Goal: Task Accomplishment & Management: Use online tool/utility

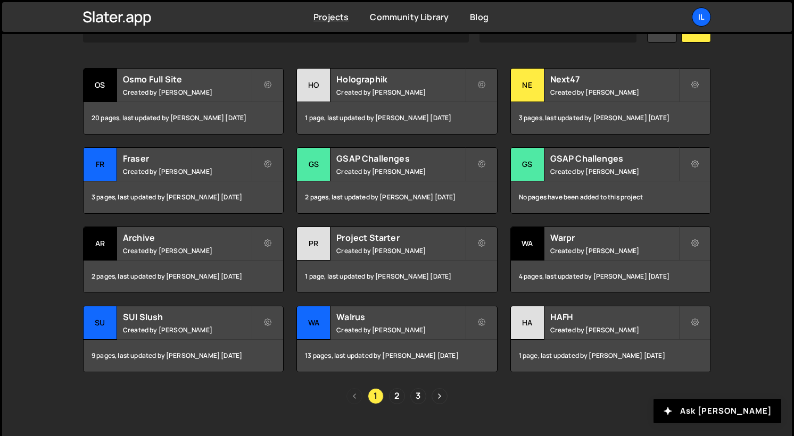
scroll to position [353, 0]
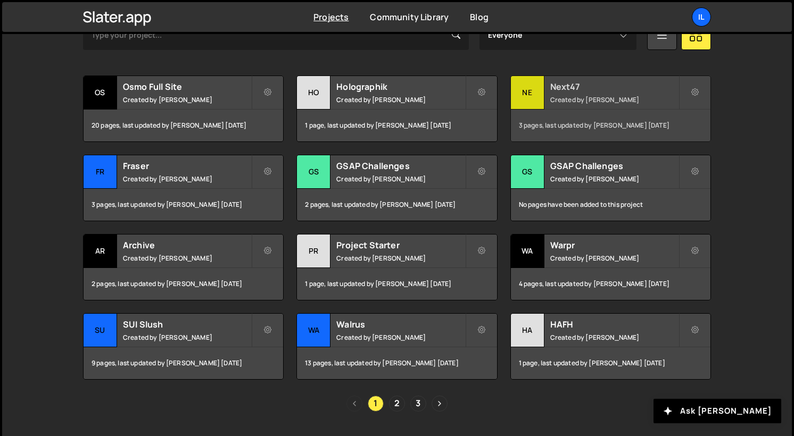
click at [598, 116] on div "3 pages, last updated by [PERSON_NAME] [DATE]" at bounding box center [611, 126] width 200 height 32
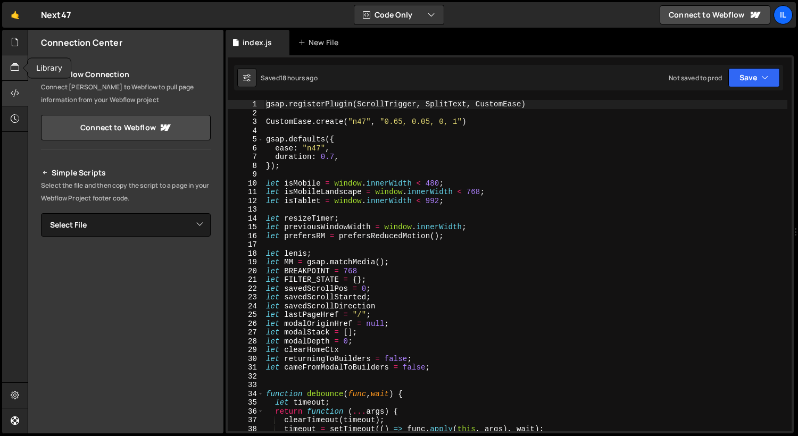
click at [12, 76] on div at bounding box center [15, 68] width 26 height 26
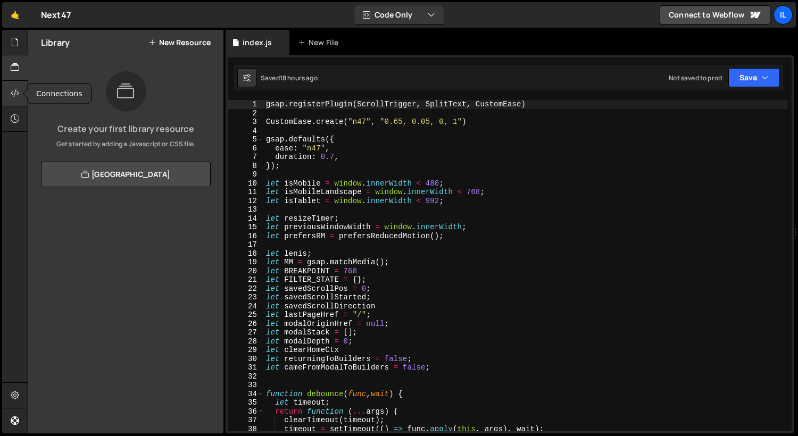
click at [11, 96] on icon at bounding box center [15, 93] width 9 height 12
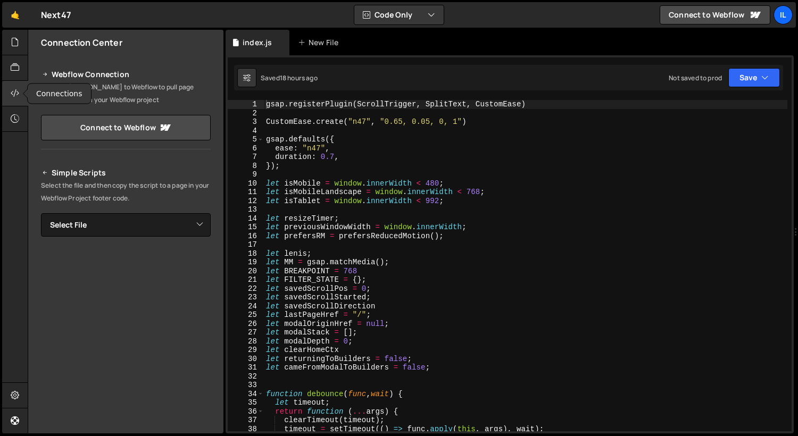
click at [11, 96] on icon at bounding box center [15, 93] width 9 height 12
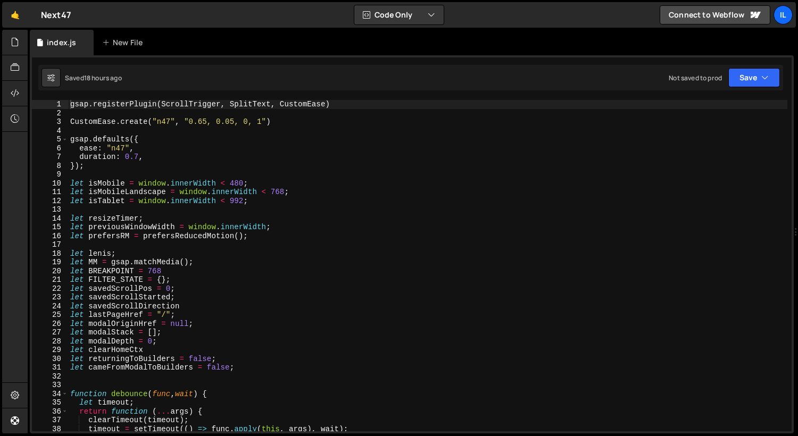
type textarea "});"
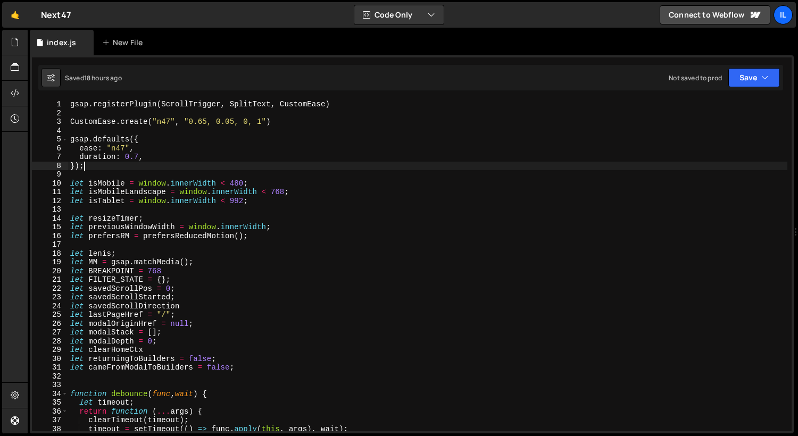
click at [158, 170] on div "gsap . registerPlugin ( ScrollTrigger , SplitText , CustomEase ) CustomEase . c…" at bounding box center [428, 274] width 720 height 349
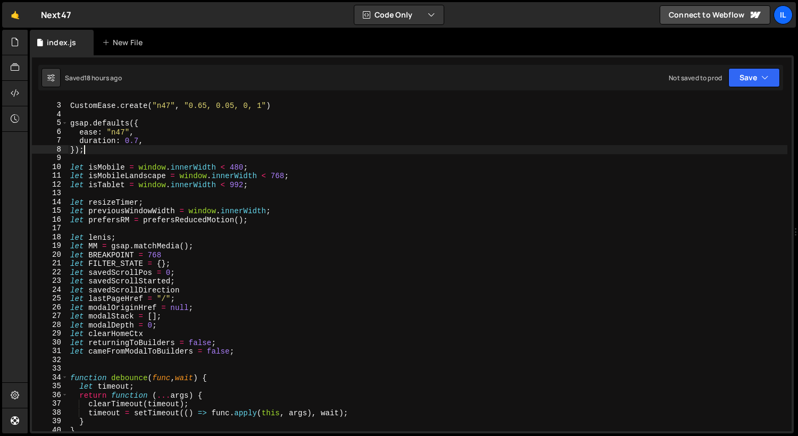
scroll to position [127, 0]
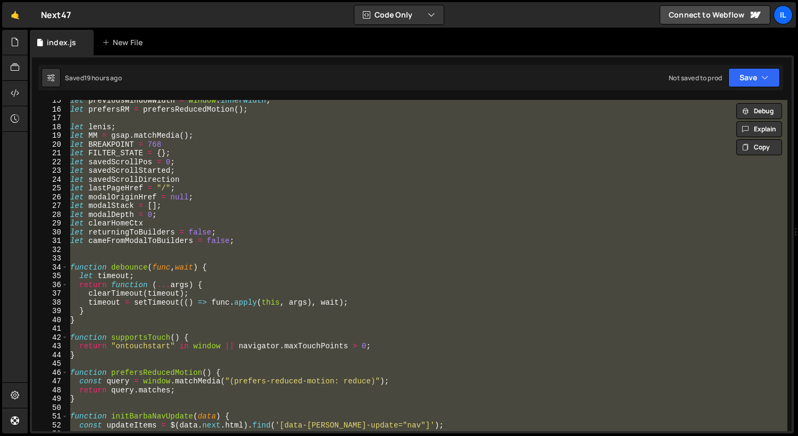
click at [101, 263] on div "let previousWindowWidth = window . innerWidth ; let prefersRM = prefersReducedM…" at bounding box center [428, 266] width 720 height 332
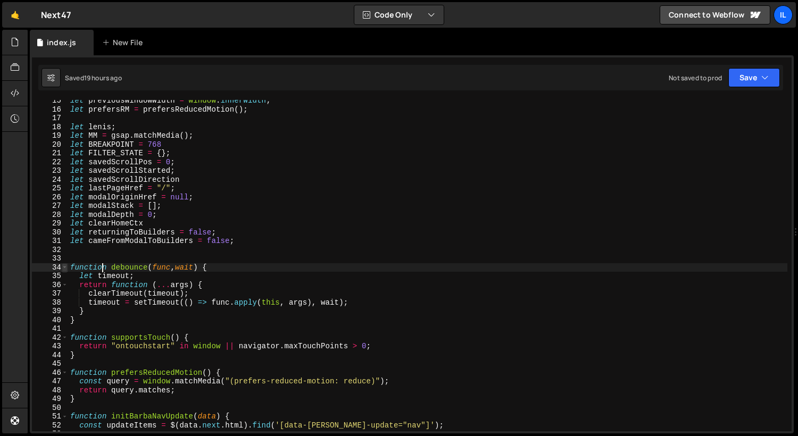
click at [63, 267] on span at bounding box center [65, 267] width 6 height 9
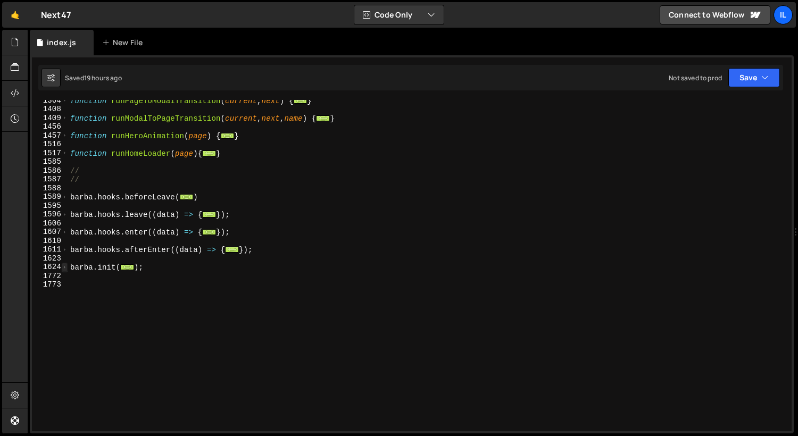
click at [63, 267] on span at bounding box center [65, 267] width 6 height 9
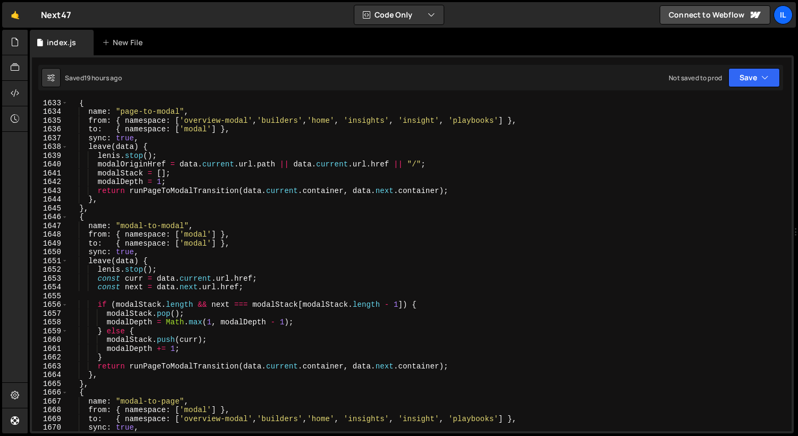
scroll to position [1048, 0]
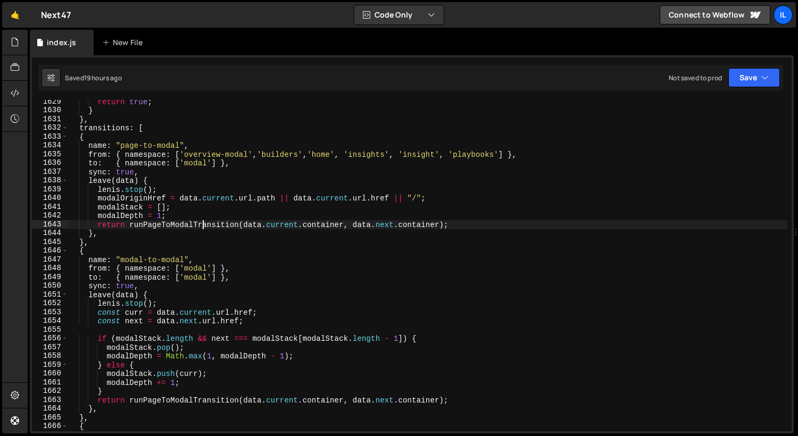
click at [205, 221] on div "return true ; } } , transitions : [ { name : "page-to-modal" , from : { namespa…" at bounding box center [428, 271] width 720 height 349
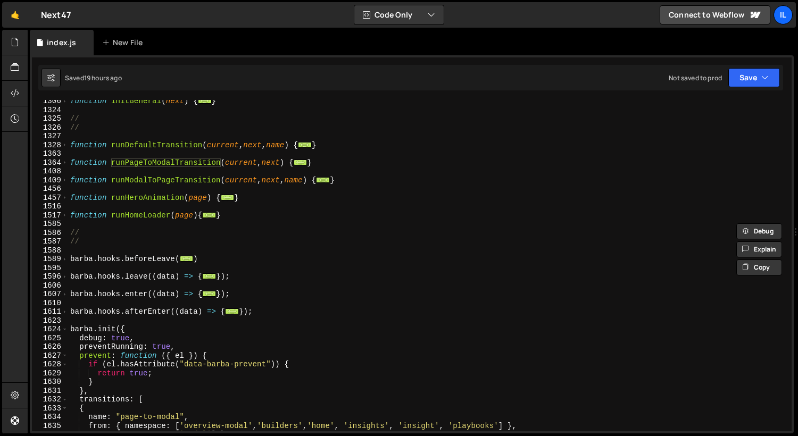
scroll to position [776, 0]
click at [64, 164] on span at bounding box center [65, 163] width 6 height 9
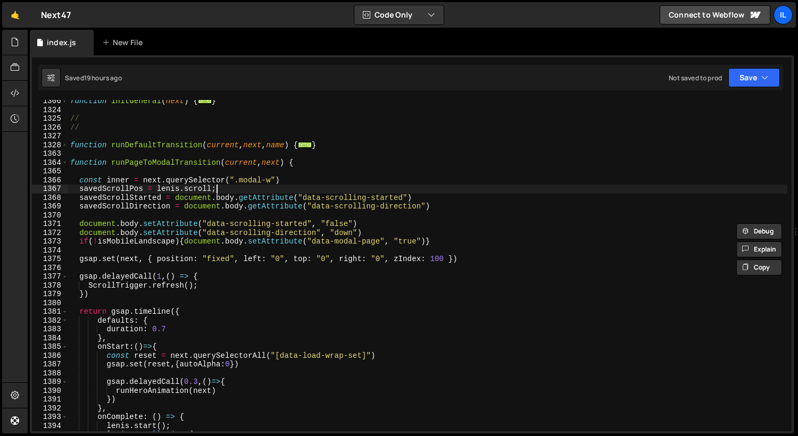
click at [281, 193] on div "function initGeneral ( next ) { ... } // // function runDefaultTransition ( cur…" at bounding box center [428, 271] width 720 height 349
type textarea "savedScrollPos = lenis.scroll;"
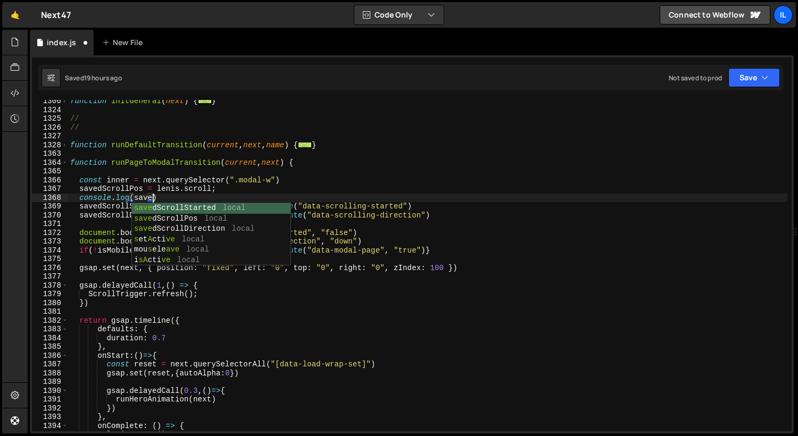
scroll to position [0, 5]
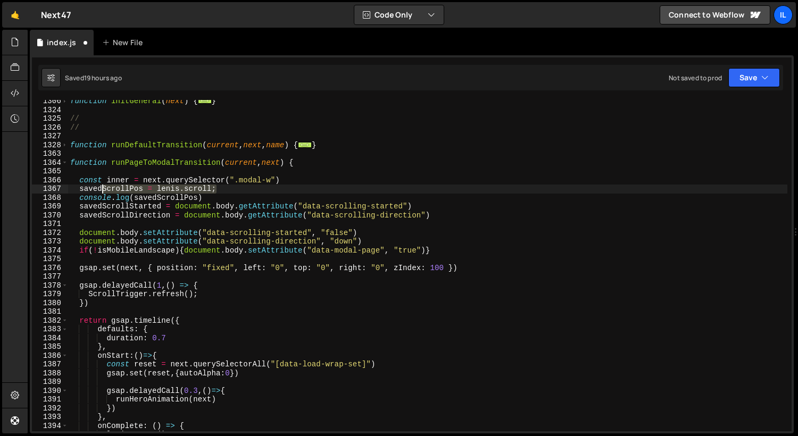
drag, startPoint x: 241, startPoint y: 193, endPoint x: 88, endPoint y: 191, distance: 153.3
click at [88, 191] on div "function initGeneral ( next ) { ... } // // function runDefaultTransition ( cur…" at bounding box center [428, 271] width 720 height 349
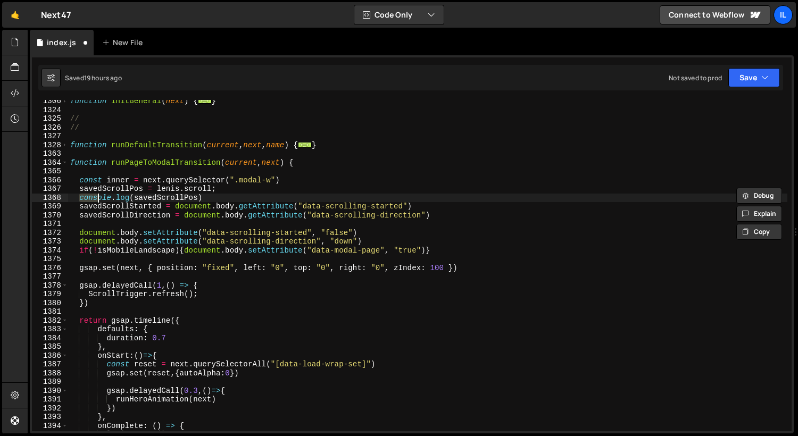
drag, startPoint x: 79, startPoint y: 202, endPoint x: 242, endPoint y: 202, distance: 162.9
click at [242, 202] on div "function initGeneral ( next ) { ... } // // function runDefaultTransition ( cur…" at bounding box center [428, 271] width 720 height 349
click at [62, 162] on span at bounding box center [65, 163] width 6 height 9
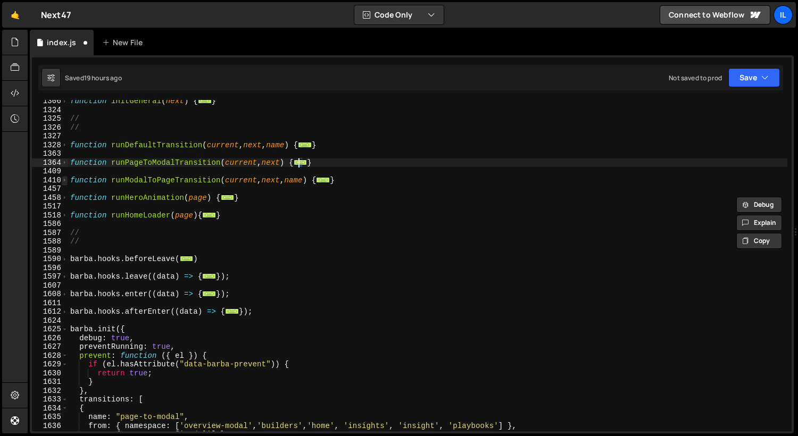
click at [63, 180] on span at bounding box center [65, 180] width 6 height 9
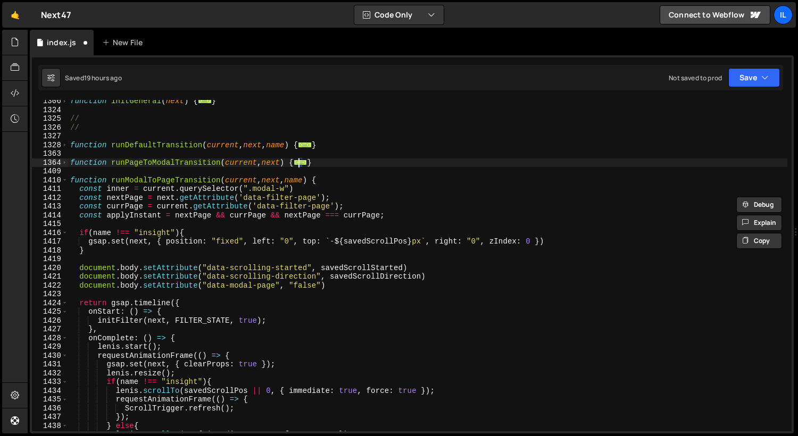
click at [127, 253] on div "function initGeneral ( next ) { ... } // // function runDefaultTransition ( cur…" at bounding box center [428, 271] width 720 height 349
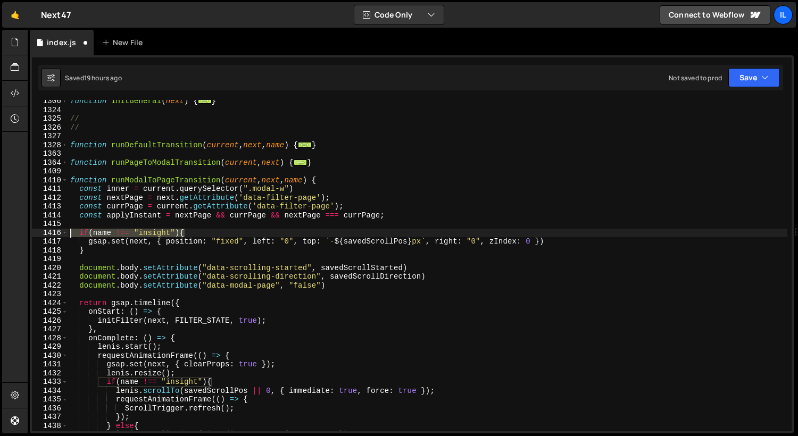
drag, startPoint x: 198, startPoint y: 234, endPoint x: 43, endPoint y: 229, distance: 155.0
click at [43, 229] on div "} 1306 1324 1325 1326 1327 1328 1363 1364 1409 1410 1411 1412 1413 1414 1415 14…" at bounding box center [412, 266] width 760 height 332
type textarea "if(name !== "insight"){"
click at [81, 228] on div "function initGeneral ( next ) { ... } // // function runDefaultTransition ( cur…" at bounding box center [428, 271] width 720 height 349
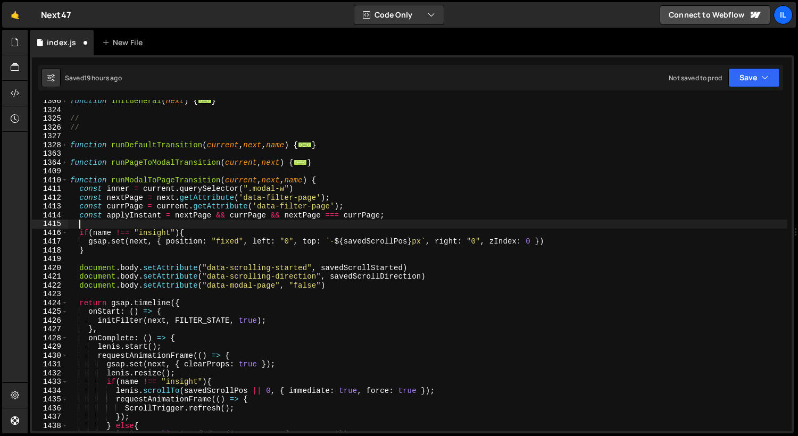
scroll to position [0, 0]
click at [81, 234] on div "function initGeneral ( next ) { ... } // // function runDefaultTransition ( cur…" at bounding box center [428, 271] width 720 height 349
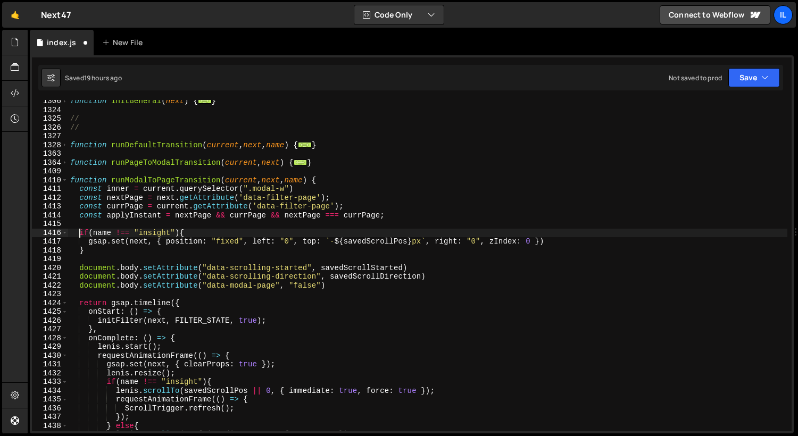
scroll to position [0, 1]
click at [79, 252] on div "function initGeneral ( next ) { ... } // // function runDefaultTransition ( cur…" at bounding box center [428, 271] width 720 height 349
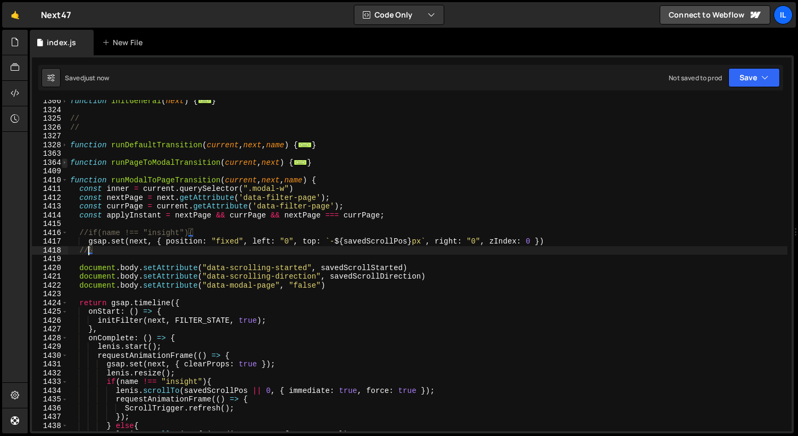
click at [65, 162] on span at bounding box center [65, 163] width 6 height 9
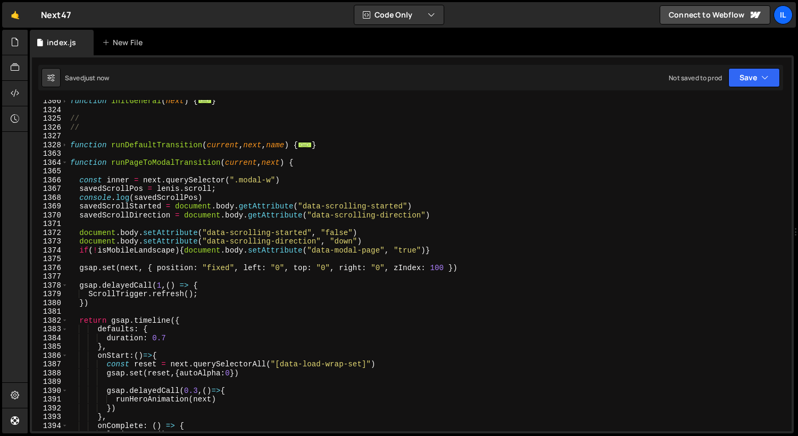
click at [79, 201] on div "function initGeneral ( next ) { ... } // // function runDefaultTransition ( cur…" at bounding box center [428, 271] width 720 height 349
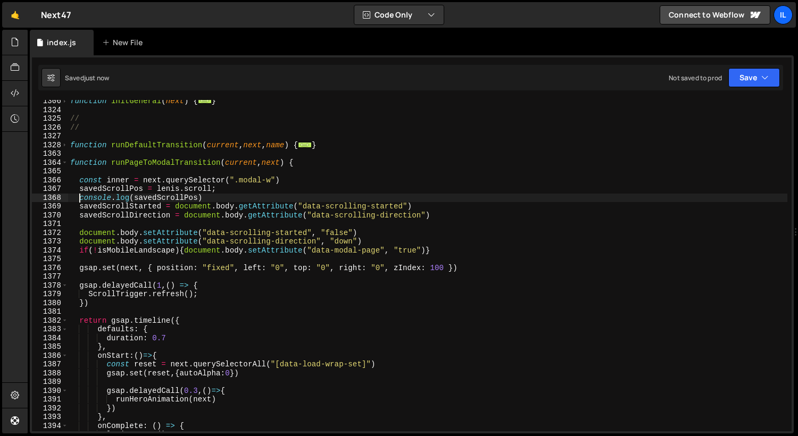
click at [79, 201] on div "function initGeneral ( next ) { ... } // // function runDefaultTransition ( cur…" at bounding box center [428, 271] width 720 height 349
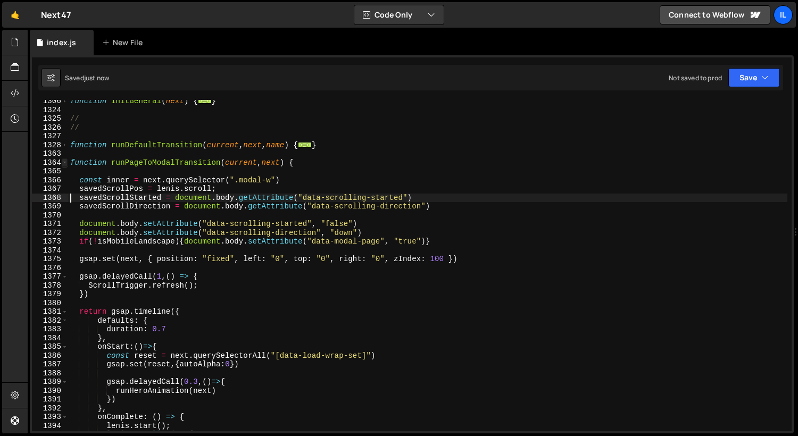
click at [67, 164] on span at bounding box center [65, 163] width 6 height 9
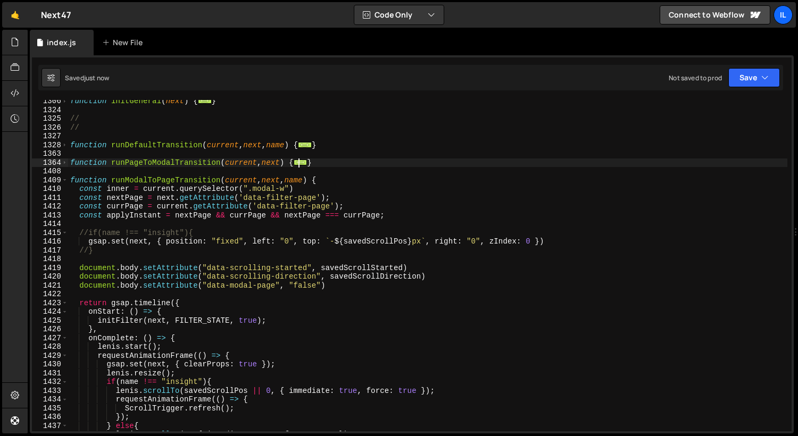
click at [236, 209] on div "function initGeneral ( next ) { ... } // // function runDefaultTransition ( cur…" at bounding box center [428, 271] width 720 height 349
type textarea "const currPage = current.getAttribute('data-filter-page');"
click at [404, 155] on div "function initGeneral ( next ) { ... } // // function runDefaultTransition ( cur…" at bounding box center [428, 271] width 720 height 349
click at [67, 167] on div "1408" at bounding box center [50, 171] width 36 height 9
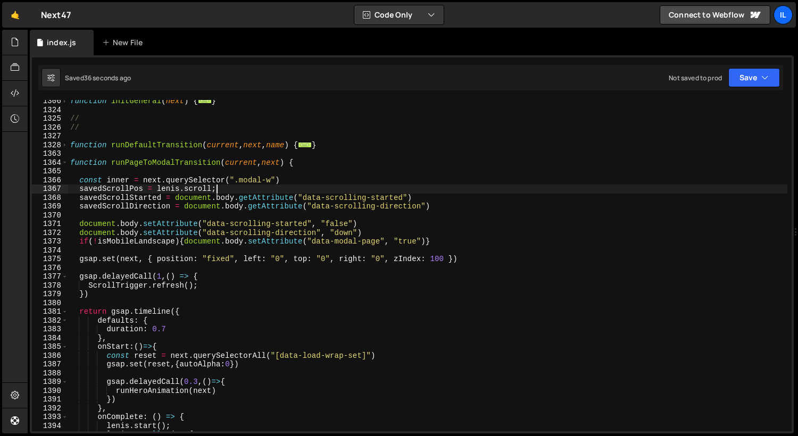
click at [233, 189] on div "function initGeneral ( next ) { ... } // // function runDefaultTransition ( cur…" at bounding box center [428, 271] width 720 height 349
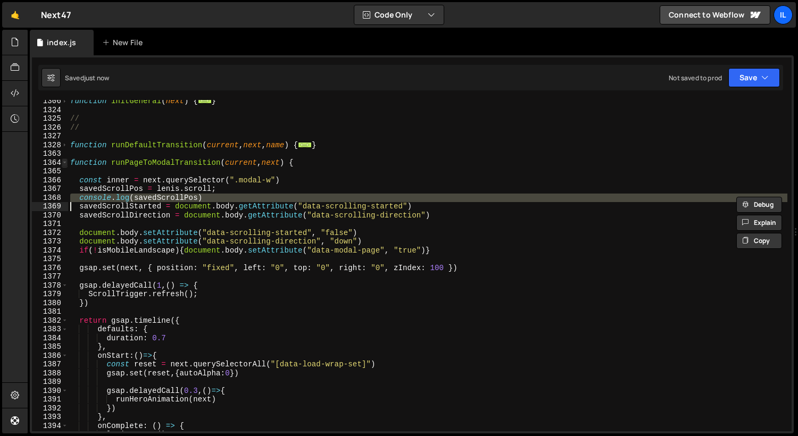
click at [65, 160] on span at bounding box center [65, 163] width 6 height 9
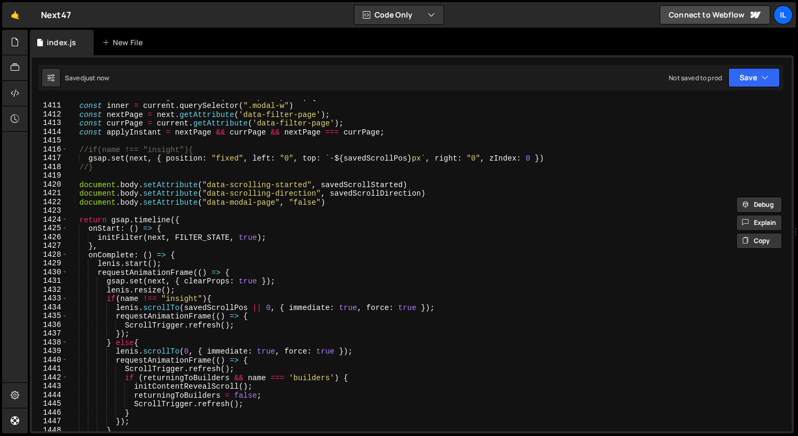
scroll to position [871, 0]
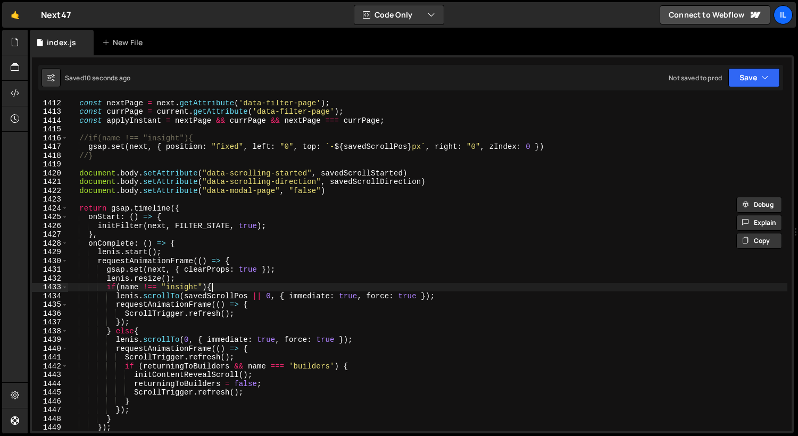
click at [233, 285] on div "const nextPage = next . getAttribute ( 'data-filter-page' ) ; const currPage = …" at bounding box center [428, 272] width 720 height 349
click at [107, 287] on div "const nextPage = next . getAttribute ( 'data-filter-page' ) ; const currPage = …" at bounding box center [428, 272] width 720 height 349
click at [116, 335] on div "const nextPage = next . getAttribute ( 'data-filter-page' ) ; const currPage = …" at bounding box center [428, 272] width 720 height 349
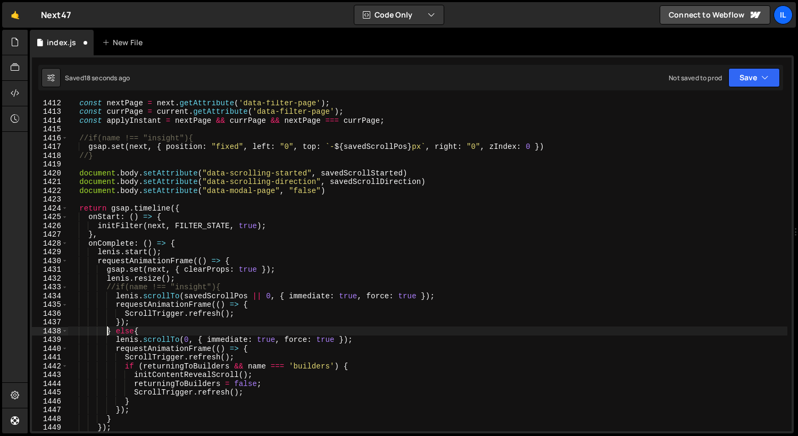
click at [106, 333] on div "const nextPage = next . getAttribute ( 'data-filter-page' ) ; const currPage = …" at bounding box center [428, 272] width 720 height 349
click at [153, 332] on div "const nextPage = next . getAttribute ( 'data-filter-page' ) ; const currPage = …" at bounding box center [428, 272] width 720 height 349
click at [139, 401] on div "const nextPage = next . getAttribute ( 'data-filter-page' ) ; const currPage = …" at bounding box center [428, 272] width 720 height 349
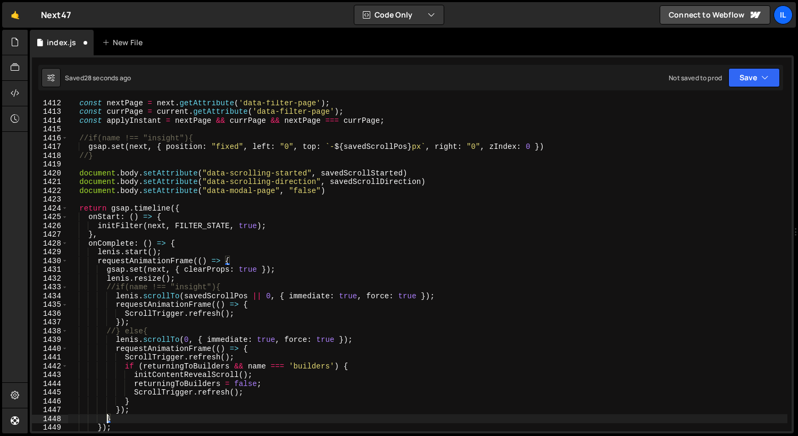
click at [105, 421] on div "const nextPage = next . getAttribute ( 'data-filter-page' ) ; const currPage = …" at bounding box center [428, 272] width 720 height 349
click at [274, 156] on div "const nextPage = next . getAttribute ( 'data-filter-page' ) ; const currPage = …" at bounding box center [428, 272] width 720 height 349
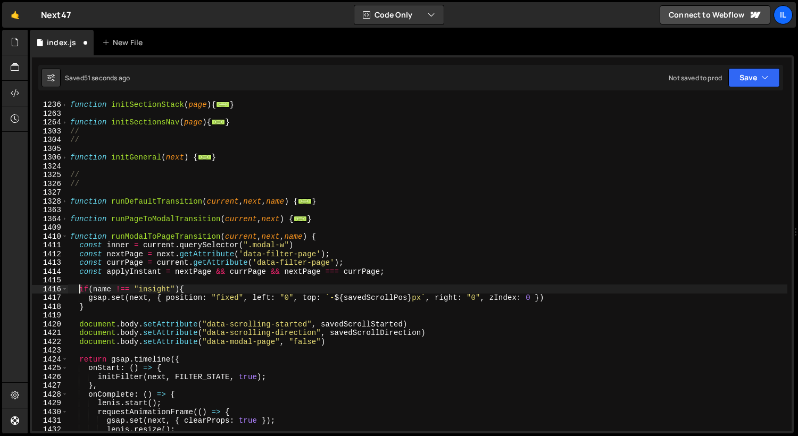
scroll to position [640, 0]
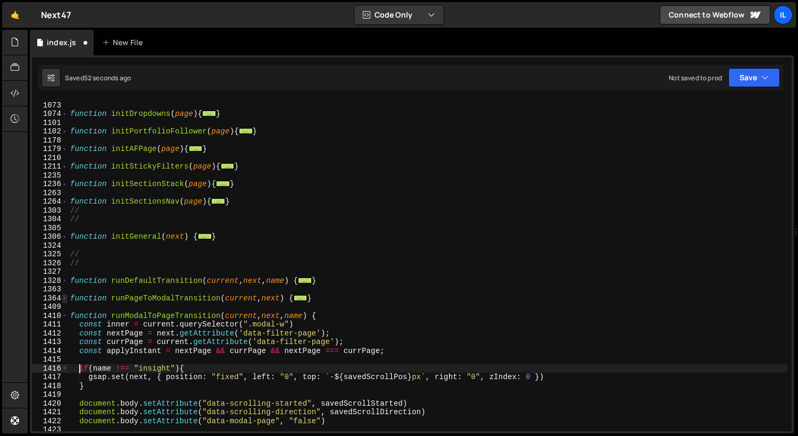
click at [62, 299] on span at bounding box center [65, 298] width 6 height 9
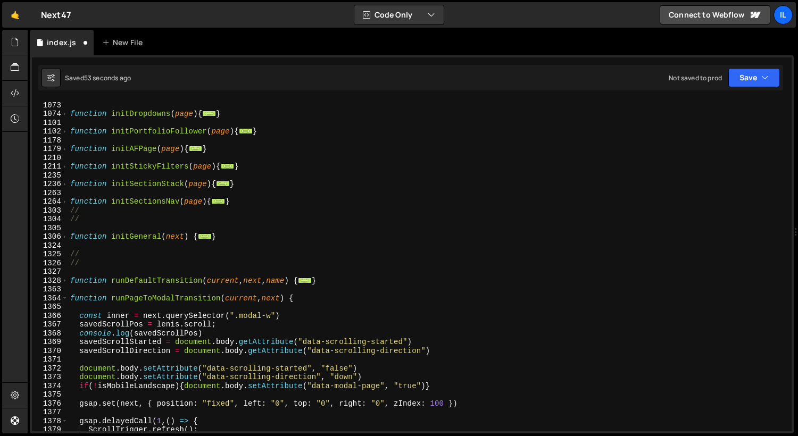
click at [83, 337] on div "function initFilter ( next , initialState = { } , applyInstant = false ) { ... …" at bounding box center [428, 266] width 720 height 349
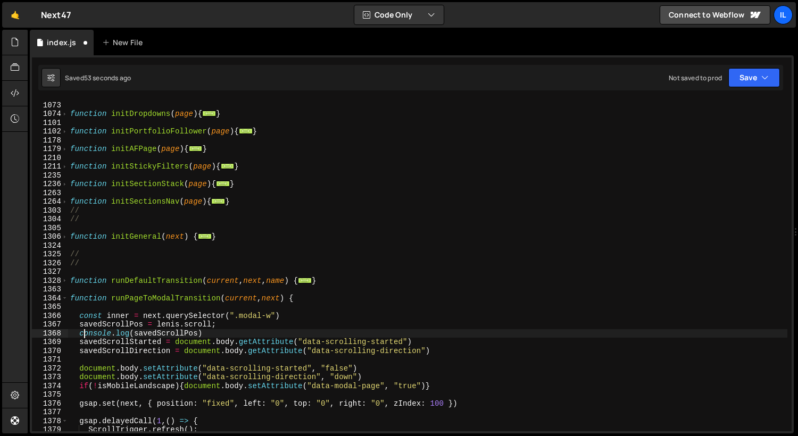
click at [83, 337] on div "function initFilter ( next , initialState = { } , applyInstant = false ) { ... …" at bounding box center [428, 266] width 720 height 349
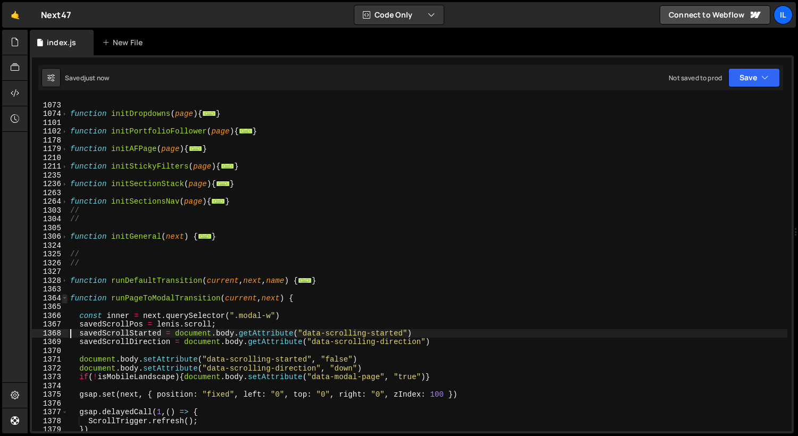
click at [62, 298] on span at bounding box center [65, 298] width 6 height 9
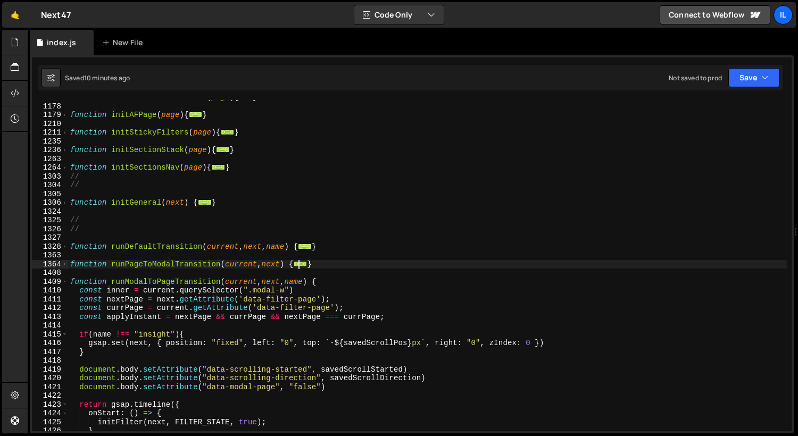
scroll to position [784, 0]
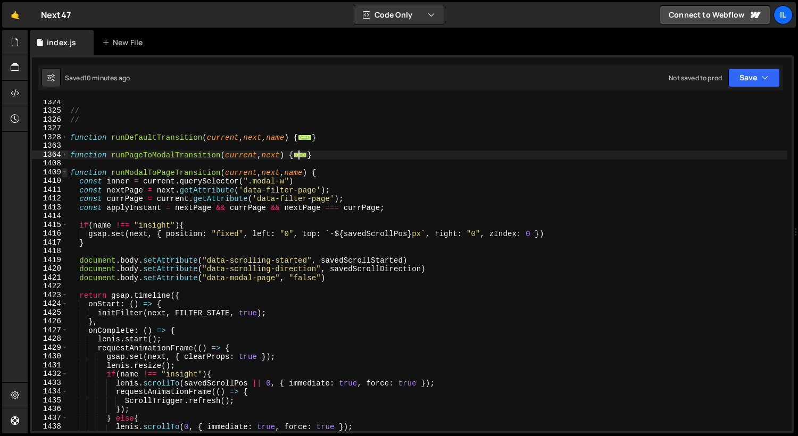
click at [65, 174] on span at bounding box center [65, 172] width 6 height 9
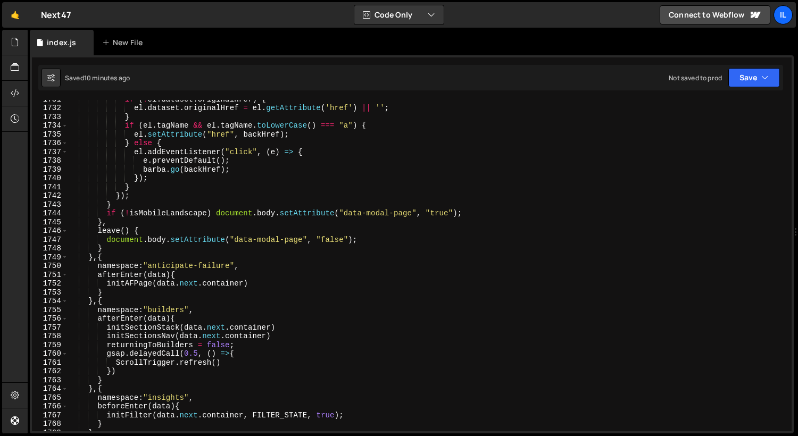
scroll to position [2059, 0]
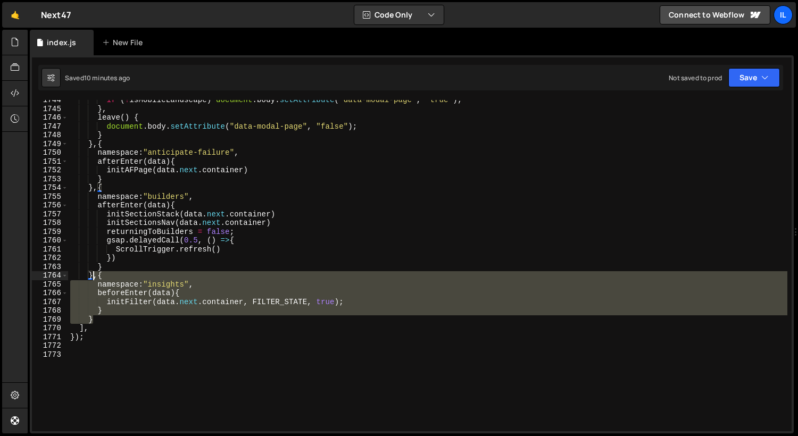
drag, startPoint x: 101, startPoint y: 319, endPoint x: 94, endPoint y: 277, distance: 42.1
click at [94, 277] on div "if ( ! isMobileLandscape ) document . body . setAttribute ( "data-modal-page" ,…" at bounding box center [428, 270] width 720 height 349
click at [121, 318] on div "if ( ! isMobileLandscape ) document . body . setAttribute ( "data-modal-page" ,…" at bounding box center [428, 266] width 720 height 332
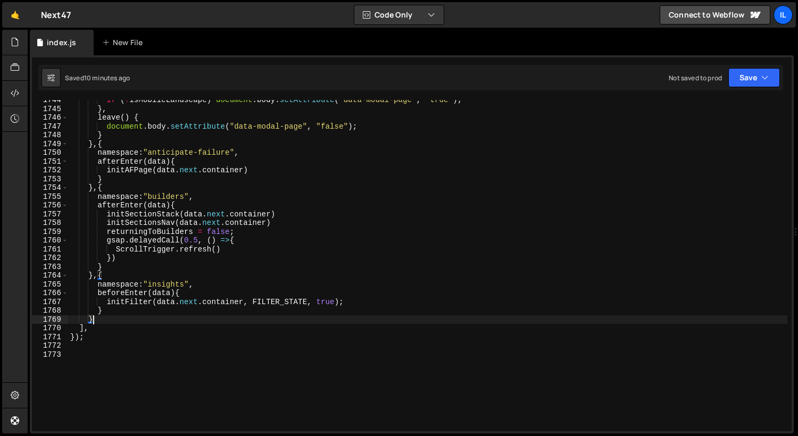
paste textarea "namespace:"insights","
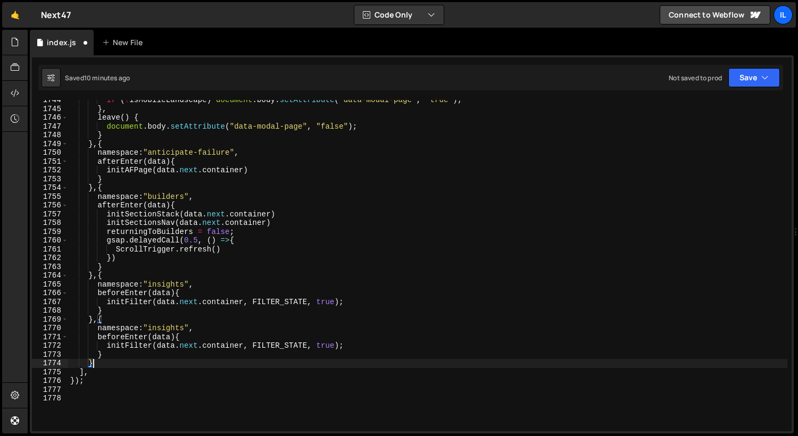
click at [186, 326] on div "if ( ! isMobileLandscape ) document . body . setAttribute ( "data-modal-page" ,…" at bounding box center [428, 270] width 720 height 349
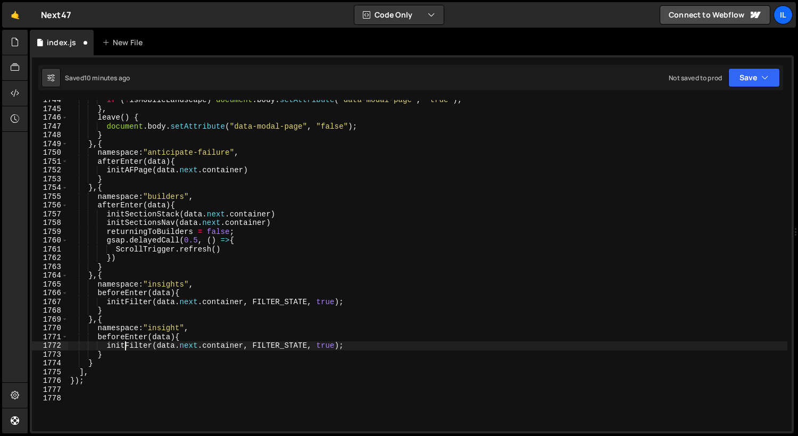
click at [125, 342] on div "if ( ! isMobileLandscape ) document . body . setAttribute ( "data-modal-page" ,…" at bounding box center [428, 270] width 720 height 349
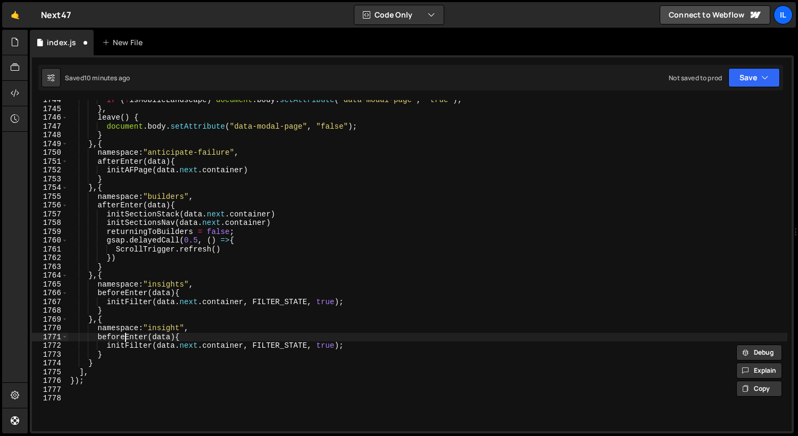
click at [127, 337] on div "if ( ! isMobileLandscape ) document . body . setAttribute ( "data-modal-page" ,…" at bounding box center [428, 270] width 720 height 349
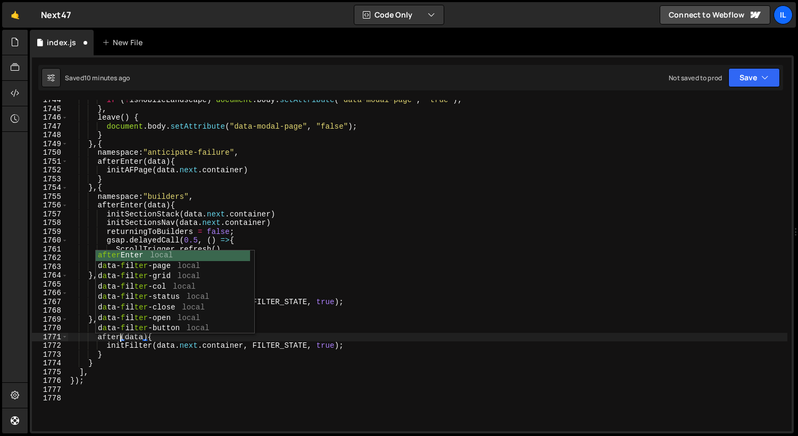
scroll to position [0, 3]
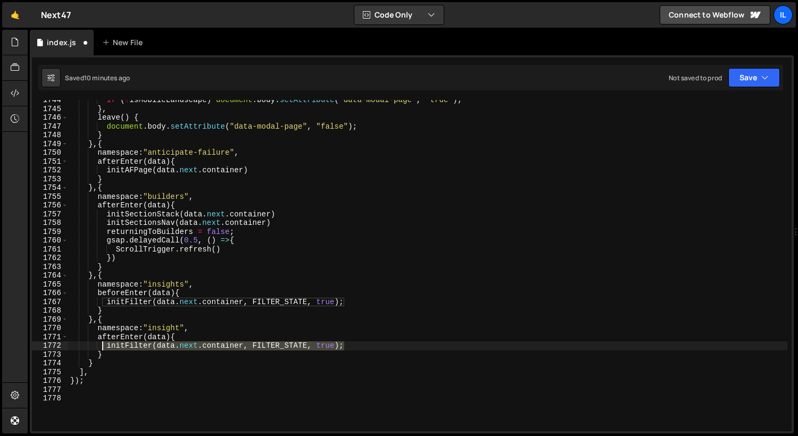
drag, startPoint x: 364, startPoint y: 348, endPoint x: 103, endPoint y: 347, distance: 260.8
click at [103, 347] on div "if ( ! isMobileLandscape ) document . body . setAttribute ( "data-modal-page" ,…" at bounding box center [428, 270] width 720 height 349
click at [153, 338] on div "if ( ! isMobileLandscape ) document . body . setAttribute ( "data-modal-page" ,…" at bounding box center [428, 270] width 720 height 349
drag, startPoint x: 391, startPoint y: 345, endPoint x: 108, endPoint y: 344, distance: 283.2
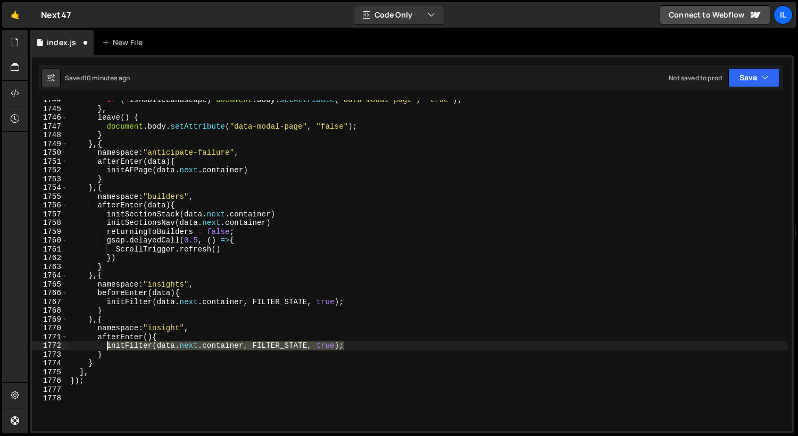
click at [108, 344] on div "if ( ! isMobileLandscape ) document . body . setAttribute ( "data-modal-page" ,…" at bounding box center [428, 270] width 720 height 349
type textarea "gsap.delayedCall(1, () =>{"
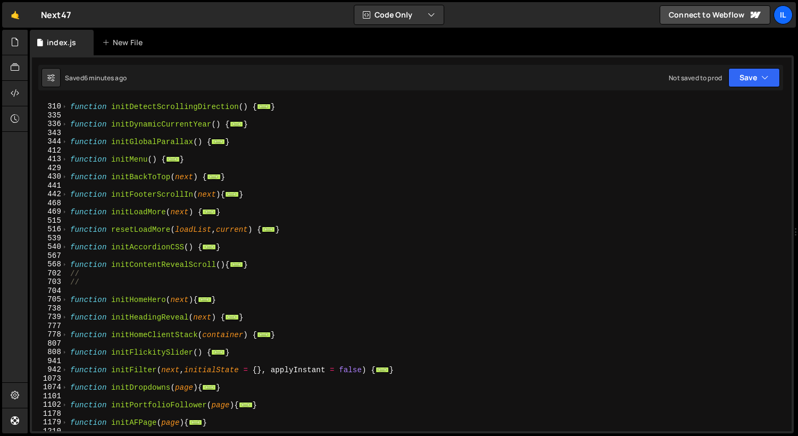
scroll to position [367, 0]
click at [64, 211] on span at bounding box center [65, 212] width 6 height 9
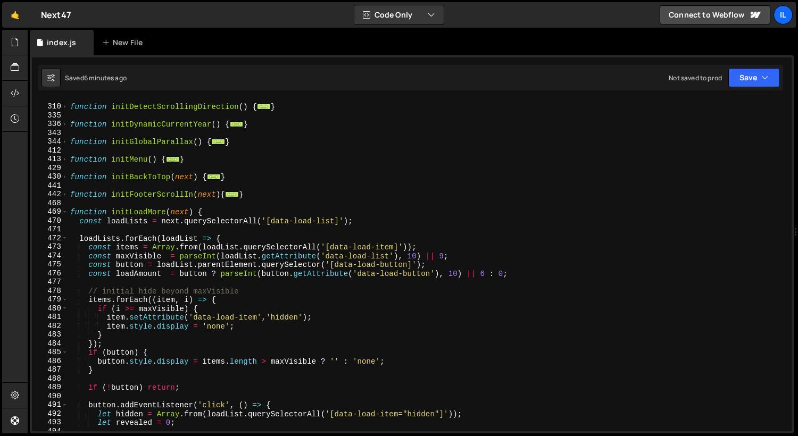
scroll to position [399, 0]
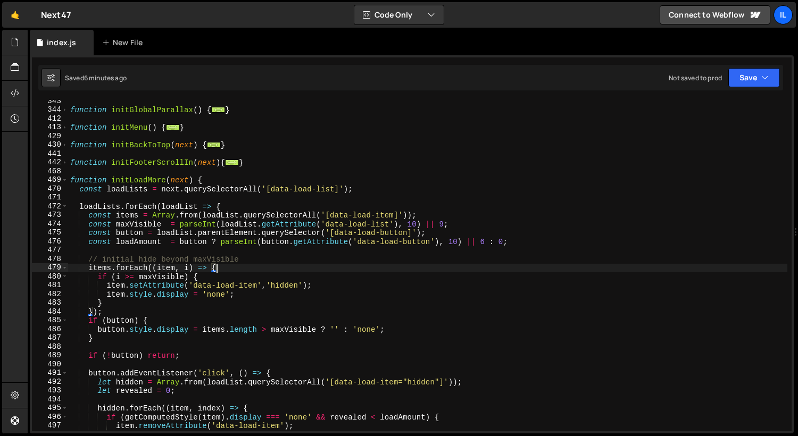
click at [248, 269] on div "function initGlobalParallax ( ) { ... } function initMenu ( ) { ... } function …" at bounding box center [428, 271] width 720 height 349
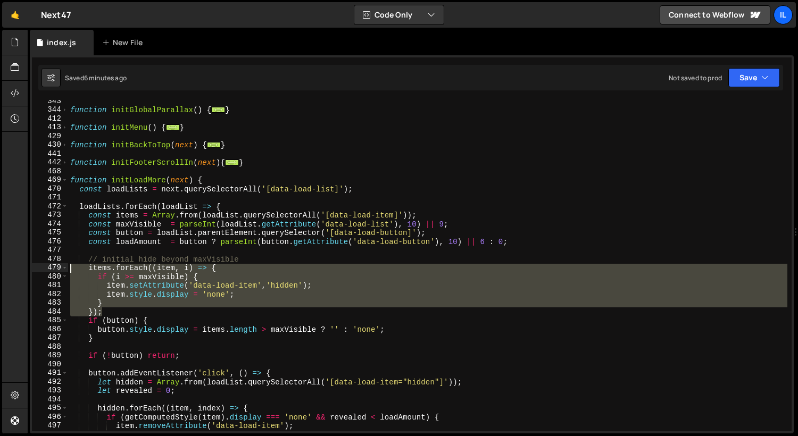
drag, startPoint x: 115, startPoint y: 312, endPoint x: 47, endPoint y: 270, distance: 79.9
click at [47, 270] on div "items.forEach((item, i) => { 343 344 412 413 429 430 441 442 468 469 470 471 47…" at bounding box center [412, 266] width 760 height 332
paste textarea "});"
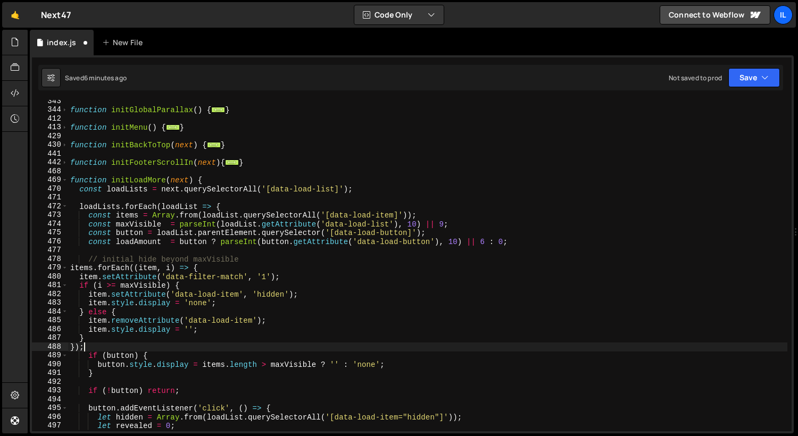
scroll to position [0, 1]
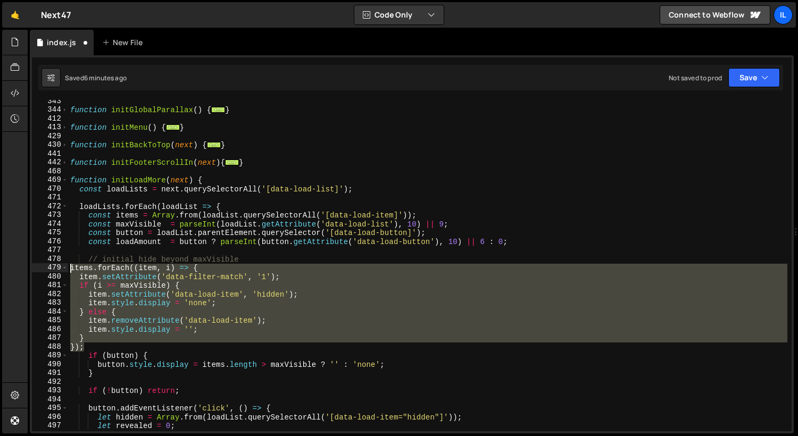
drag, startPoint x: 89, startPoint y: 347, endPoint x: 61, endPoint y: 269, distance: 83.2
click at [61, 269] on div "}); 343 344 412 413 429 430 441 442 468 469 470 471 472 473 474 475 476 477 478…" at bounding box center [412, 266] width 760 height 332
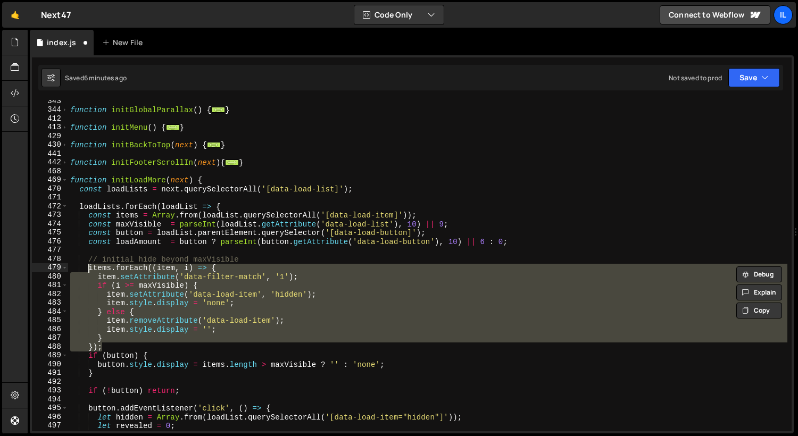
click at [162, 276] on div "function initGlobalParallax ( ) { ... } function initMenu ( ) { ... } function …" at bounding box center [428, 266] width 720 height 332
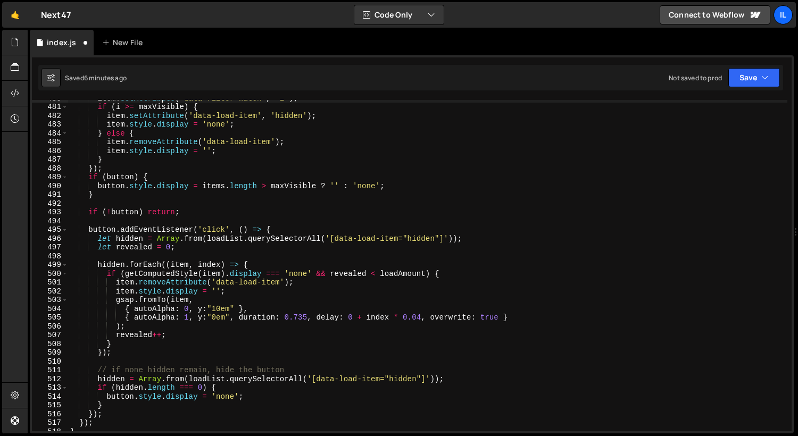
scroll to position [577, 0]
click at [297, 228] on div "item . setAttribute ( 'data-filter-match' , '1' ) ; if ( i >= maxVisible ) { it…" at bounding box center [428, 268] width 720 height 349
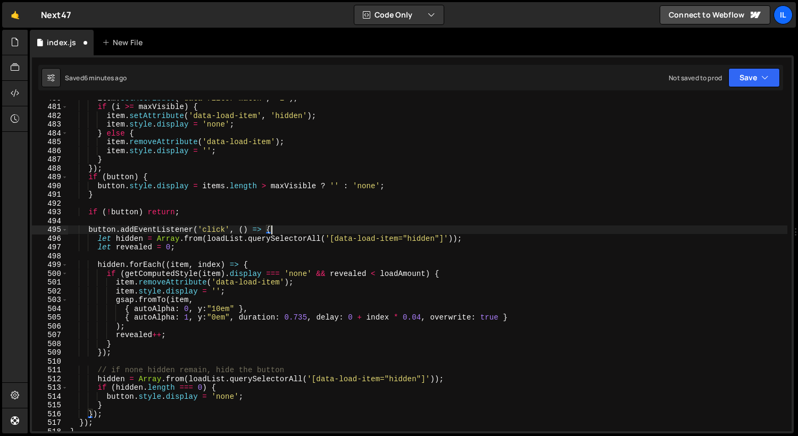
scroll to position [608, 0]
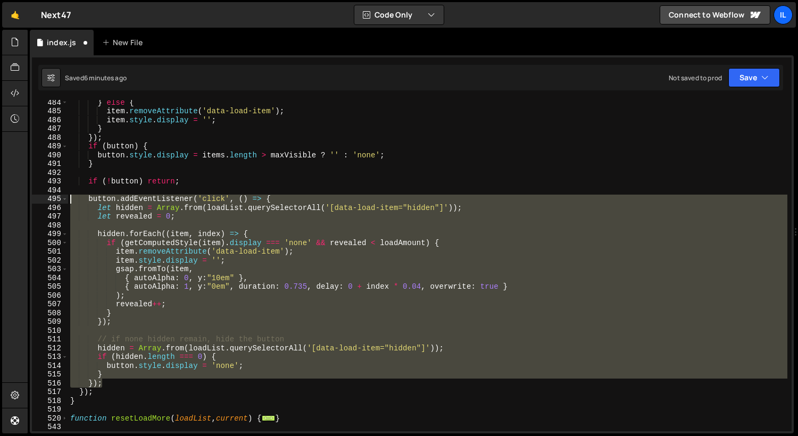
drag, startPoint x: 107, startPoint y: 384, endPoint x: 27, endPoint y: 197, distance: 203.7
click at [27, 197] on div "Hold on a sec... Are you certain you wish to leave this page? Any changes you'v…" at bounding box center [399, 218] width 798 height 436
paste textarea "}"
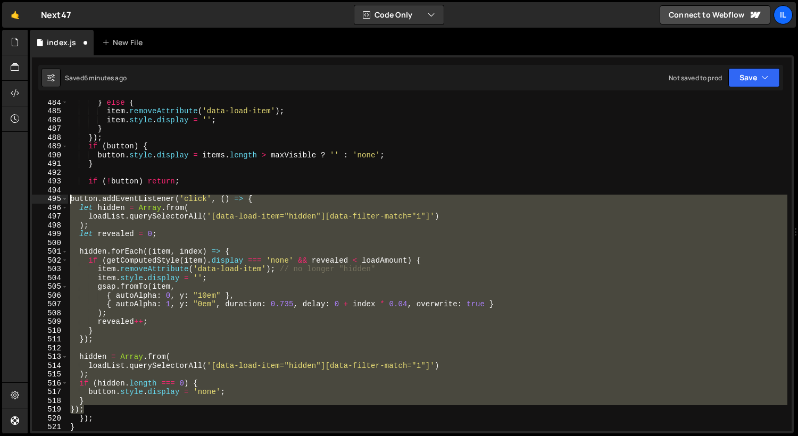
drag, startPoint x: 84, startPoint y: 408, endPoint x: 22, endPoint y: 201, distance: 215.7
click at [22, 201] on div "Hold on a sec... Are you certain you wish to leave this page? Any changes you'v…" at bounding box center [399, 218] width 798 height 436
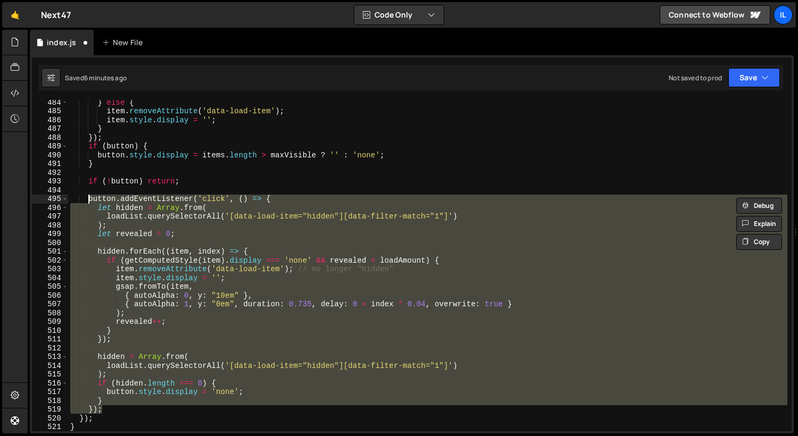
click at [152, 217] on div "} else { item . removeAttribute ( 'data-load-item' ) ; item . style . display =…" at bounding box center [428, 266] width 720 height 332
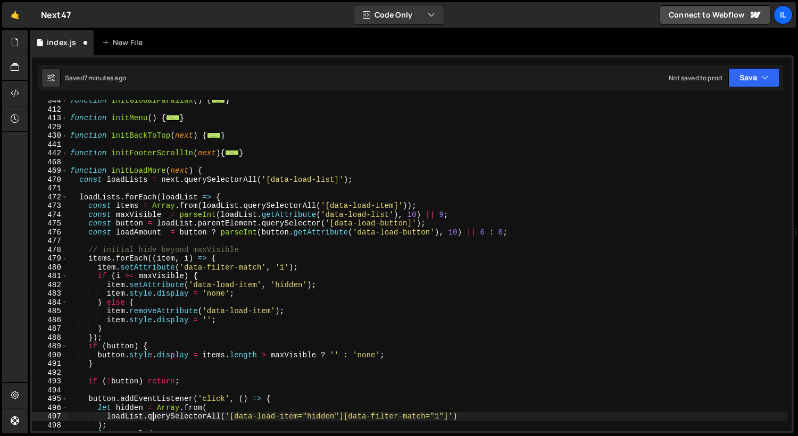
scroll to position [245, 0]
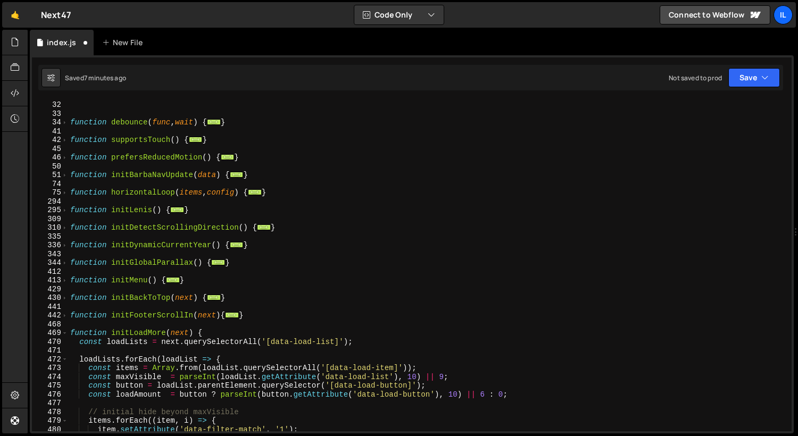
click at [68, 334] on div "469" at bounding box center [50, 333] width 36 height 9
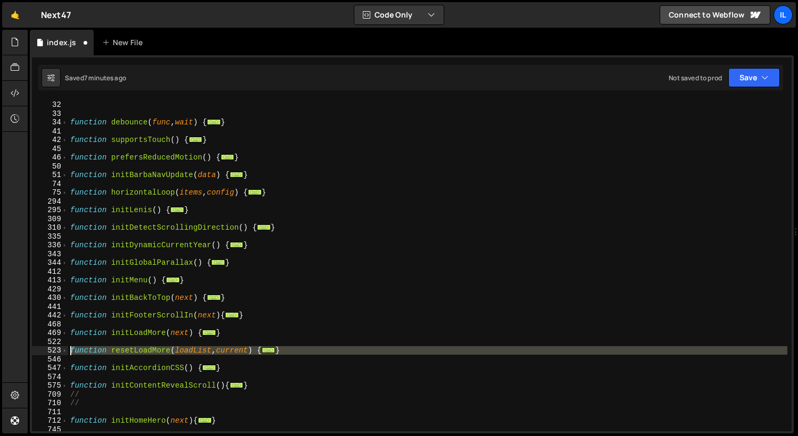
click at [60, 351] on div "523" at bounding box center [50, 351] width 36 height 9
type textarea "function resetLoadMore(loadList, current) { const max = parseInt(loadList.datas…"
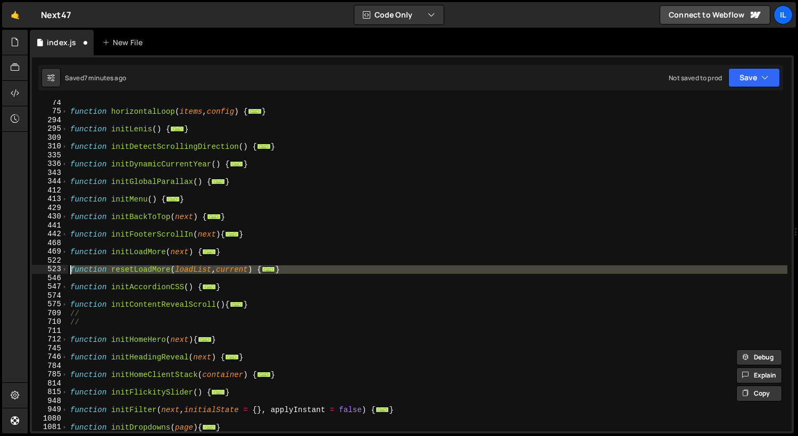
scroll to position [336, 0]
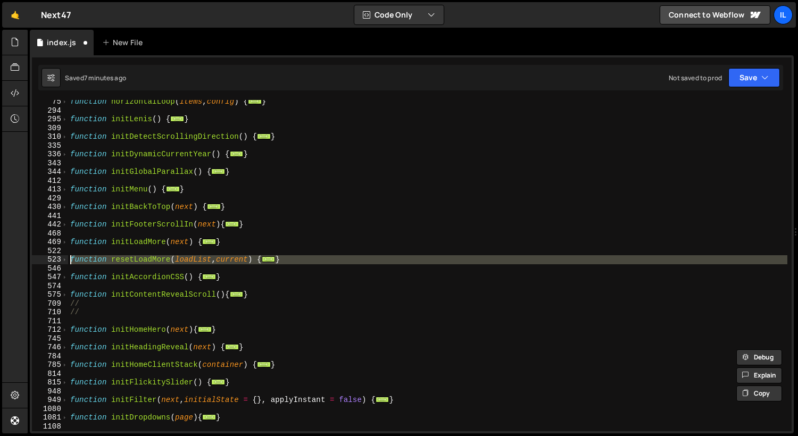
click at [60, 261] on div "523" at bounding box center [50, 259] width 36 height 9
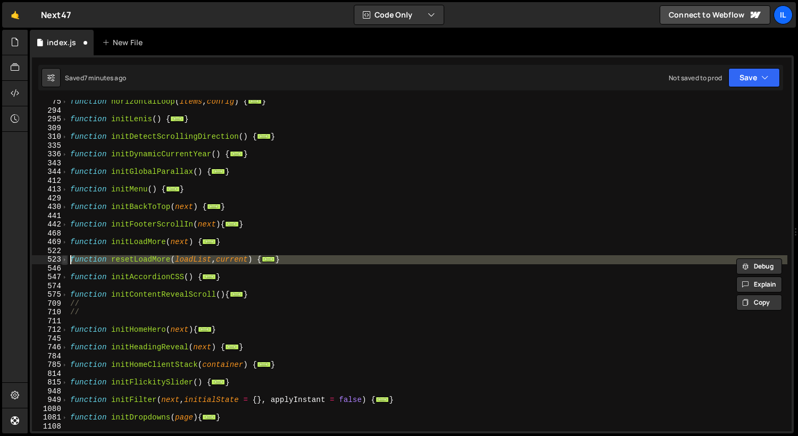
click at [66, 260] on span at bounding box center [65, 259] width 6 height 9
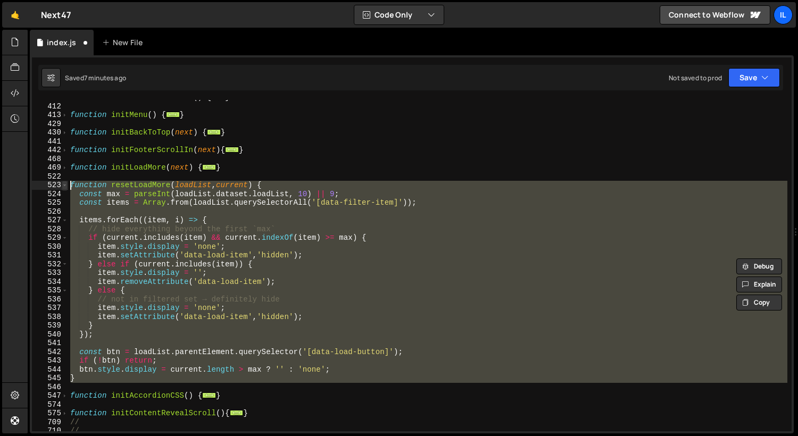
scroll to position [410, 0]
click at [83, 374] on div "function initGlobalParallax ( ) { ... } function initMenu ( ) { ... } function …" at bounding box center [428, 267] width 720 height 349
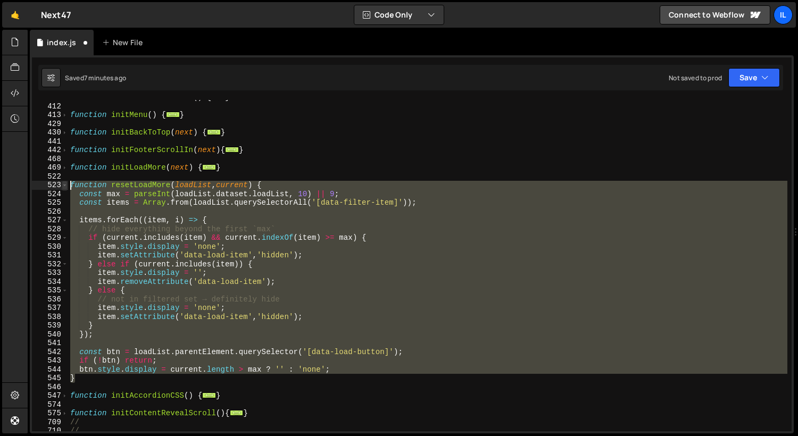
drag, startPoint x: 78, startPoint y: 382, endPoint x: 62, endPoint y: 182, distance: 200.8
click at [62, 182] on div "btn.style.display = current.length > max ? '' : 'none'; 344 412 413 429 430 441…" at bounding box center [412, 266] width 760 height 332
paste textarea "}"
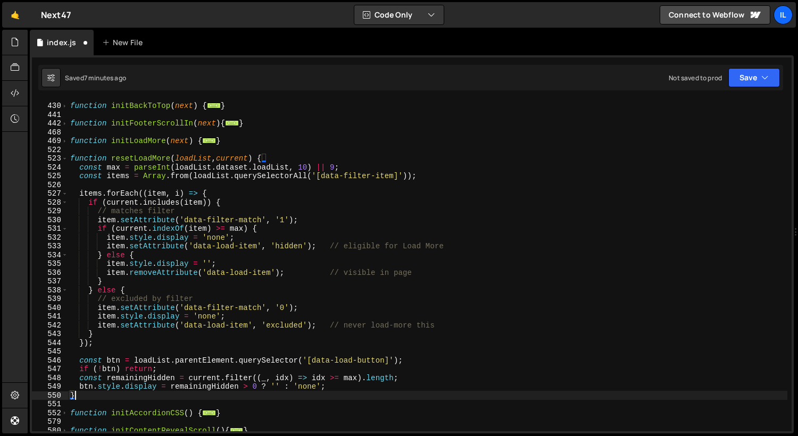
scroll to position [438, 0]
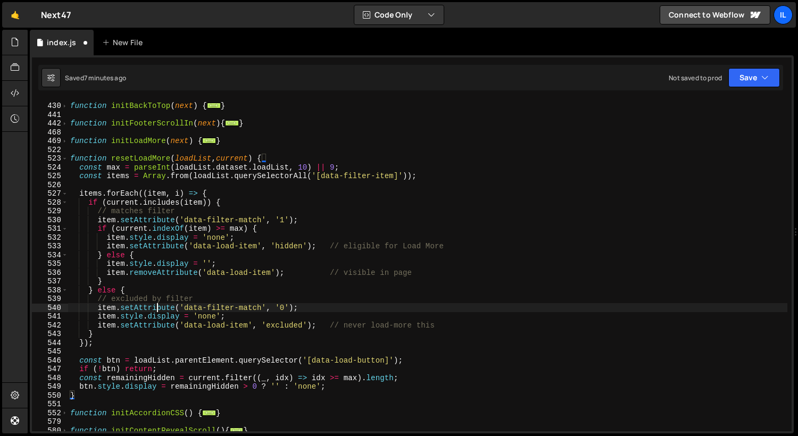
click at [155, 307] on div "function initBackToTop ( next ) { ... } function initFooterScrollIn ( next ) { …" at bounding box center [428, 267] width 720 height 349
click at [159, 299] on div "function initBackToTop ( next ) { ... } function initFooterScrollIn ( next ) { …" at bounding box center [428, 267] width 720 height 349
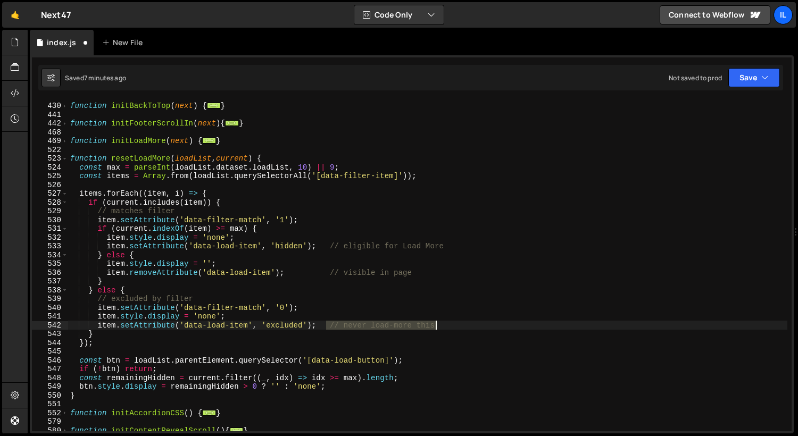
drag, startPoint x: 325, startPoint y: 324, endPoint x: 438, endPoint y: 324, distance: 113.4
click at [438, 324] on div "function initBackToTop ( next ) { ... } function initFooterScrollIn ( next ) { …" at bounding box center [428, 267] width 720 height 349
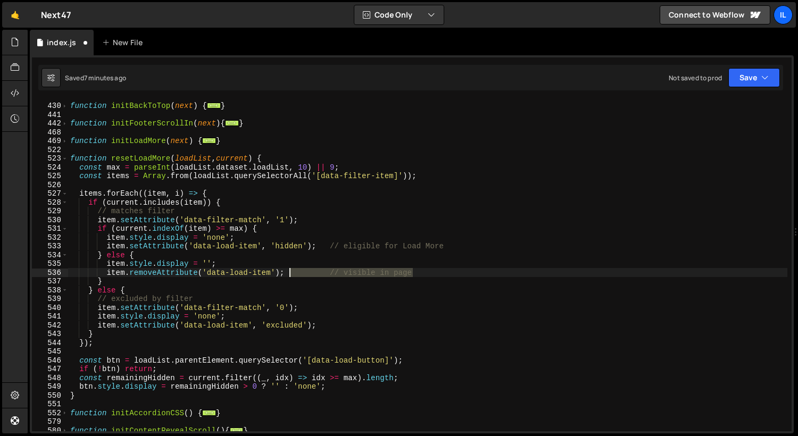
drag, startPoint x: 426, startPoint y: 270, endPoint x: 287, endPoint y: 272, distance: 138.4
click at [287, 272] on div "function initBackToTop ( next ) { ... } function initFooterScrollIn ( next ) { …" at bounding box center [428, 267] width 720 height 349
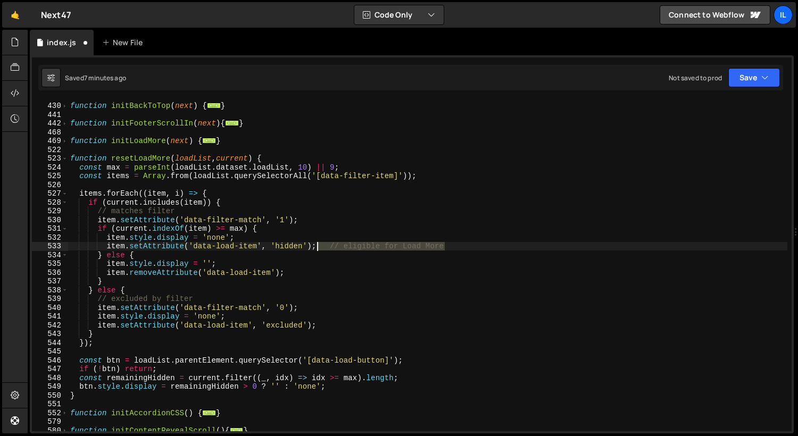
drag, startPoint x: 465, startPoint y: 249, endPoint x: 318, endPoint y: 249, distance: 146.9
click at [318, 249] on div "function initBackToTop ( next ) { ... } function initFooterScrollIn ( next ) { …" at bounding box center [428, 267] width 720 height 349
click at [116, 213] on div "function initBackToTop ( next ) { ... } function initFooterScrollIn ( next ) { …" at bounding box center [428, 267] width 720 height 349
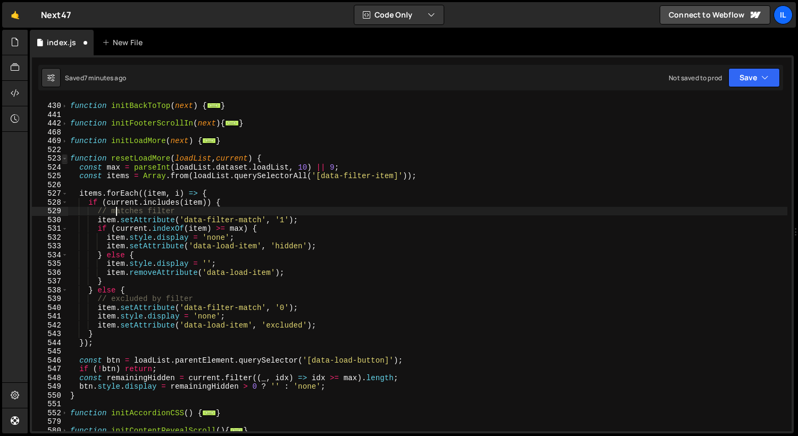
click at [65, 159] on span at bounding box center [65, 158] width 6 height 9
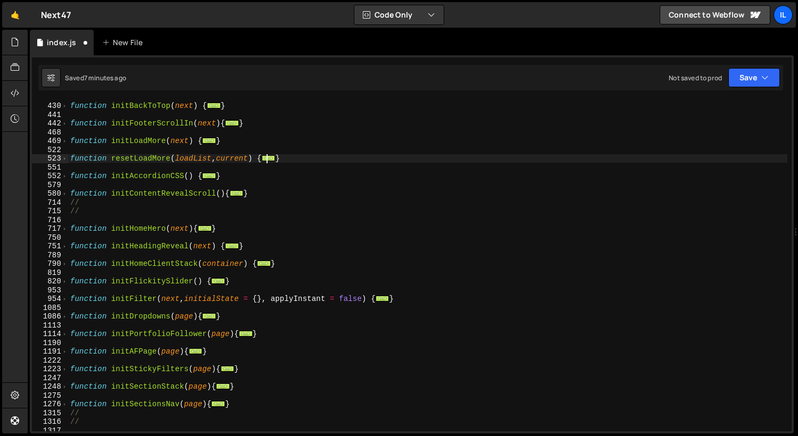
click at [69, 297] on div "function initBackToTop ( next ) { ... } function initFooterScrollIn ( next ) { …" at bounding box center [428, 267] width 720 height 349
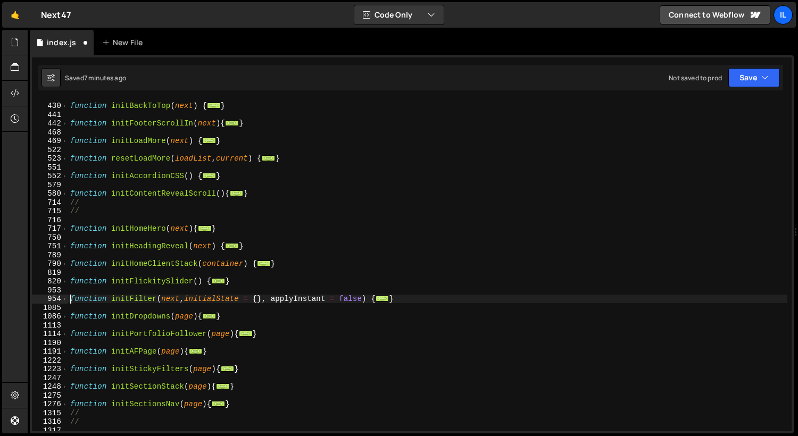
click at [68, 298] on div "954" at bounding box center [50, 299] width 36 height 9
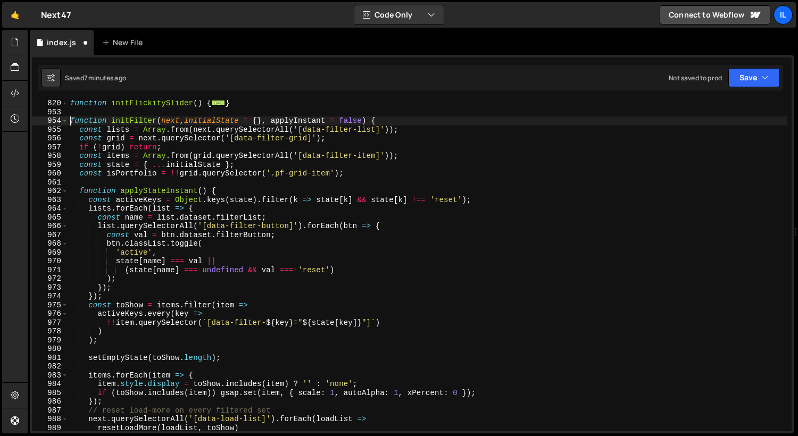
scroll to position [616, 0]
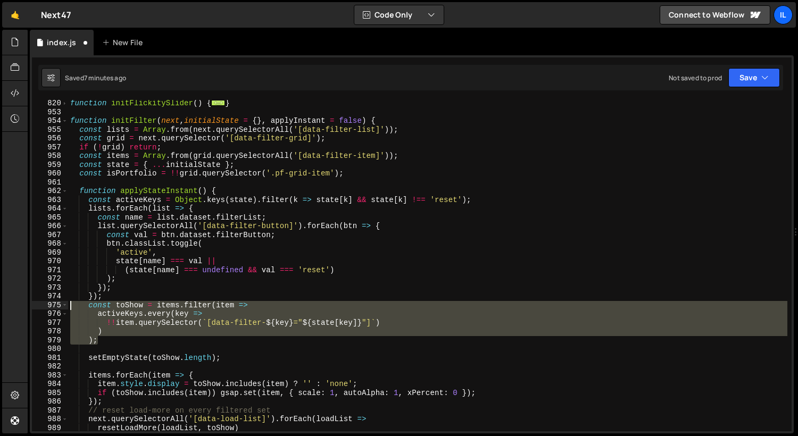
drag, startPoint x: 112, startPoint y: 341, endPoint x: 57, endPoint y: 303, distance: 66.6
click at [57, 303] on div "function initFilter(next, initialState = {}, applyInstant = false) { 820 953 95…" at bounding box center [412, 266] width 760 height 332
paste textarea "});"
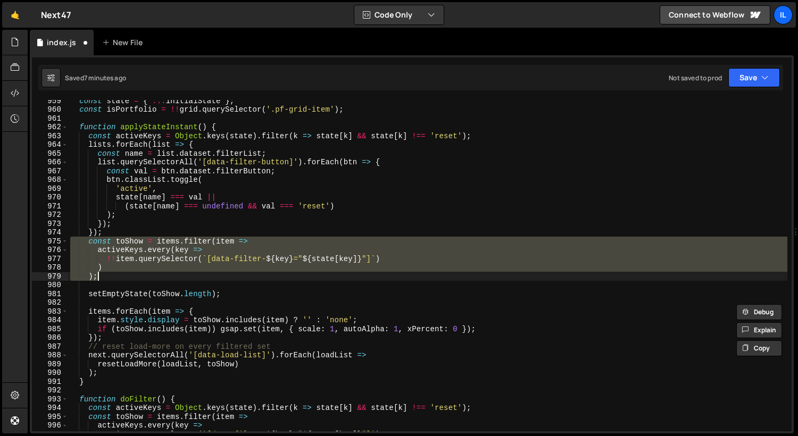
scroll to position [680, 0]
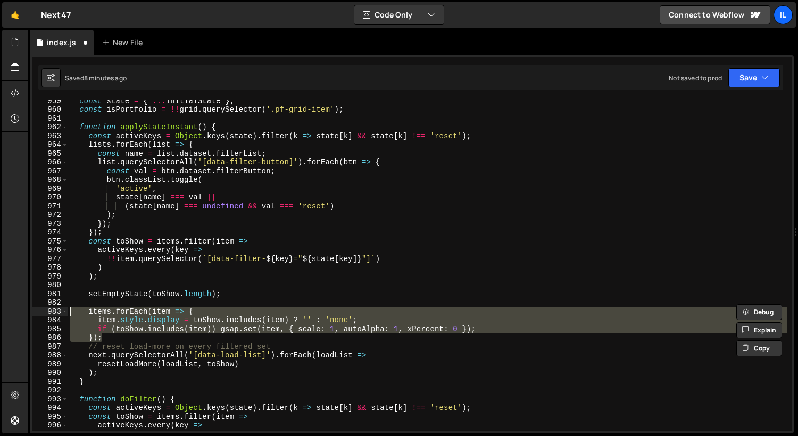
drag, startPoint x: 113, startPoint y: 339, endPoint x: 48, endPoint y: 312, distance: 70.0
click at [48, 312] on div ") ); 959 960 961 962 963 964 965 966 967 968 969 970 971 972 973 974 975 976 97…" at bounding box center [412, 266] width 760 height 332
paste textarea "})"
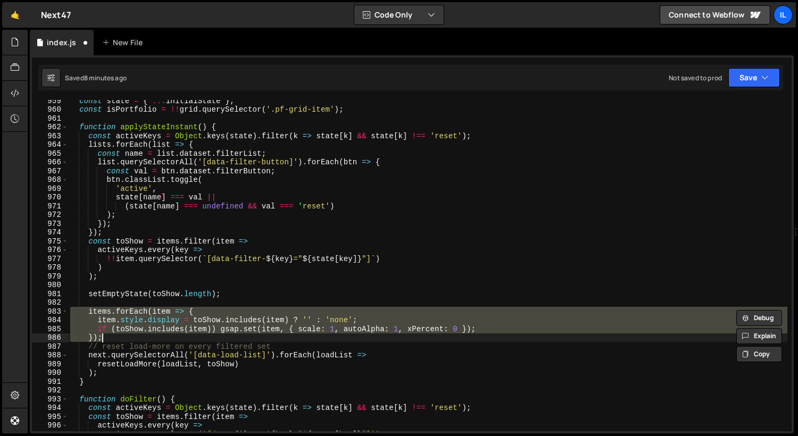
click at [101, 314] on div "const state = { ... initialState } ; const isPortfolio = !! grid . querySelecto…" at bounding box center [428, 266] width 720 height 332
type textarea "items.forEach(item => {"
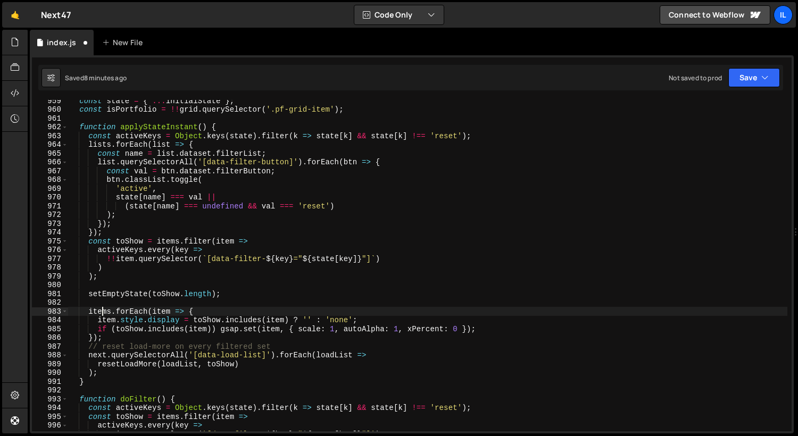
click at [178, 303] on div "const state = { ... initialState } ; const isPortfolio = !! grid . querySelecto…" at bounding box center [428, 270] width 720 height 349
click at [224, 292] on div "const state = { ... initialState } ; const isPortfolio = !! grid . querySelecto…" at bounding box center [428, 270] width 720 height 349
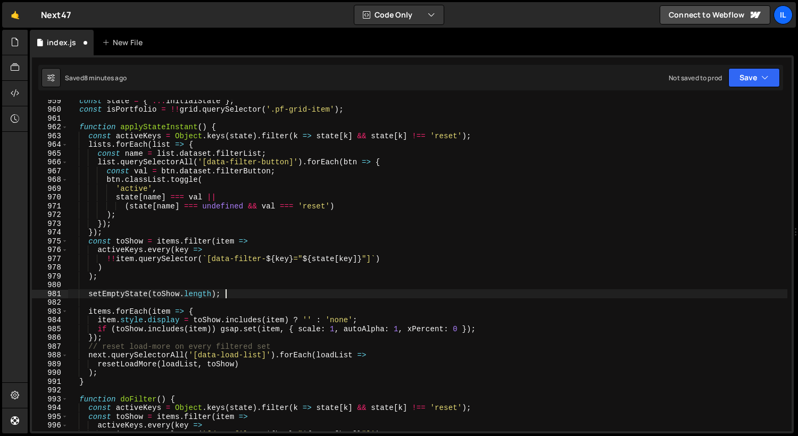
type textarea "setEmptyState(toShow.length);"
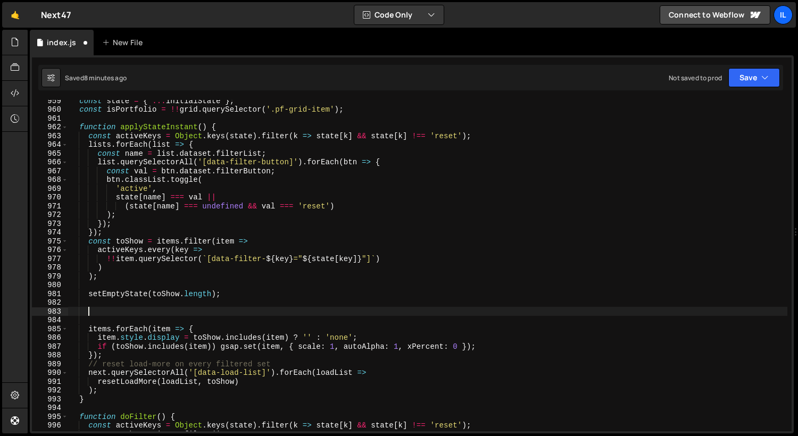
paste textarea "});"
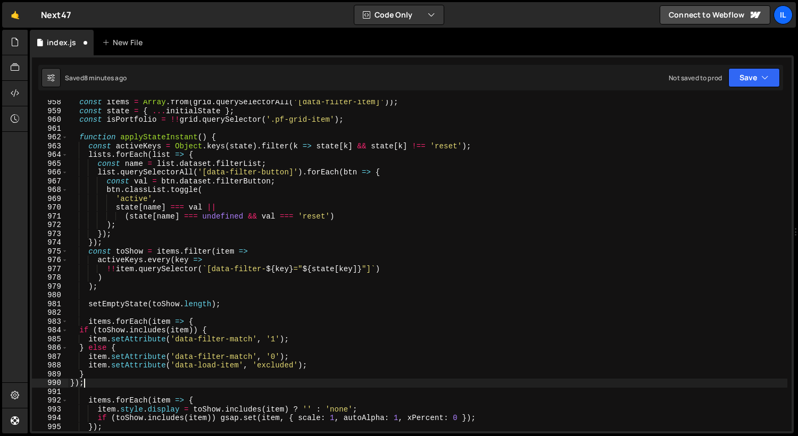
scroll to position [701, 0]
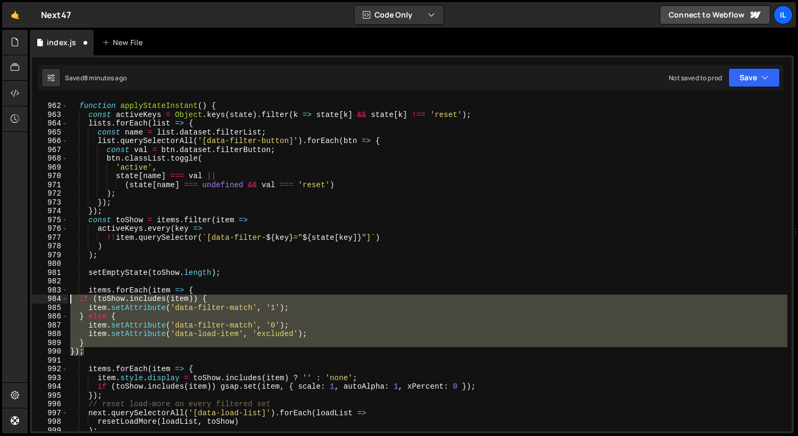
drag, startPoint x: 87, startPoint y: 352, endPoint x: 53, endPoint y: 302, distance: 60.5
click at [53, 302] on div "}); 961 962 963 964 965 966 967 968 969 970 971 972 973 974 975 976 977 978 979…" at bounding box center [412, 266] width 760 height 332
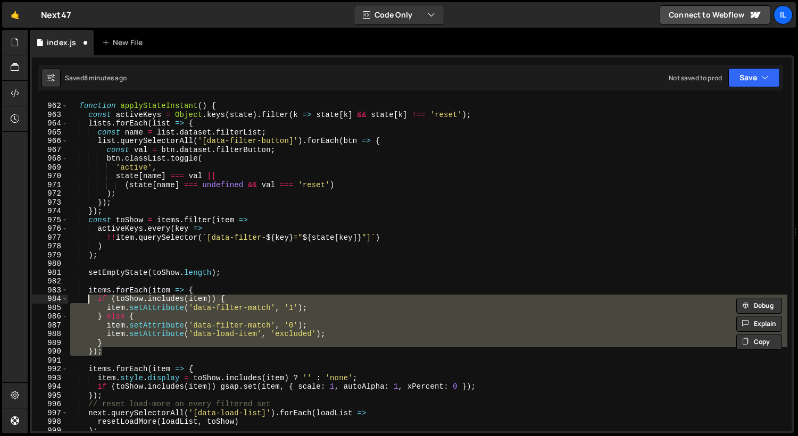
click at [130, 336] on div "function applyStateInstant ( ) { const activeKeys = Object . keys ( state ) . f…" at bounding box center [428, 266] width 720 height 332
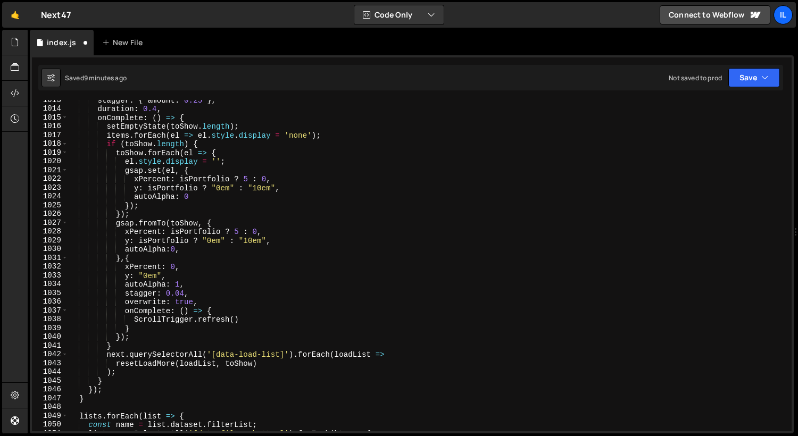
scroll to position [1138, 0]
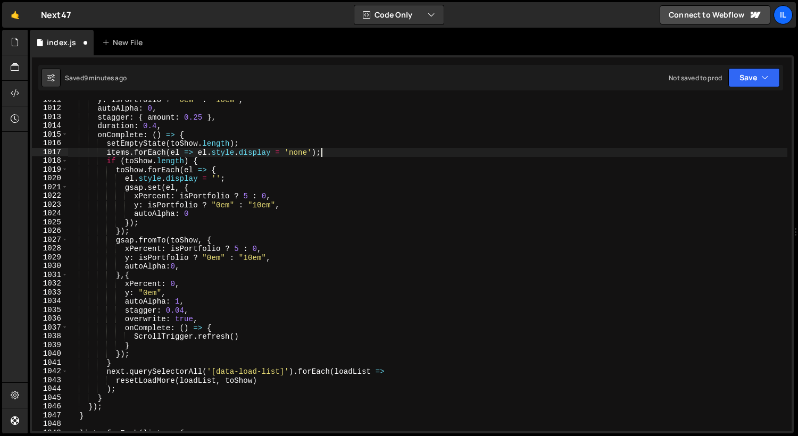
click at [347, 151] on div "y : isPortfolio ? "0em" : "10em" , autoAlpha : 0 , stagger : { amount : 0.25 } …" at bounding box center [428, 269] width 720 height 349
type textarea "items.forEach(el => el.style.display = 'none');"
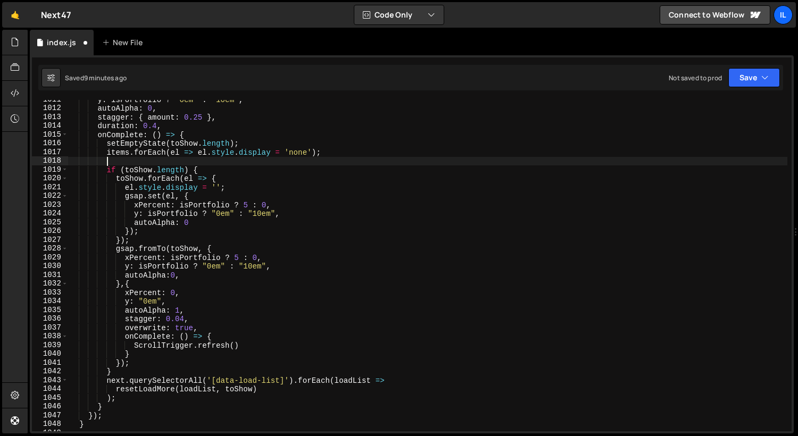
paste textarea "});"
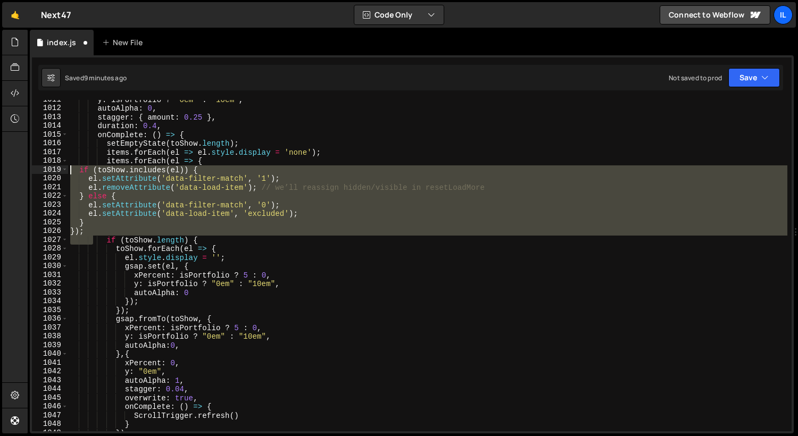
drag, startPoint x: 93, startPoint y: 237, endPoint x: 56, endPoint y: 170, distance: 76.0
click at [56, 170] on div "}); 1011 1012 1013 1014 1015 1016 1017 1018 1019 1020 1021 1022 1023 1024 1025 …" at bounding box center [412, 266] width 760 height 332
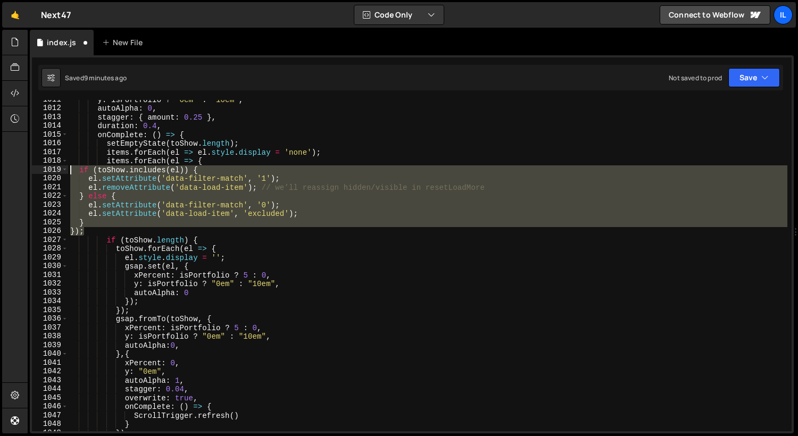
drag, startPoint x: 107, startPoint y: 232, endPoint x: 31, endPoint y: 171, distance: 96.9
click at [32, 171] on div "if (toShow.includes(el)) { 1011 1012 1013 1014 1015 1016 1017 1018 1019 1020 10…" at bounding box center [412, 266] width 760 height 332
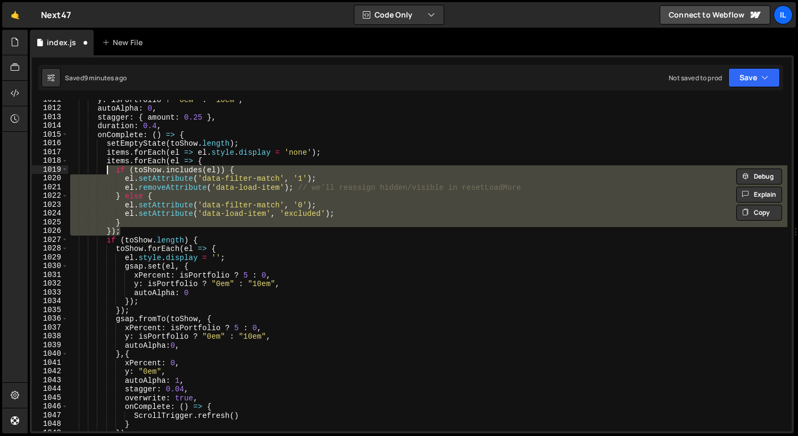
click at [167, 232] on div "y : isPortfolio ? "0em" : "10em" , autoAlpha : 0 , stagger : { amount : 0.25 } …" at bounding box center [428, 266] width 720 height 332
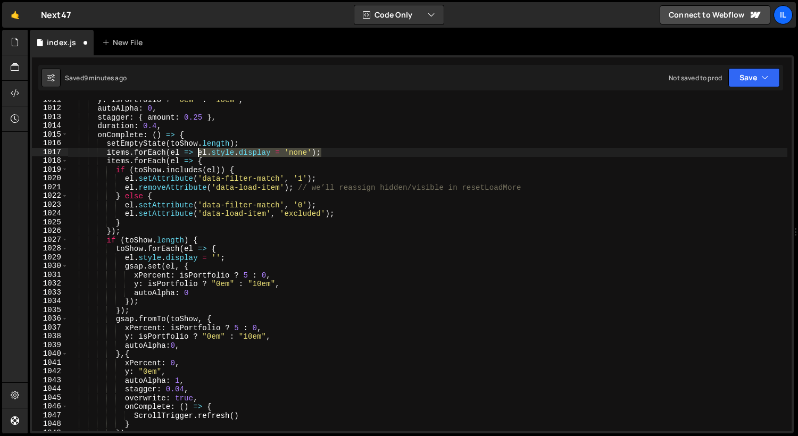
drag, startPoint x: 334, startPoint y: 153, endPoint x: 199, endPoint y: 152, distance: 134.7
click at [199, 152] on div "y : isPortfolio ? "0em" : "10em" , autoAlpha : 0 , stagger : { amount : 0.25 } …" at bounding box center [428, 269] width 720 height 349
click at [212, 156] on div "y : isPortfolio ? "0em" : "10em" , autoAlpha : 0 , stagger : { amount : 0.25 } …" at bounding box center [428, 269] width 720 height 349
click at [213, 163] on div "y : isPortfolio ? "0em" : "10em" , autoAlpha : 0 , stagger : { amount : 0.25 } …" at bounding box center [428, 269] width 720 height 349
type textarea "items.forEach(el => {"
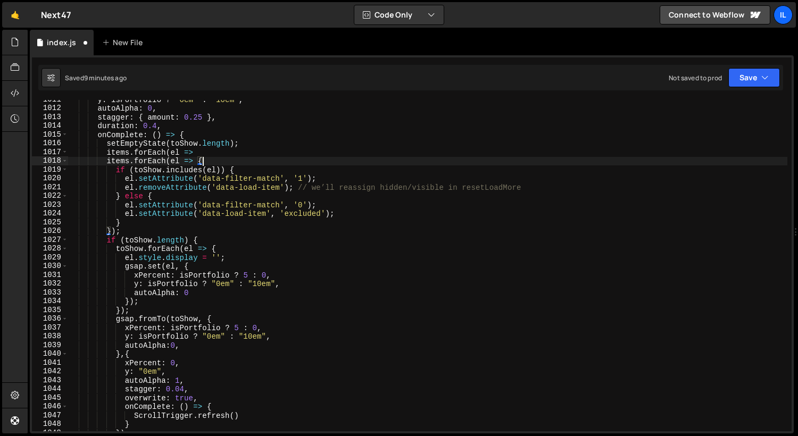
scroll to position [0, 3]
click at [273, 165] on div "y : isPortfolio ? "0em" : "10em" , autoAlpha : 0 , stagger : { amount : 0.25 } …" at bounding box center [428, 269] width 720 height 349
click at [262, 173] on div "y : isPortfolio ? "0em" : "10em" , autoAlpha : 0 , stagger : { amount : 0.25 } …" at bounding box center [428, 269] width 720 height 349
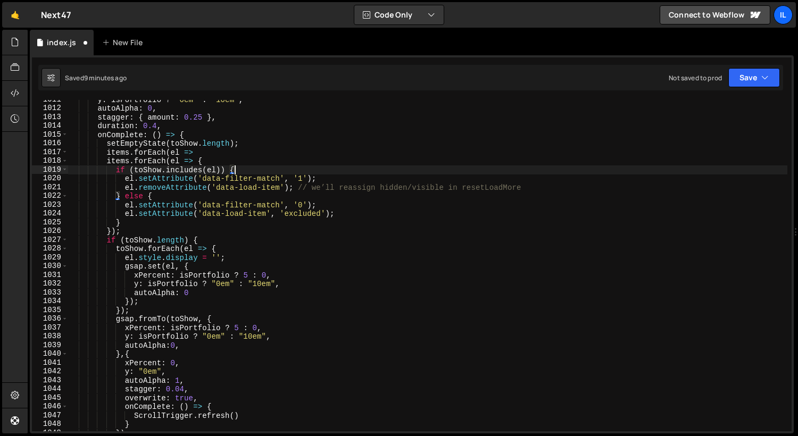
click at [207, 159] on div "y : isPortfolio ? "0em" : "10em" , autoAlpha : 0 , stagger : { amount : 0.25 } …" at bounding box center [428, 269] width 720 height 349
type textarea "items.forEach(el => {"
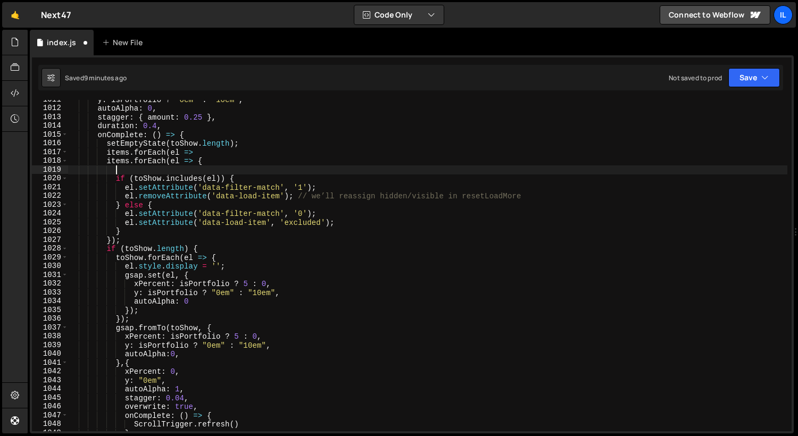
paste textarea "el.style.display = 'none');"
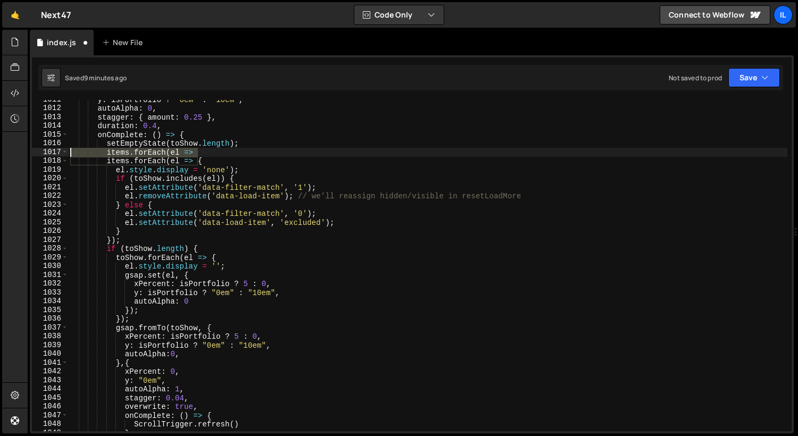
drag, startPoint x: 212, startPoint y: 152, endPoint x: 48, endPoint y: 151, distance: 164.5
click at [48, 151] on div "el.style.display = 'none'); 1011 1012 1013 1014 1015 1016 1017 1018 1019 1020 1…" at bounding box center [412, 266] width 760 height 332
type textarea "items.forEach(el =>"
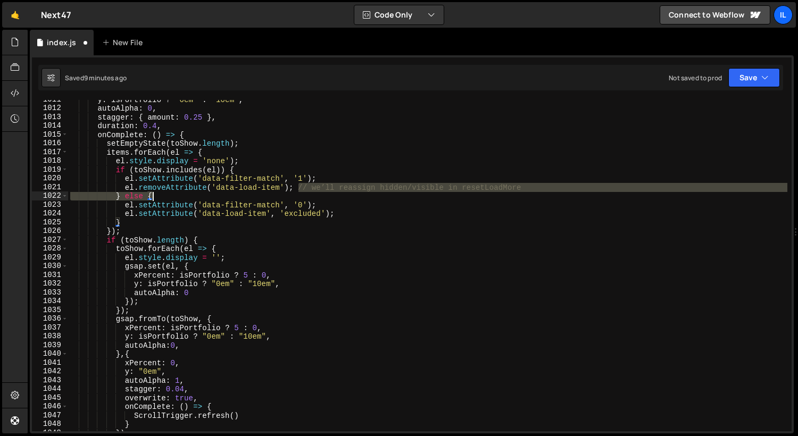
drag, startPoint x: 299, startPoint y: 189, endPoint x: 611, endPoint y: 193, distance: 311.9
click at [611, 193] on div "y : isPortfolio ? "0em" : "10em" , autoAlpha : 0 , stagger : { amount : 0.25 } …" at bounding box center [428, 269] width 720 height 349
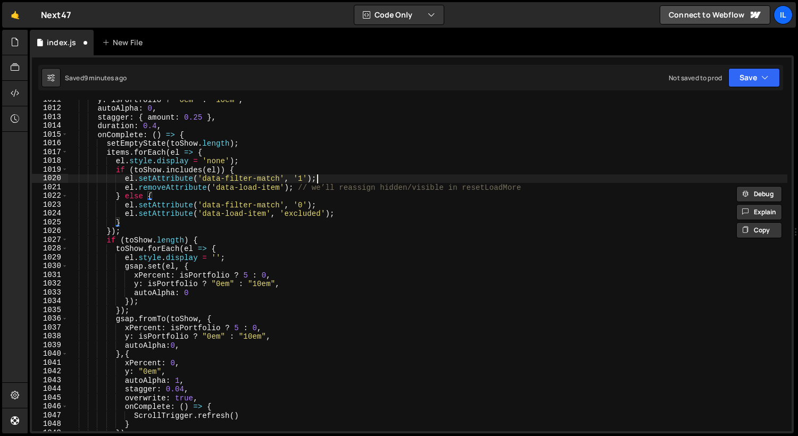
click at [549, 182] on div "y : isPortfolio ? "0em" : "10em" , autoAlpha : 0 , stagger : { amount : 0.25 } …" at bounding box center [428, 269] width 720 height 349
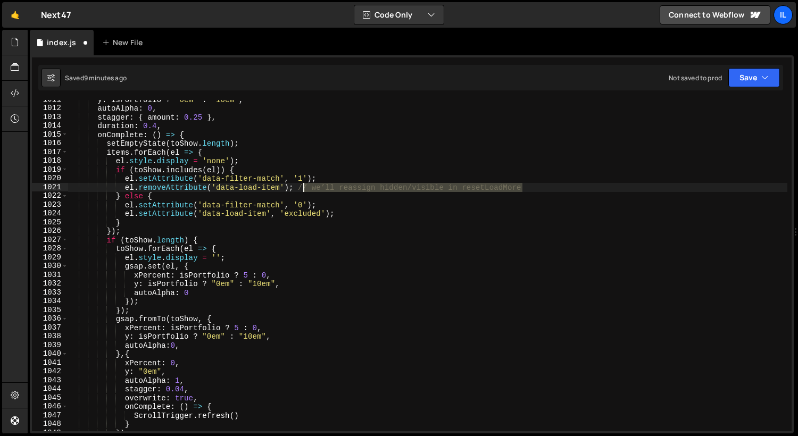
drag, startPoint x: 531, startPoint y: 189, endPoint x: 297, endPoint y: 193, distance: 234.2
click at [297, 193] on div "y : isPortfolio ? "0em" : "10em" , autoAlpha : 0 , stagger : { amount : 0.25 } …" at bounding box center [428, 269] width 720 height 349
drag, startPoint x: 296, startPoint y: 185, endPoint x: 548, endPoint y: 188, distance: 252.3
click at [548, 188] on div "y : isPortfolio ? "0em" : "10em" , autoAlpha : 0 , stagger : { amount : 0.25 } …" at bounding box center [428, 269] width 720 height 349
type textarea "el.removeAttribute('data-load-item');"
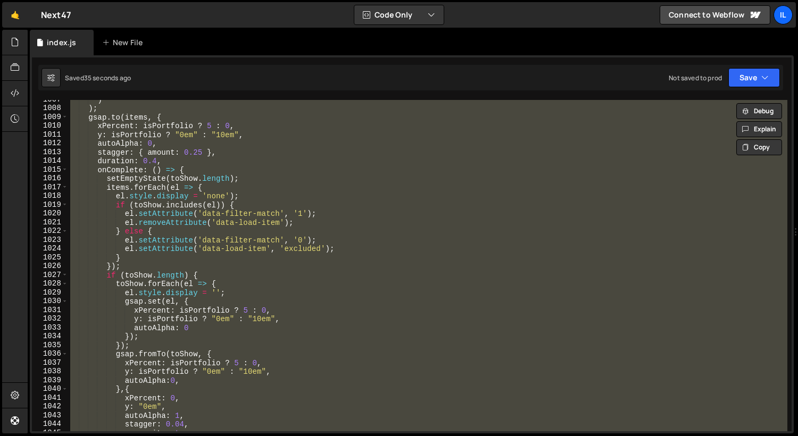
scroll to position [1077, 0]
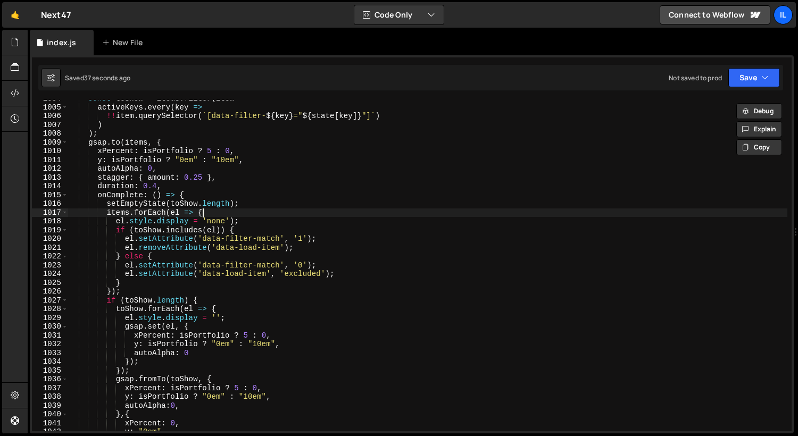
click at [251, 217] on div "const toShow = items . filter ( item => activeKeys . every ( key => !! item . q…" at bounding box center [428, 268] width 720 height 349
click at [246, 222] on div "const toShow = items . filter ( item => activeKeys . every ( key => !! item . q…" at bounding box center [428, 268] width 720 height 349
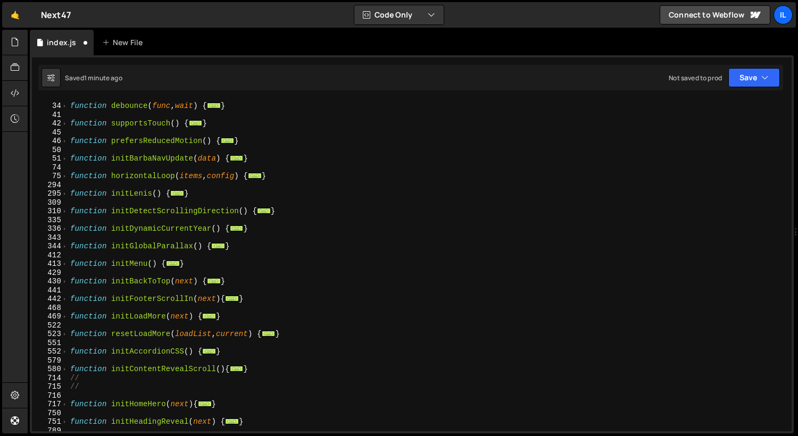
scroll to position [262, 0]
click at [62, 313] on span at bounding box center [65, 316] width 6 height 9
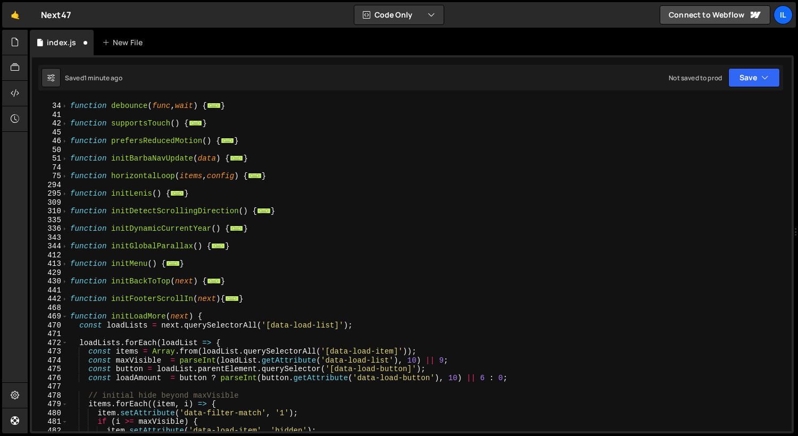
scroll to position [348, 0]
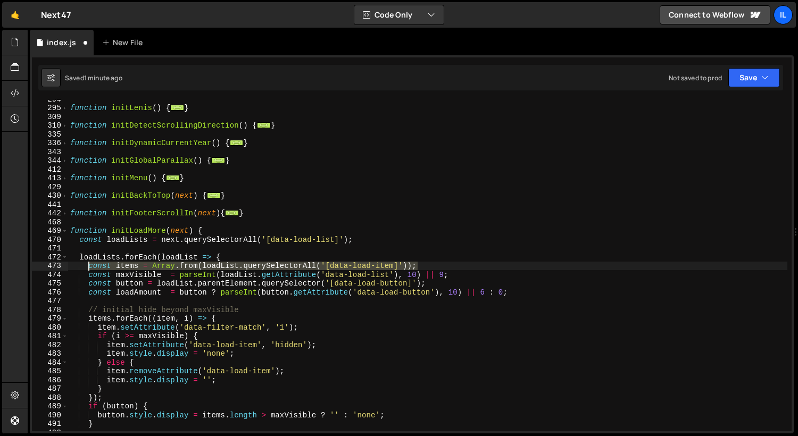
drag, startPoint x: 428, startPoint y: 265, endPoint x: 87, endPoint y: 269, distance: 341.2
click at [87, 269] on div "function initLenis ( ) { ... } function initDetectScrollingDirection ( ) { ... …" at bounding box center [428, 269] width 720 height 349
paste textarea "filter"
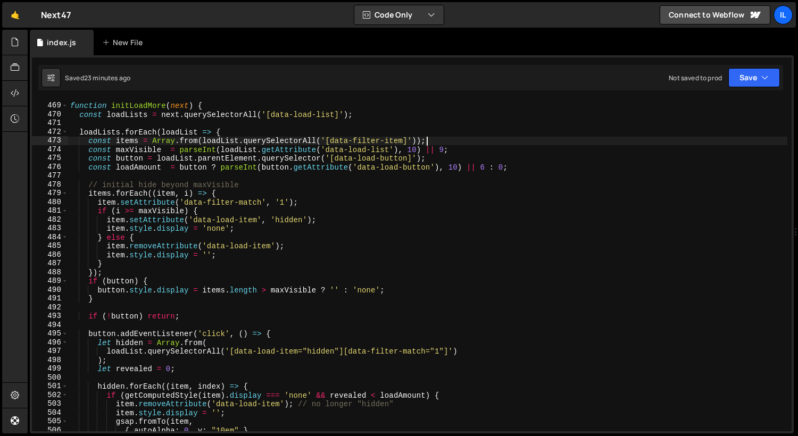
scroll to position [422, 0]
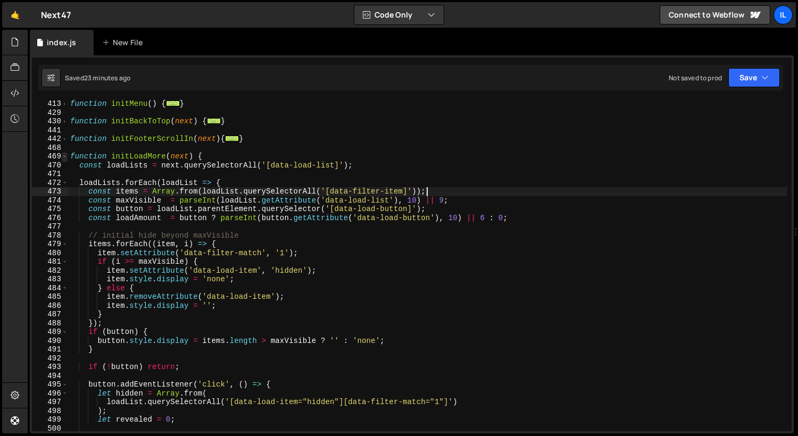
click at [65, 156] on span at bounding box center [65, 156] width 6 height 9
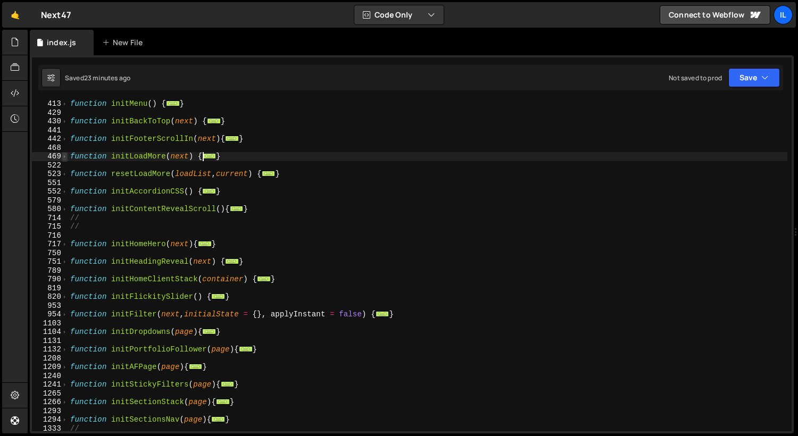
scroll to position [858, 0]
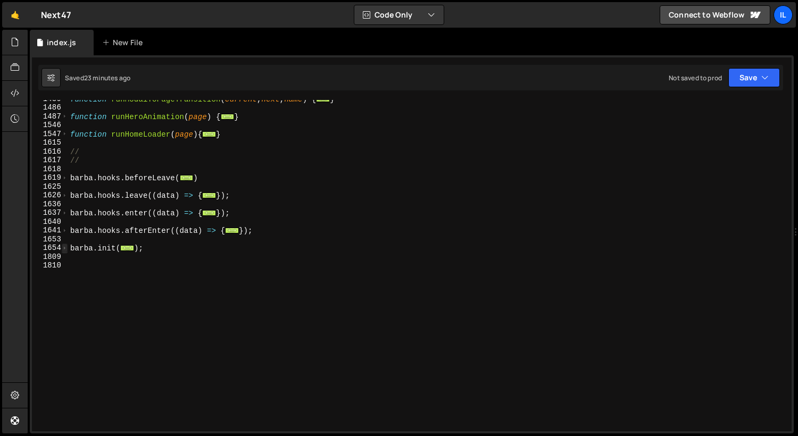
click at [63, 249] on span at bounding box center [65, 248] width 6 height 9
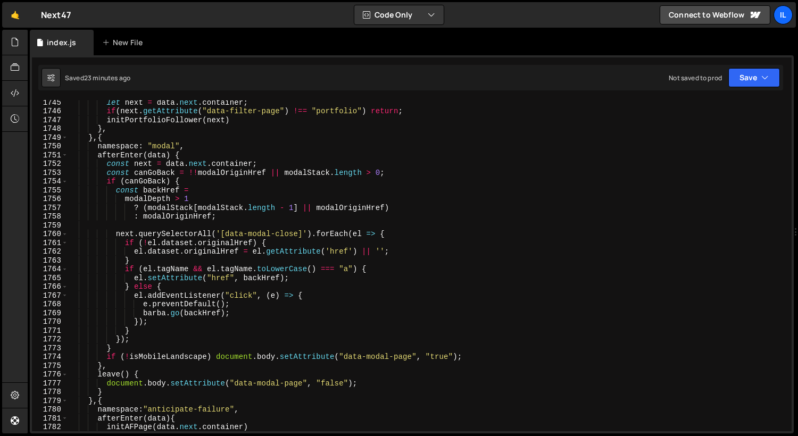
scroll to position [2135, 0]
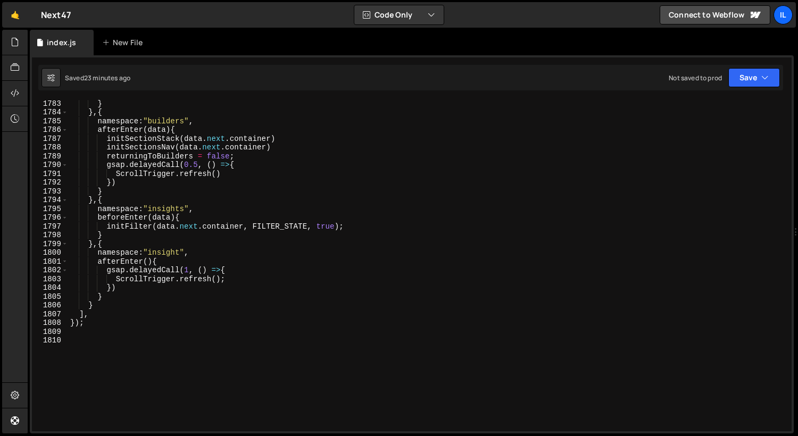
click at [312, 149] on div "} } , { namespace : "builders" , afterEnter ( data ) { initSectionStack ( data …" at bounding box center [428, 273] width 720 height 349
type textarea "initSectionsNav(data.next.container)"
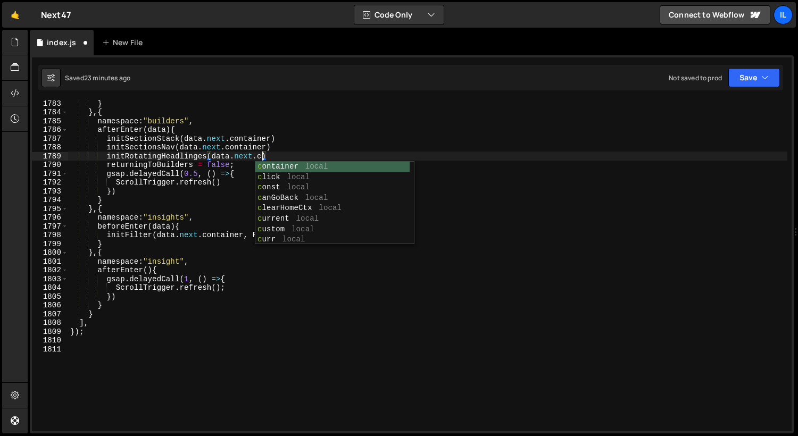
scroll to position [0, 13]
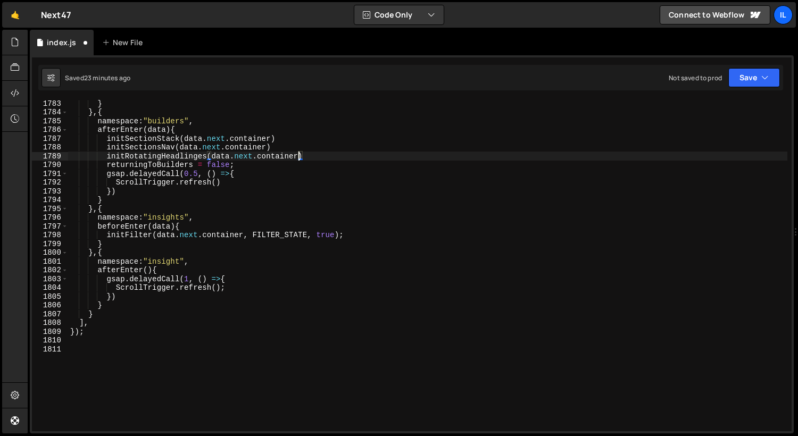
click at [323, 158] on div "} } , { namespace : "builders" , afterEnter ( data ) { initSectionStack ( data …" at bounding box center [428, 273] width 720 height 349
click at [134, 153] on div "} } , { namespace : "builders" , afterEnter ( data ) { initSectionStack ( data …" at bounding box center [428, 273] width 720 height 349
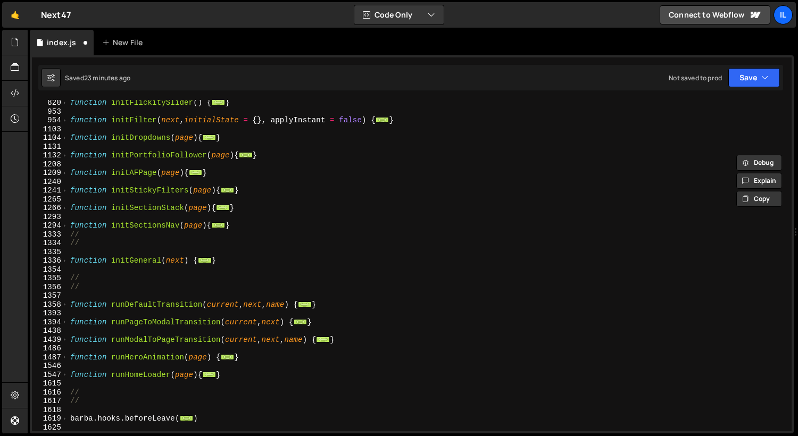
scroll to position [617, 0]
click at [266, 228] on div "function initFlickitySlider ( ) { ... } function initFilter ( next , initialSta…" at bounding box center [428, 271] width 720 height 349
type textarea "}"
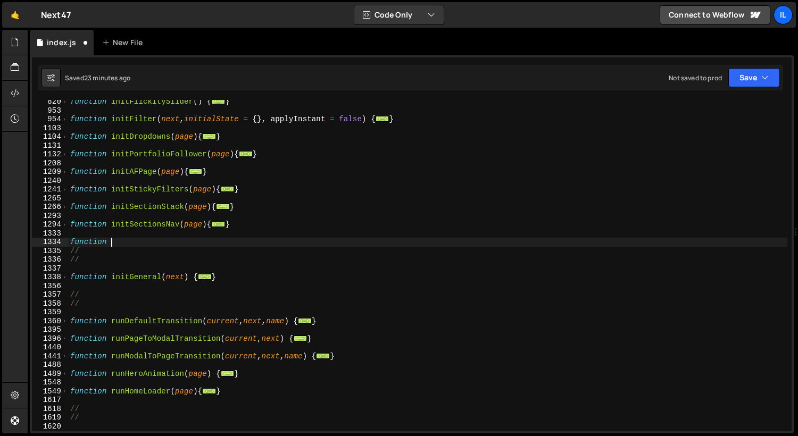
scroll to position [0, 2]
paste textarea "initRotatingHeadlinges"
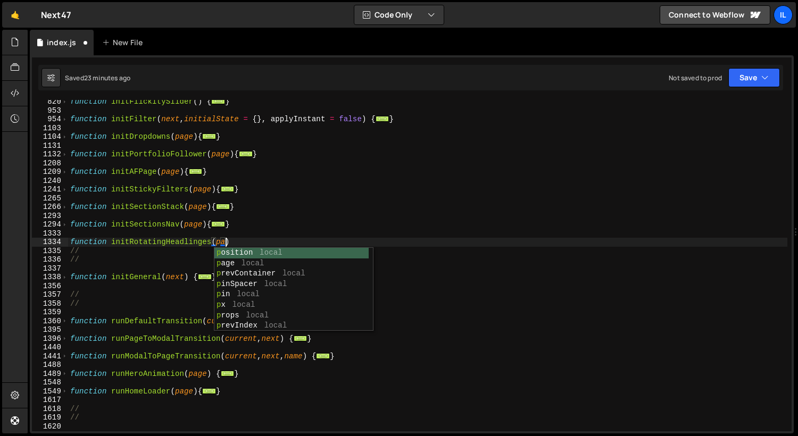
scroll to position [0, 11]
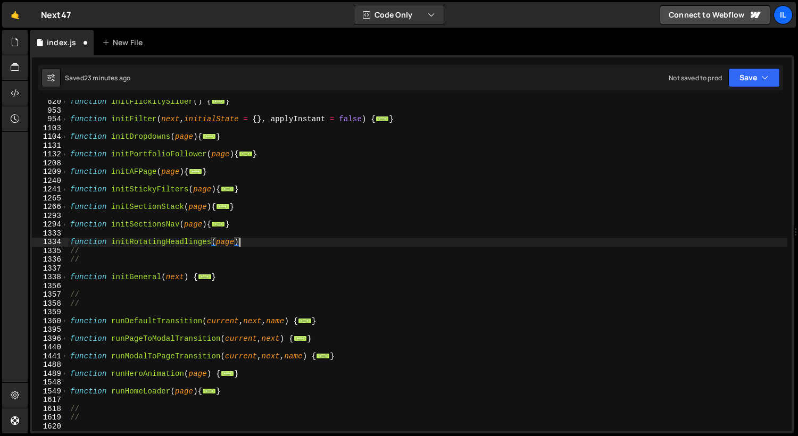
type textarea "function initRotatingHeadlinges(page){"
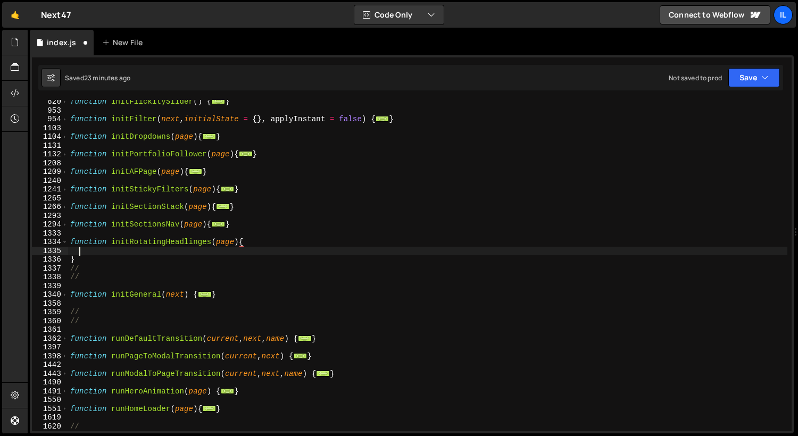
scroll to position [0, 0]
type textarea "f"
paste textarea "data-rotating-headline"
type textarea "const h = page.querySelectorAll("[data-rotating-headline]")"
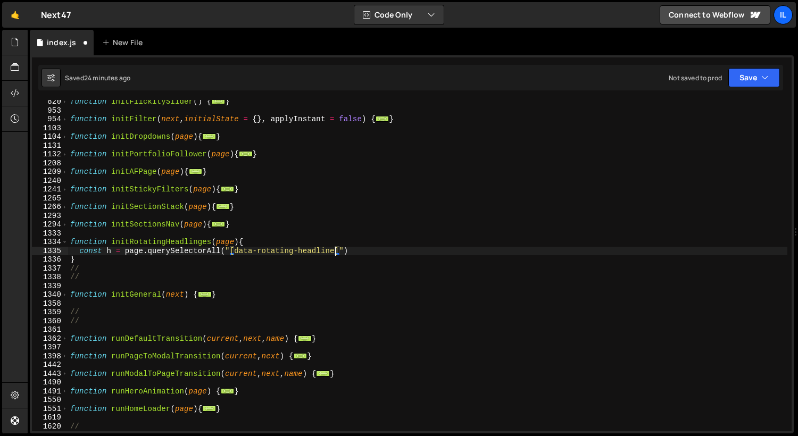
click at [365, 251] on div "function initFlickitySlider ( ) { ... } function initFilter ( next , initialSta…" at bounding box center [428, 271] width 720 height 349
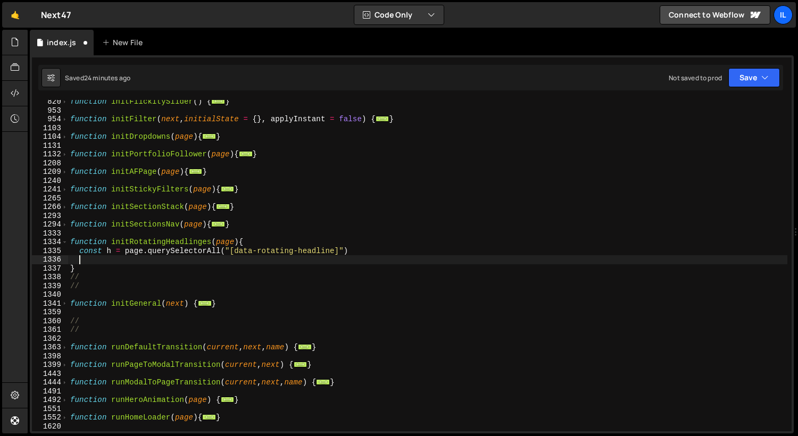
scroll to position [0, 0]
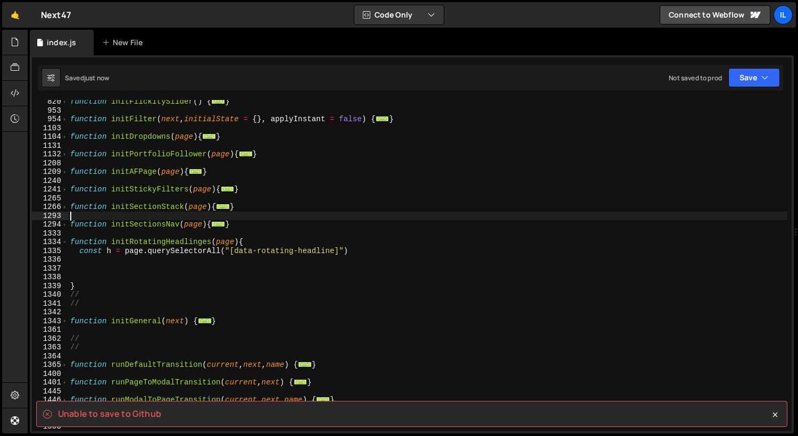
click at [122, 218] on div "function initFlickitySlider ( ) { ... } function initFilter ( next , initialSta…" at bounding box center [428, 271] width 720 height 349
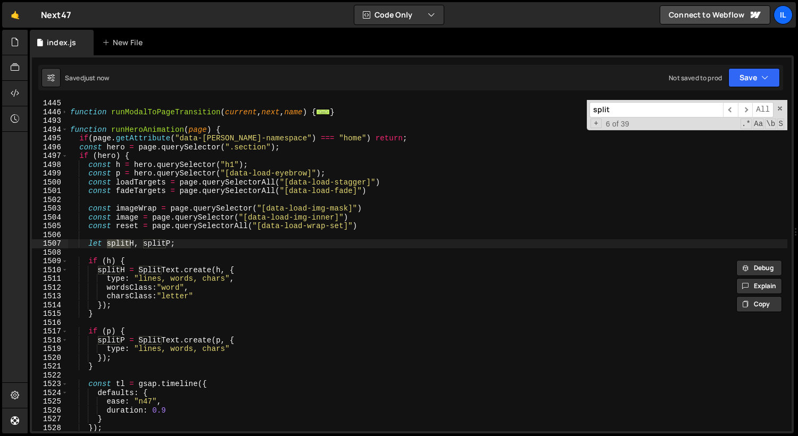
scroll to position [1066, 0]
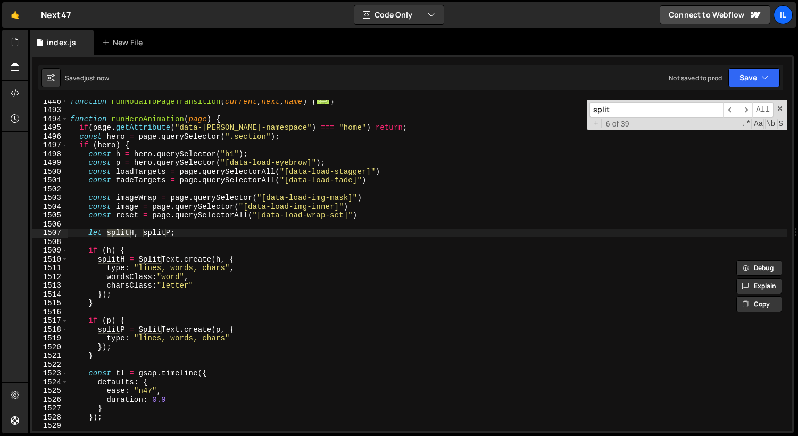
type input "split"
click at [100, 299] on div "function runModalToPageTransition ( current , next , name ) { ... } function ru…" at bounding box center [428, 271] width 720 height 349
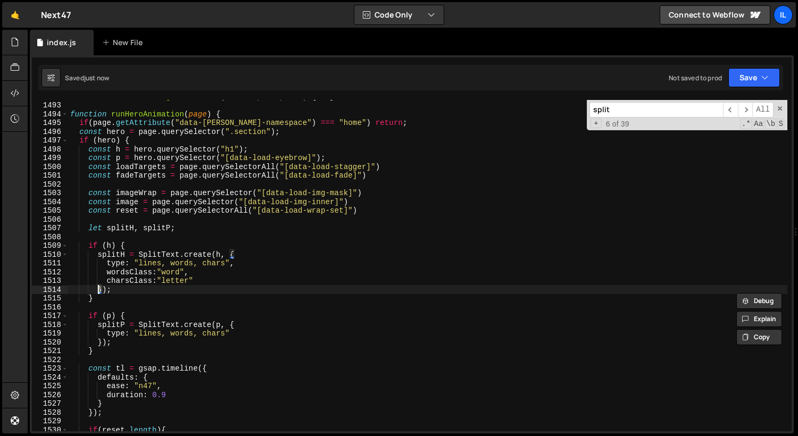
scroll to position [1074, 0]
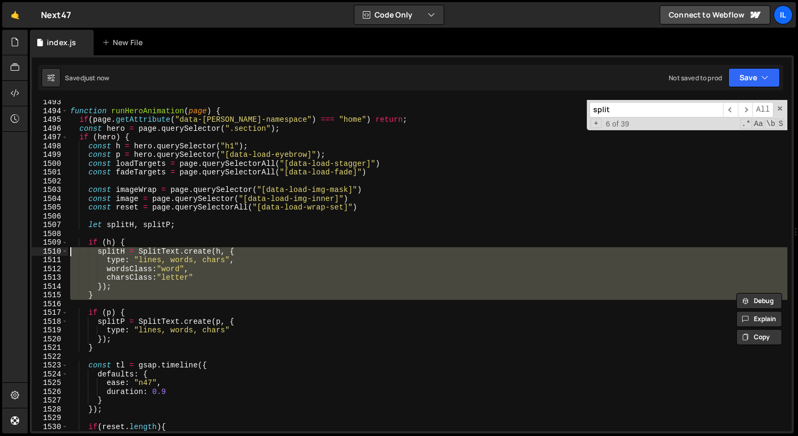
drag, startPoint x: 110, startPoint y: 300, endPoint x: 55, endPoint y: 243, distance: 79.1
click at [54, 242] on div "}); 1493 1494 1495 1496 1497 1498 1499 1500 1501 1502 1503 1504 1505 1506 1507 …" at bounding box center [412, 266] width 760 height 332
type textarea "if (h) { splitH = SplitText.create(h, {"
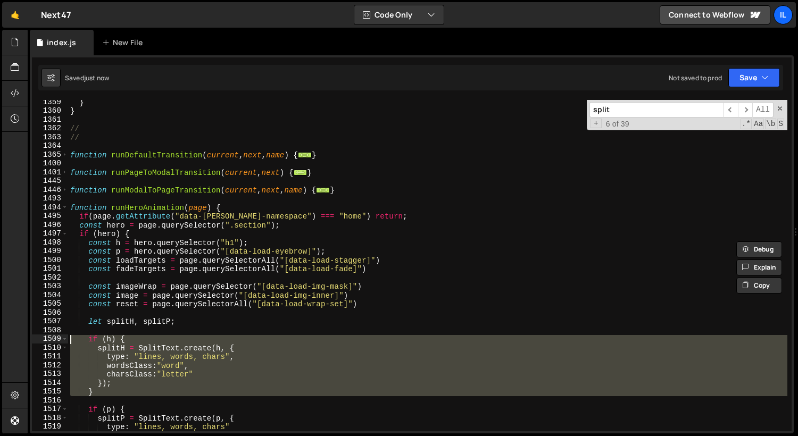
scroll to position [925, 0]
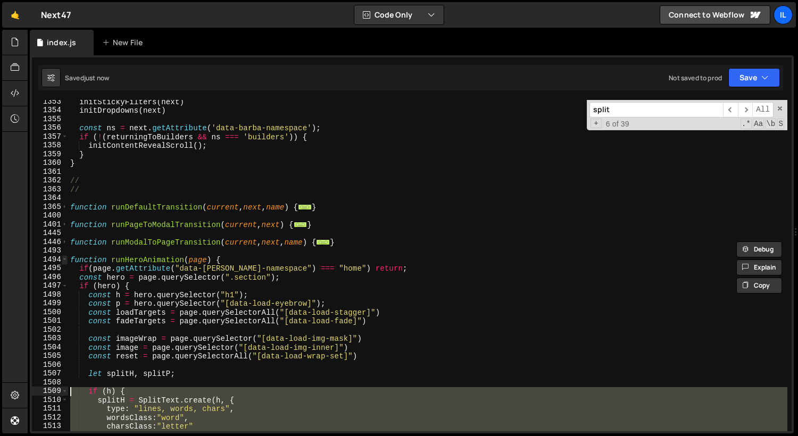
click at [64, 261] on span at bounding box center [65, 259] width 6 height 9
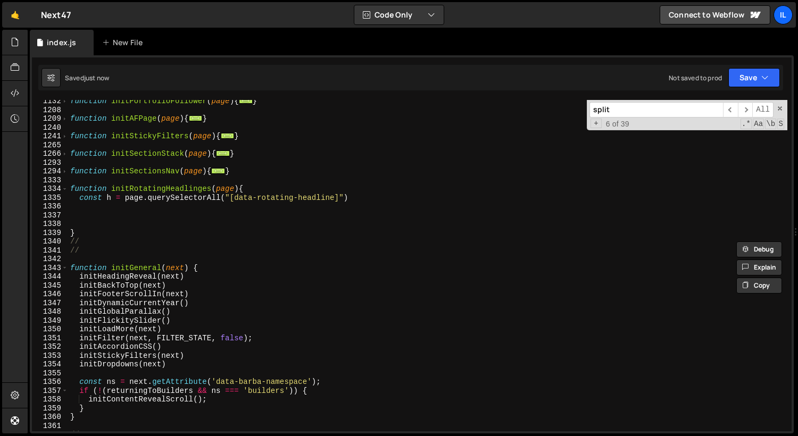
scroll to position [671, 0]
click at [96, 208] on div "function initPortfolioFollower ( page ) { ... } function initAFPage ( page ) { …" at bounding box center [428, 270] width 720 height 349
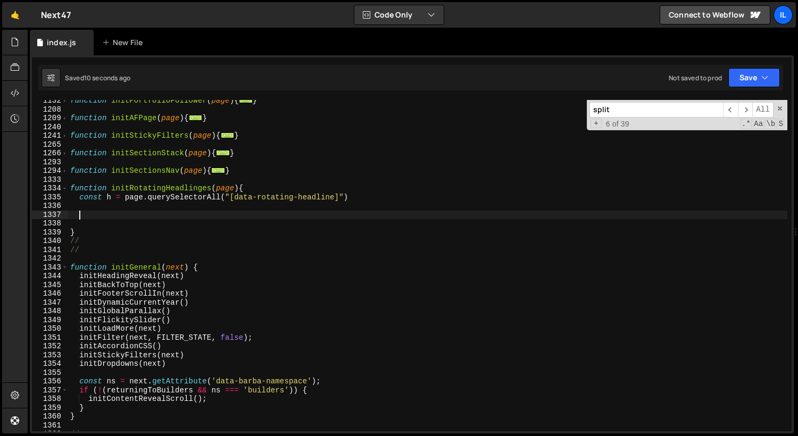
click at [94, 212] on div "function initPortfolioFollower ( page ) { ... } function initAFPage ( page ) { …" at bounding box center [428, 270] width 720 height 349
paste textarea
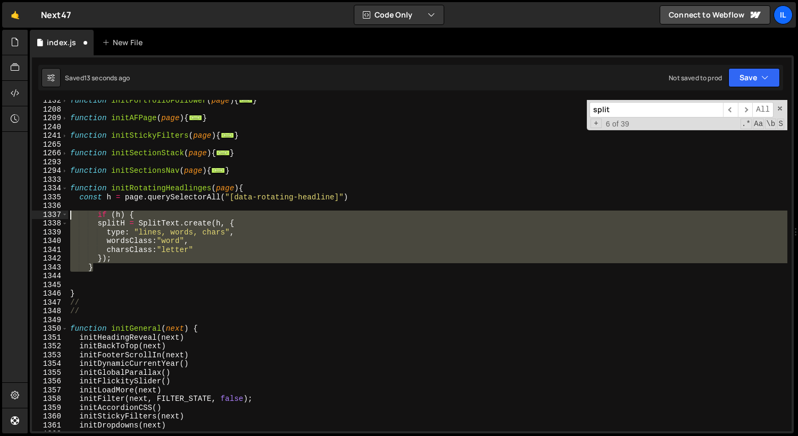
drag, startPoint x: 101, startPoint y: 265, endPoint x: 46, endPoint y: 215, distance: 73.9
click at [46, 215] on div "1132 1208 1209 1240 1241 1265 1266 1293 1294 1333 1334 1335 1336 1337 1338 1339…" at bounding box center [412, 266] width 760 height 332
click at [87, 217] on div "function initPortfolioFollower ( page ) { ... } function initAFPage ( page ) { …" at bounding box center [428, 266] width 720 height 332
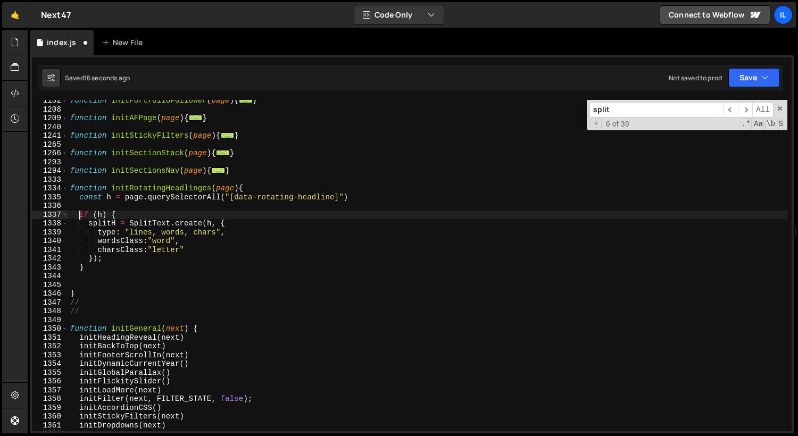
click at [103, 218] on div "function initPortfolioFollower ( page ) { ... } function initAFPage ( page ) { …" at bounding box center [428, 270] width 720 height 349
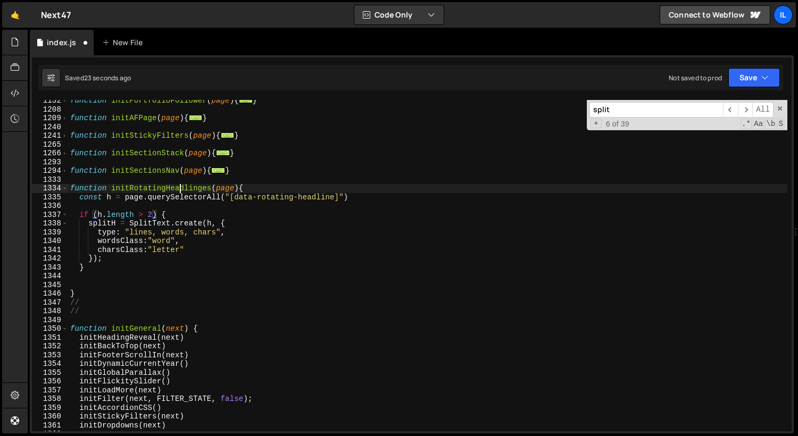
click at [179, 191] on div "function initPortfolioFollower ( page ) { ... } function initAFPage ( page ) { …" at bounding box center [428, 270] width 720 height 349
click at [202, 213] on div "function initPortfolioFollower ( page ) { ... } function initAFPage ( page ) { …" at bounding box center [428, 270] width 720 height 349
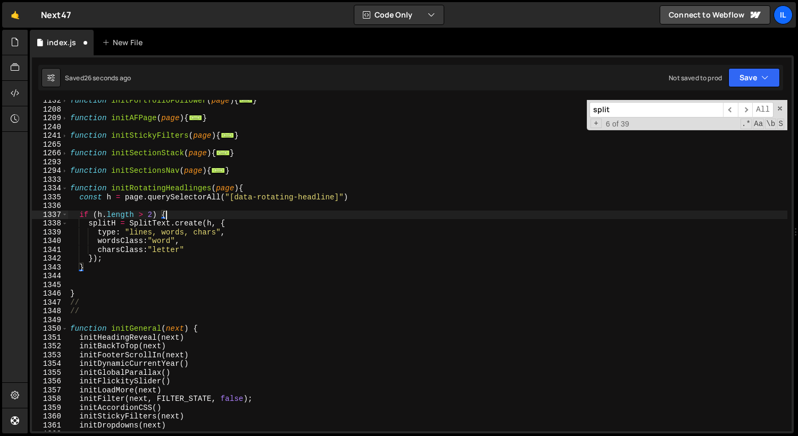
click at [201, 202] on div "function initPortfolioFollower ( page ) { ... } function initAFPage ( page ) { …" at bounding box center [428, 270] width 720 height 349
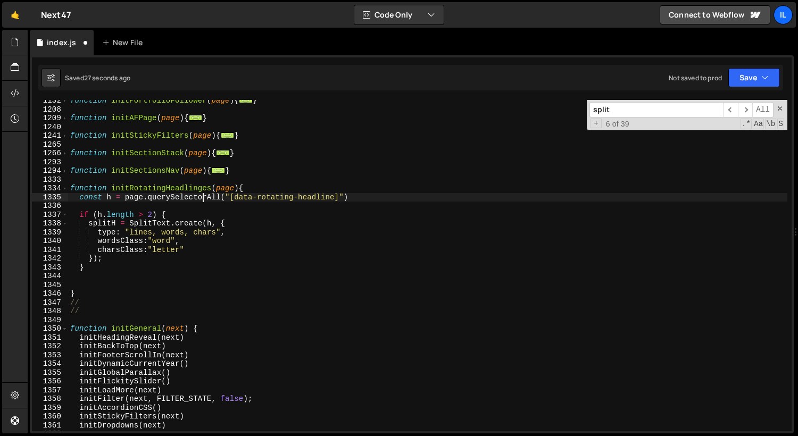
click at [189, 220] on div "function initPortfolioFollower ( page ) { ... } function initAFPage ( page ) { …" at bounding box center [428, 270] width 720 height 349
type textarea "splitH = SplitText.create(h, {"
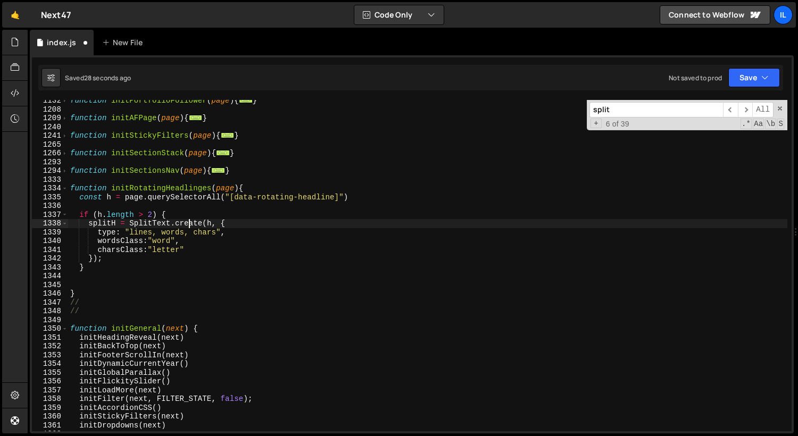
click at [120, 285] on div "function initPortfolioFollower ( page ) { ... } function initAFPage ( page ) { …" at bounding box center [428, 270] width 720 height 349
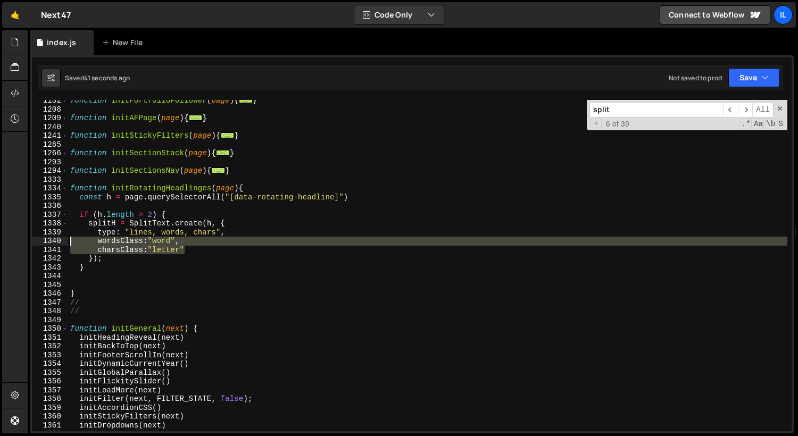
drag, startPoint x: 203, startPoint y: 246, endPoint x: 5, endPoint y: 240, distance: 198.1
click at [5, 240] on div "Hold on a sec... Are you certain you wish to leave this page? Any changes you'v…" at bounding box center [399, 218] width 798 height 436
type textarea "wordsClass:"word", charsClass:"letter""
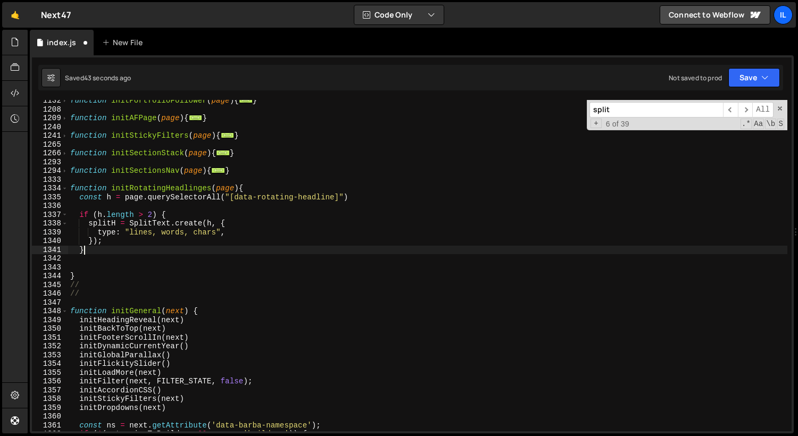
click at [111, 252] on div "function initPortfolioFollower ( page ) { ... } function initAFPage ( page ) { …" at bounding box center [428, 270] width 720 height 349
click at [129, 242] on div "function initPortfolioFollower ( page ) { ... } function initAFPage ( page ) { …" at bounding box center [428, 270] width 720 height 349
type textarea "});"
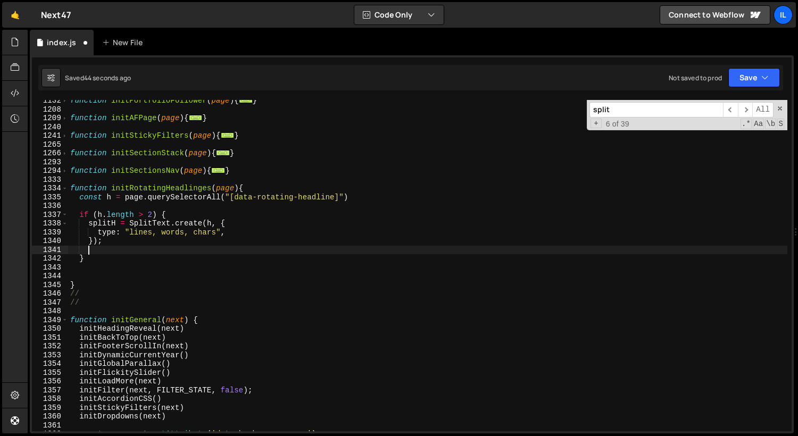
scroll to position [0, 1]
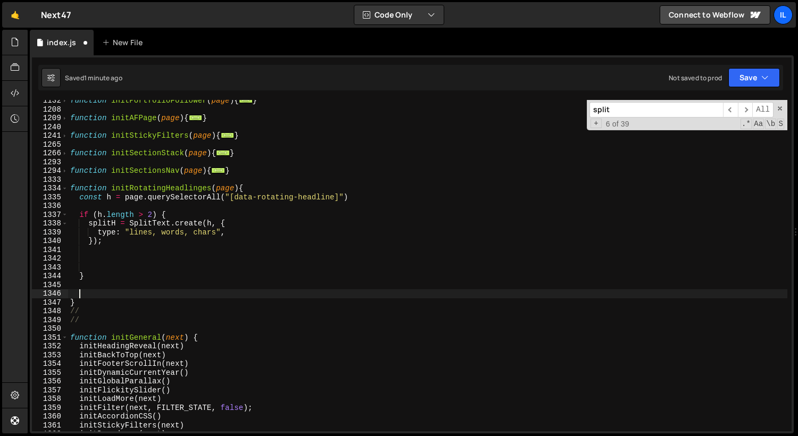
click at [79, 292] on div "function initPortfolioFollower ( page ) { ... } function initAFPage ( page ) { …" at bounding box center [428, 270] width 720 height 349
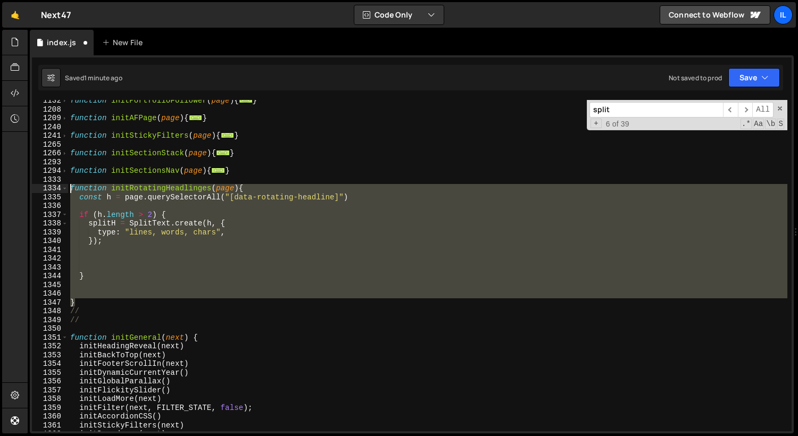
drag, startPoint x: 76, startPoint y: 302, endPoint x: 58, endPoint y: 187, distance: 116.3
click at [58, 187] on div "1132 1208 1209 1240 1241 1265 1266 1293 1294 1333 1334 1335 1336 1337 1338 1339…" at bounding box center [412, 266] width 760 height 332
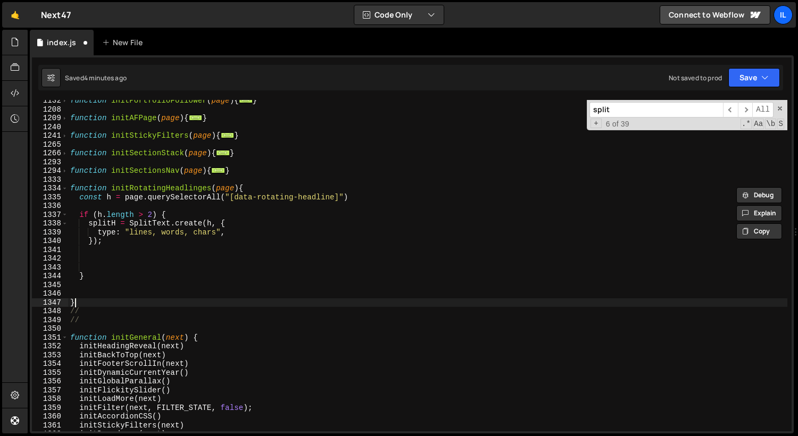
click at [87, 304] on div "function initPortfolioFollower ( page ) { ... } function initAFPage ( page ) { …" at bounding box center [428, 270] width 720 height 349
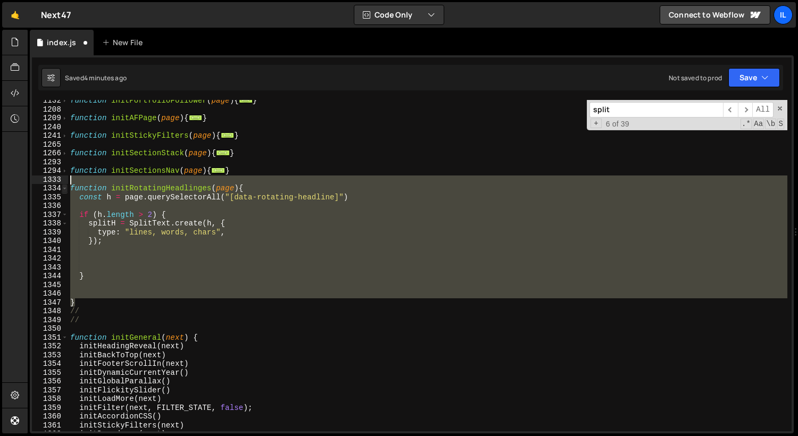
drag, startPoint x: 81, startPoint y: 304, endPoint x: 67, endPoint y: 185, distance: 119.6
click at [67, 185] on div "} 1132 1208 1209 1240 1241 1265 1266 1293 1294 1333 1334 1335 1336 1337 1338 13…" at bounding box center [412, 266] width 760 height 332
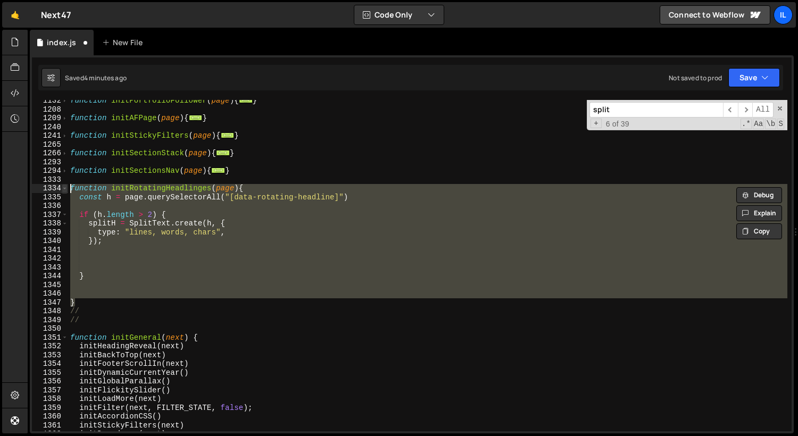
paste textarea "}"
type textarea "}"
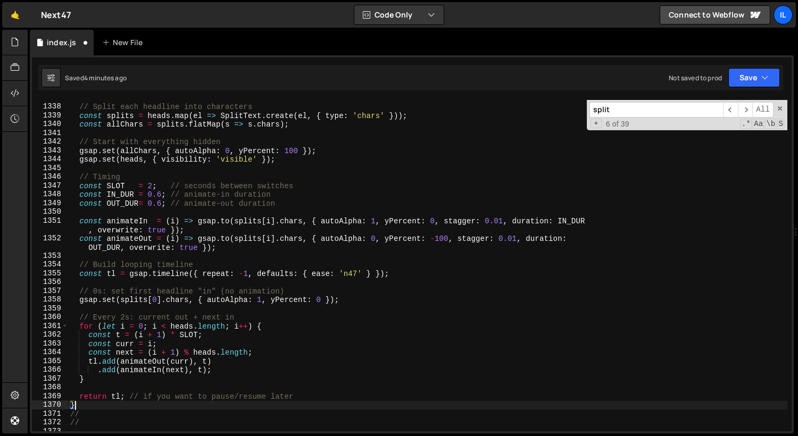
scroll to position [796, 0]
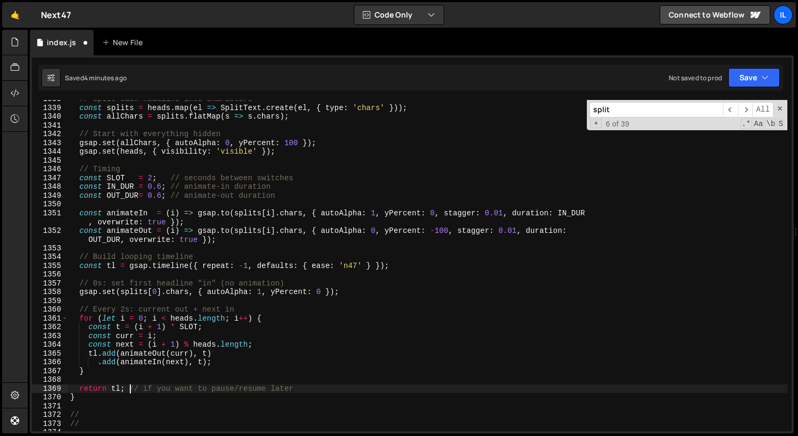
drag, startPoint x: 128, startPoint y: 389, endPoint x: 396, endPoint y: 389, distance: 267.7
click at [396, 389] on div "// Split each headline into characters const splits = heads . map ( el => Split…" at bounding box center [428, 269] width 720 height 349
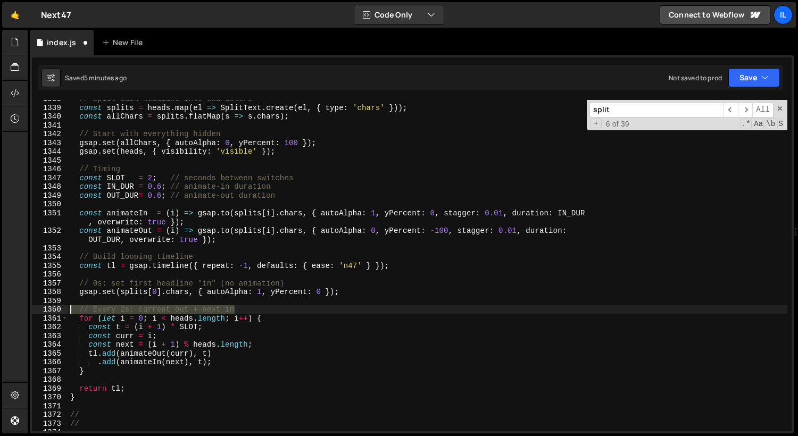
drag, startPoint x: 245, startPoint y: 310, endPoint x: 14, endPoint y: 308, distance: 231.6
click at [14, 308] on div "Hold on a sec... Are you certain you wish to leave this page? Any changes you'v…" at bounding box center [399, 218] width 798 height 436
type textarea "// Every 2s: current out + next in"
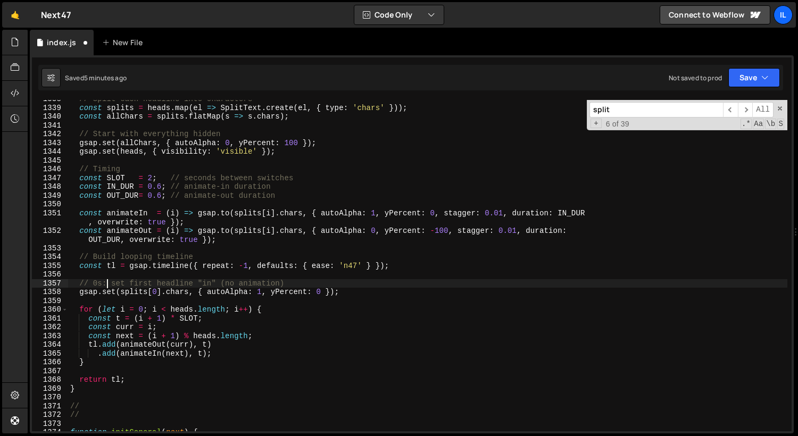
click at [105, 286] on div "// Split each headline into characters const splits = heads . map ( el => Split…" at bounding box center [428, 269] width 720 height 349
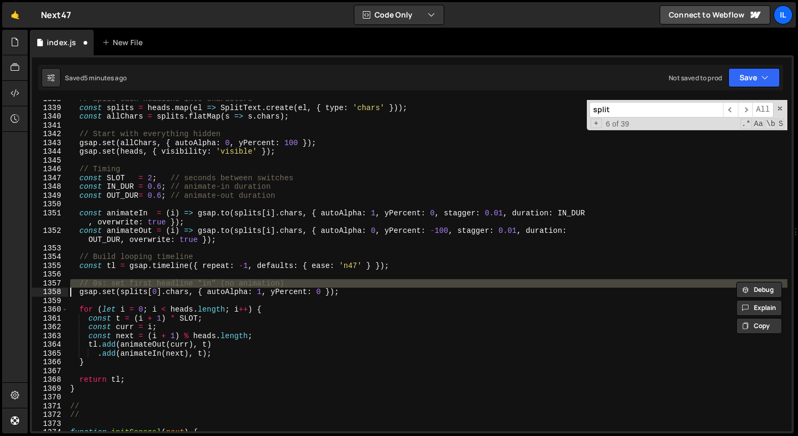
click at [105, 286] on div "// Split each headline into characters const splits = heads . map ( el => Split…" at bounding box center [428, 269] width 720 height 349
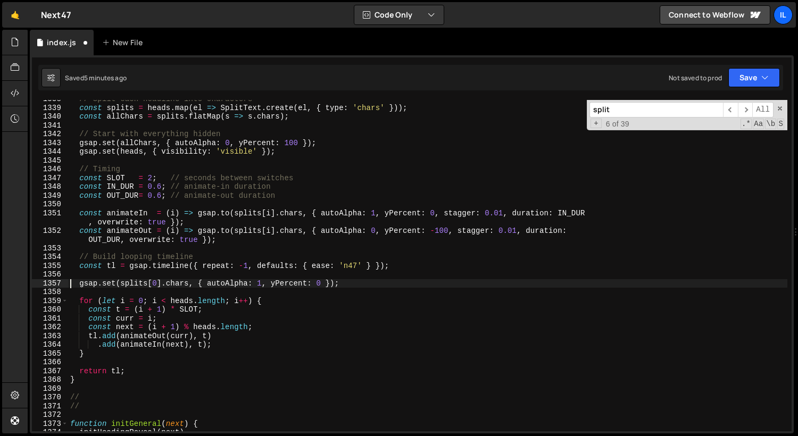
click at [113, 254] on div "// Split each headline into characters const splits = heads . map ( el => Split…" at bounding box center [428, 269] width 720 height 349
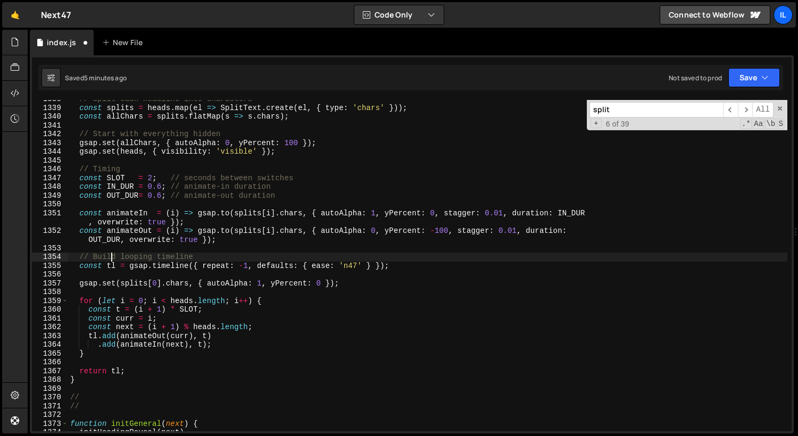
click at [113, 254] on div "// Split each headline into characters const splits = heads . map ( el => Split…" at bounding box center [428, 269] width 720 height 349
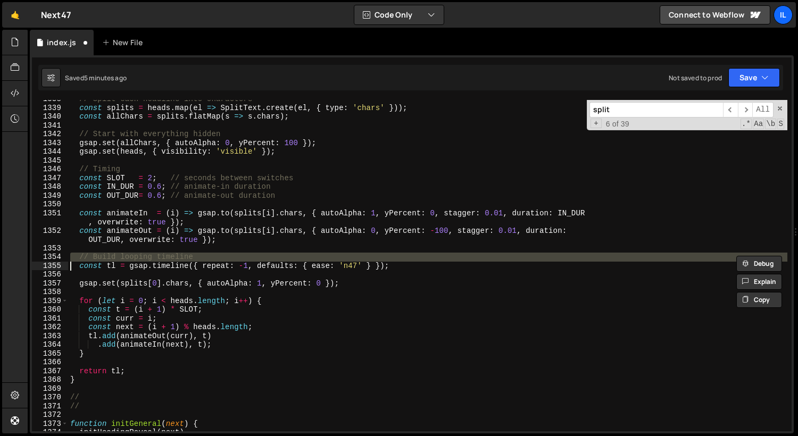
click at [113, 254] on div "// Split each headline into characters const splits = heads . map ( el => Split…" at bounding box center [428, 269] width 720 height 349
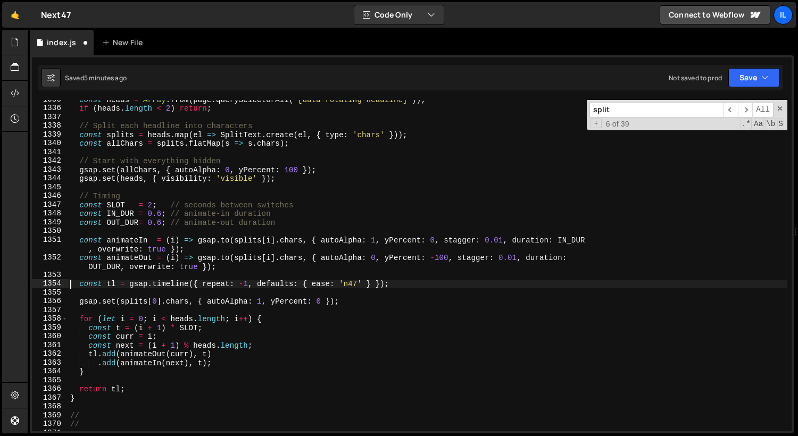
scroll to position [769, 0]
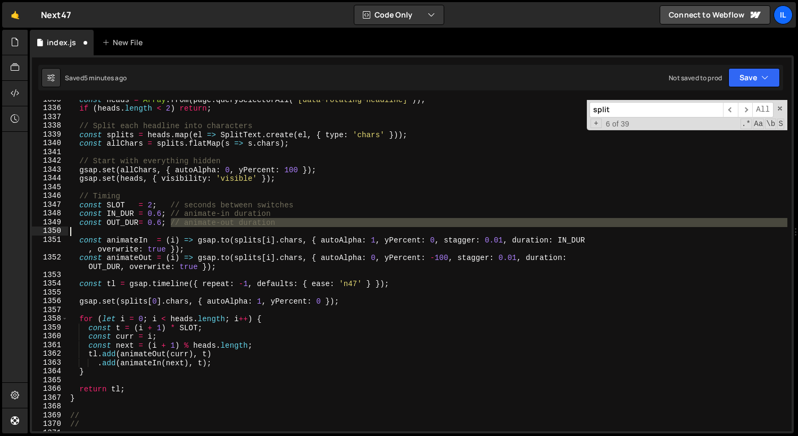
drag, startPoint x: 169, startPoint y: 220, endPoint x: 307, endPoint y: 227, distance: 138.5
click at [307, 227] on div "const heads = Array . from ( page . querySelectorAll ( '[data-rotating-headline…" at bounding box center [428, 269] width 720 height 349
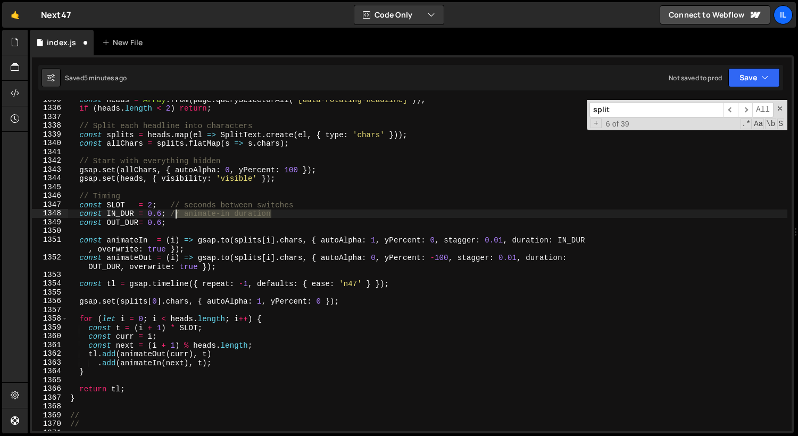
drag, startPoint x: 284, startPoint y: 216, endPoint x: 175, endPoint y: 214, distance: 109.1
click at [175, 214] on div "const heads = Array . from ( page . querySelectorAll ( '[data-rotating-headline…" at bounding box center [428, 269] width 720 height 349
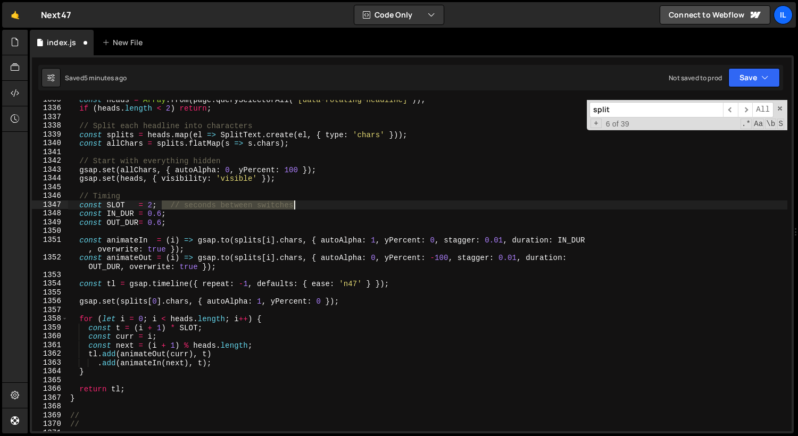
drag, startPoint x: 167, startPoint y: 205, endPoint x: 317, endPoint y: 207, distance: 149.6
click at [317, 207] on div "const heads = Array . from ( page . querySelectorAll ( '[data-rotating-headline…" at bounding box center [428, 269] width 720 height 349
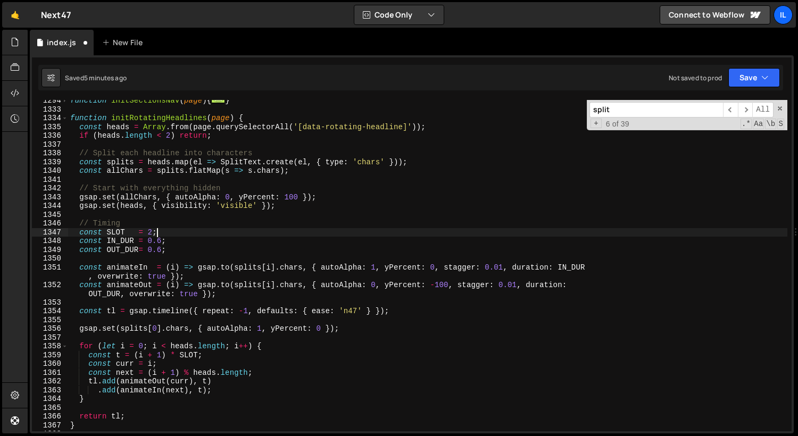
scroll to position [741, 0]
click at [134, 228] on div "function initSectionsNav ( page ) { ... } function initRotatingHeadlines ( page…" at bounding box center [428, 270] width 720 height 349
click at [133, 186] on div "function initSectionsNav ( page ) { ... } function initRotatingHeadlines ( page…" at bounding box center [428, 270] width 720 height 349
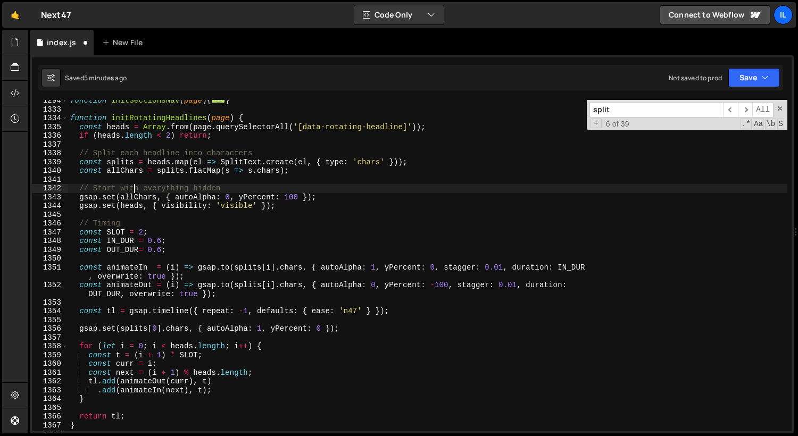
click at [133, 186] on div "function initSectionsNav ( page ) { ... } function initRotatingHeadlines ( page…" at bounding box center [428, 270] width 720 height 349
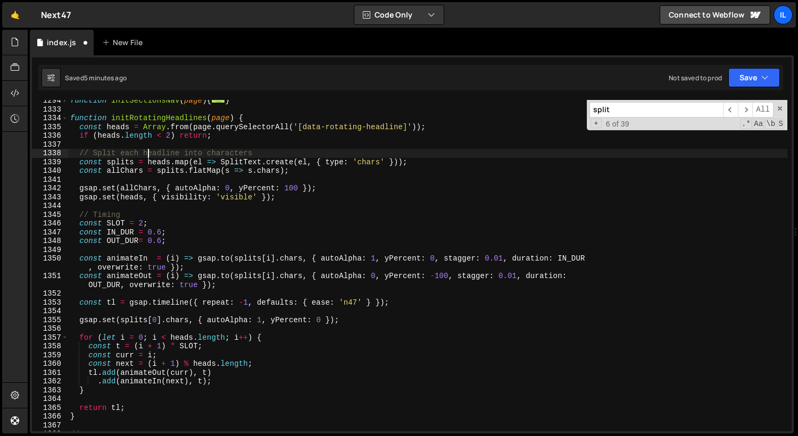
click at [146, 152] on div "function initSectionsNav ( page ) { ... } function initRotatingHeadlines ( page…" at bounding box center [428, 270] width 720 height 349
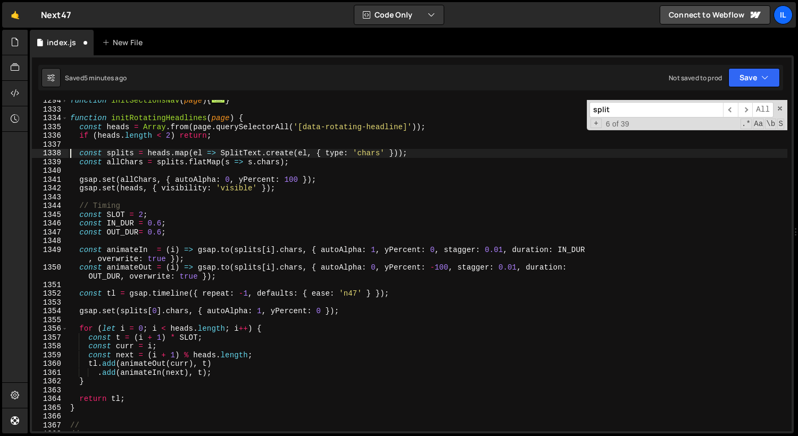
click at [112, 205] on div "function initSectionsNav ( page ) { ... } function initRotatingHeadlines ( page…" at bounding box center [428, 270] width 720 height 349
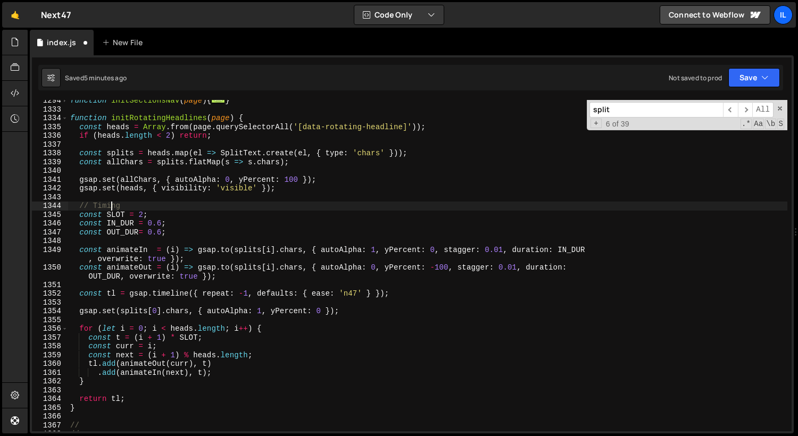
scroll to position [0, 3]
click at [112, 205] on div "function initSectionsNav ( page ) { ... } function initRotatingHeadlines ( page…" at bounding box center [428, 270] width 720 height 349
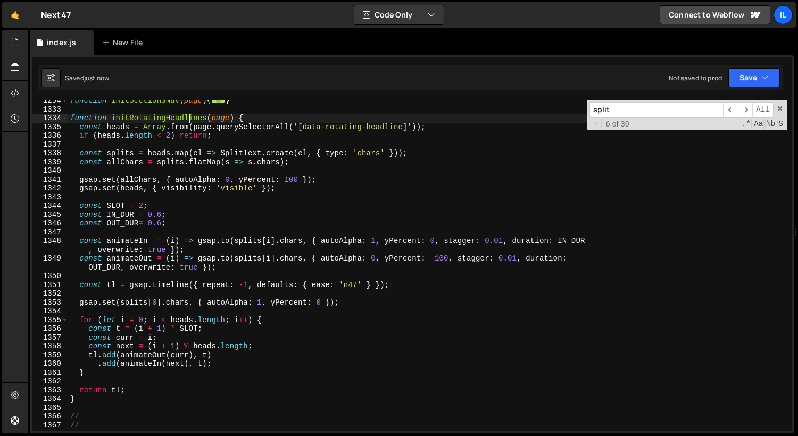
click at [191, 116] on div "function initSectionsNav ( page ) { ... } function initRotatingHeadlines ( page…" at bounding box center [428, 270] width 720 height 349
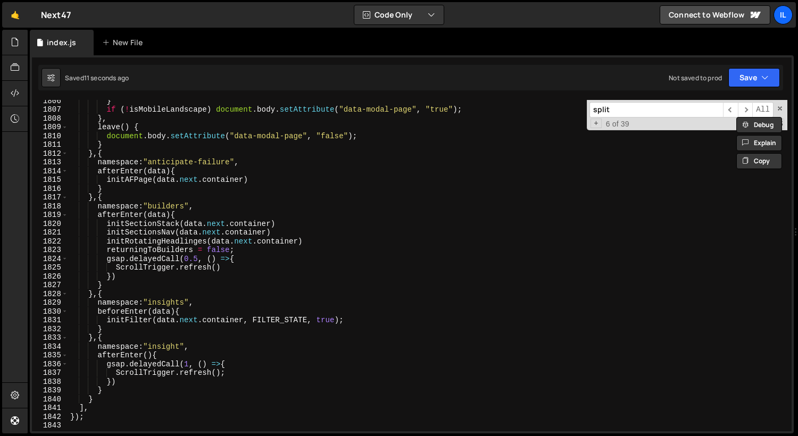
scroll to position [2507, 0]
click at [144, 244] on div "} if ( ! isMobileLandscape ) document . body . setAttribute ( "data-modal-page"…" at bounding box center [428, 270] width 720 height 349
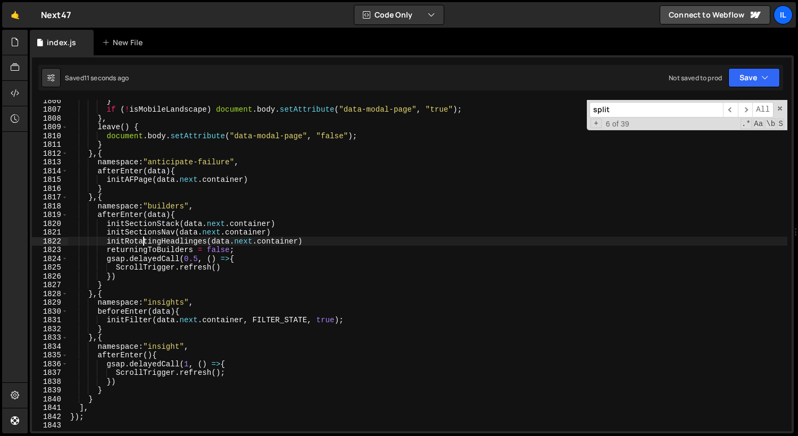
click at [144, 244] on div "} if ( ! isMobileLandscape ) document . body . setAttribute ( "data-modal-page"…" at bounding box center [428, 270] width 720 height 349
paste textarea
click at [208, 135] on div "} if ( ! isMobileLandscape ) document . body . setAttribute ( "data-modal-page"…" at bounding box center [428, 270] width 720 height 349
click at [146, 236] on div "} if ( ! isMobileLandscape ) document . body . setAttribute ( "data-modal-page"…" at bounding box center [428, 270] width 720 height 349
click at [146, 237] on div "} if ( ! isMobileLandscape ) document . body . setAttribute ( "data-modal-page"…" at bounding box center [428, 270] width 720 height 349
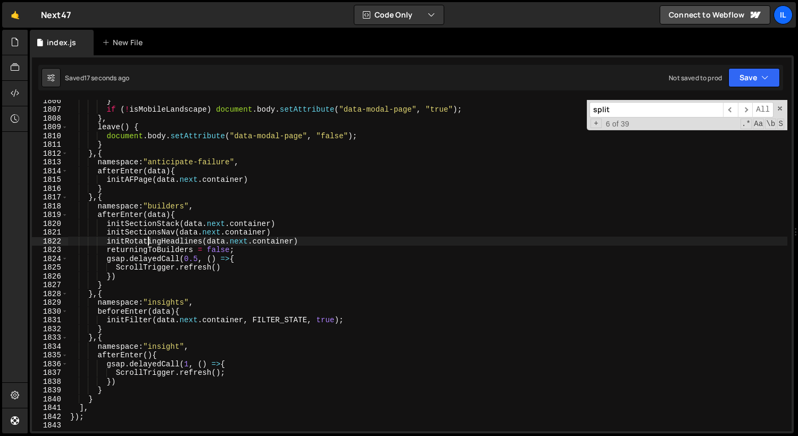
type textarea "initRotatingHeadlines(data.next.container)"
click at [146, 237] on div "} if ( ! isMobileLandscape ) document . body . setAttribute ( "data-modal-page"…" at bounding box center [428, 270] width 720 height 349
click at [617, 108] on input "split" at bounding box center [657, 109] width 134 height 15
paste input "initRotatingHeadlines"
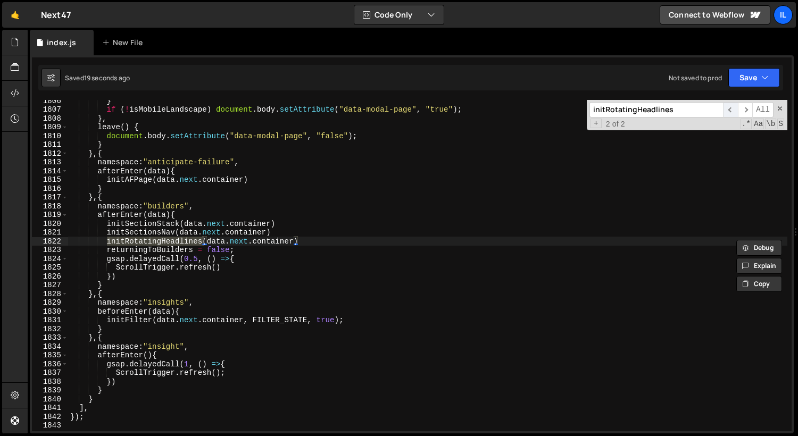
type input "initRotatingHeadlines"
click at [732, 109] on span "​" at bounding box center [730, 109] width 15 height 15
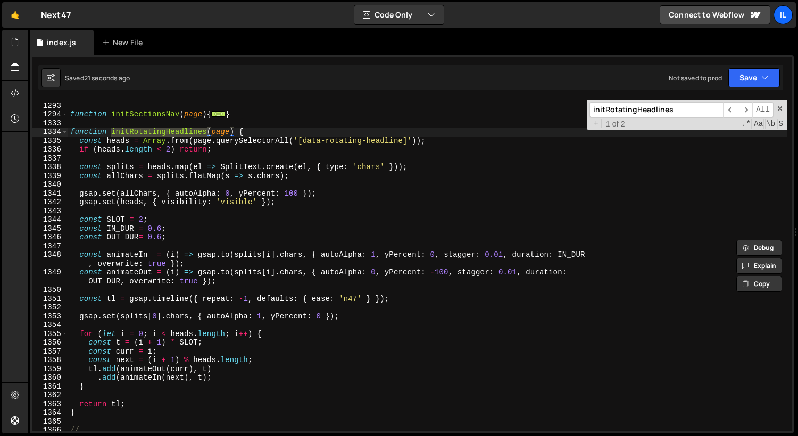
scroll to position [727, 0]
click at [237, 178] on div "function initSectionStack ( page ) { ... } function initSectionsNav ( page ) { …" at bounding box center [428, 267] width 720 height 349
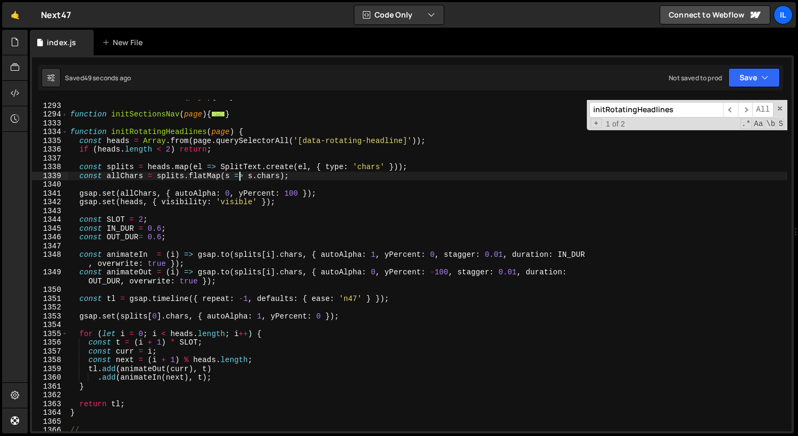
click at [79, 200] on div "function initSectionStack ( page ) { ... } function initSectionsNav ( page ) { …" at bounding box center [428, 267] width 720 height 349
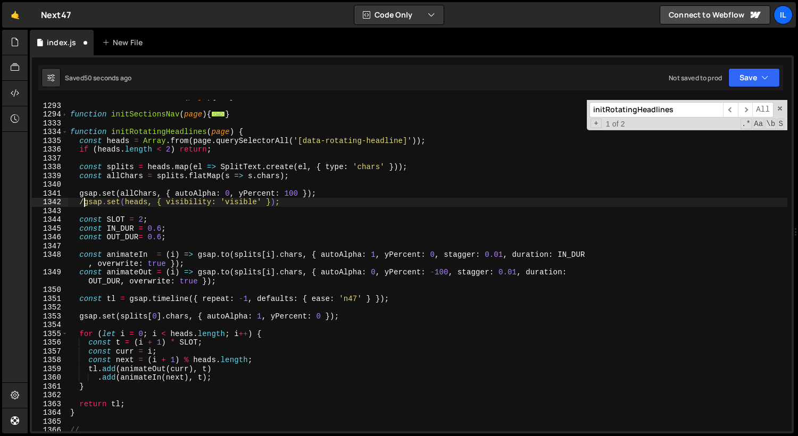
type textarea "//gsap.set(heads, { visibility: 'visible' });"
click at [149, 213] on div "function initSectionStack ( page ) { ... } function initSectionsNav ( page ) { …" at bounding box center [428, 267] width 720 height 349
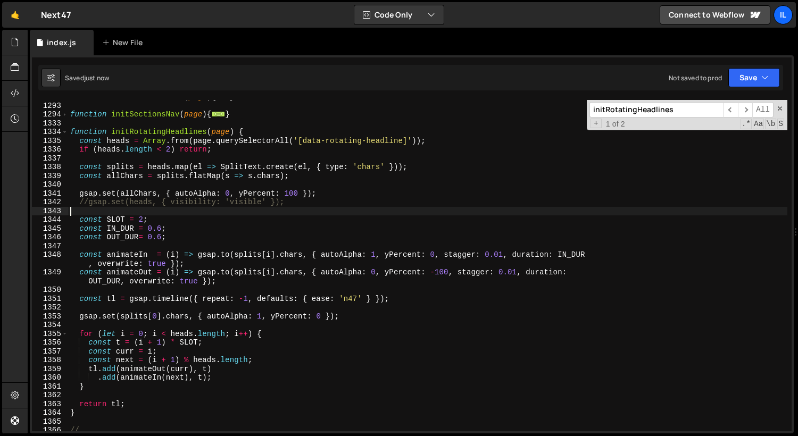
scroll to position [0, 0]
click at [160, 207] on div "function initSectionStack ( page ) { ... } function initSectionsNav ( page ) { …" at bounding box center [428, 267] width 720 height 349
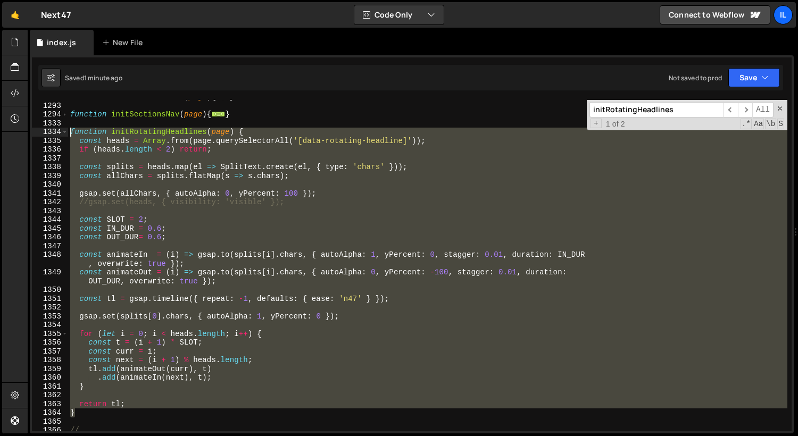
drag, startPoint x: 78, startPoint y: 417, endPoint x: 71, endPoint y: 131, distance: 285.9
click at [71, 131] on div "function initSectionStack ( page ) { ... } function initSectionsNav ( page ) { …" at bounding box center [428, 267] width 720 height 349
paste textarea "}"
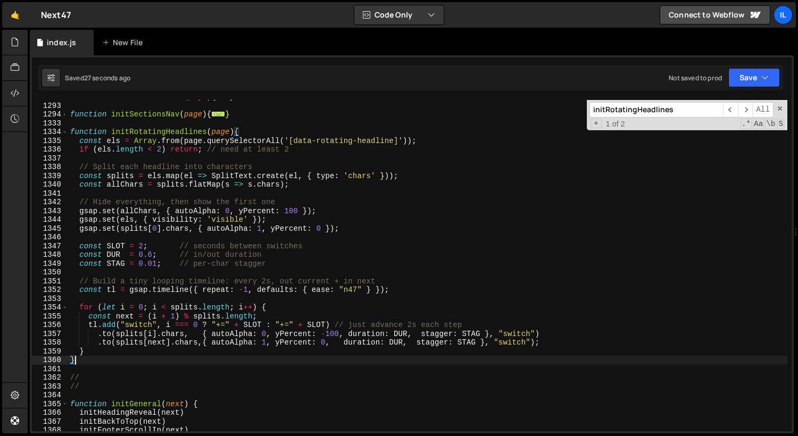
click at [207, 170] on div "function initSectionStack ( page ) { ... } function initSectionsNav ( page ) { …" at bounding box center [428, 267] width 720 height 349
click at [127, 283] on div "function initSectionStack ( page ) { ... } function initSectionsNav ( page ) { …" at bounding box center [428, 267] width 720 height 349
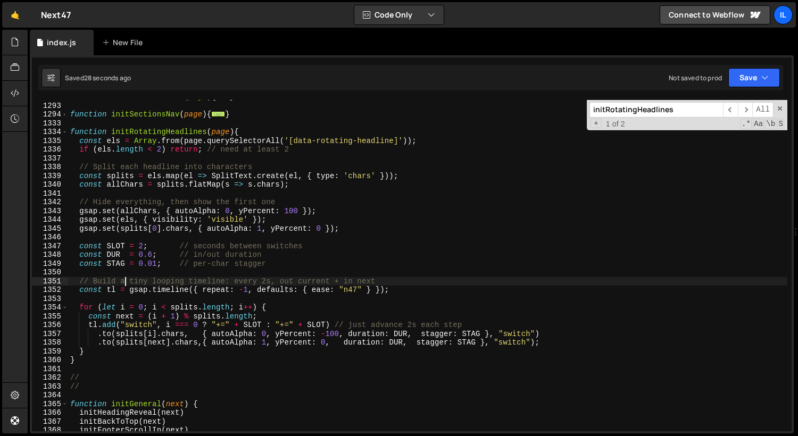
click at [127, 283] on div "function initSectionStack ( page ) { ... } function initSectionsNav ( page ) { …" at bounding box center [428, 267] width 720 height 349
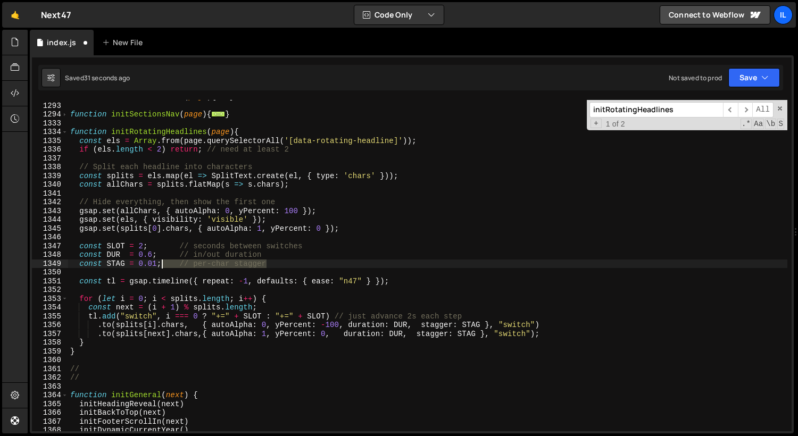
drag, startPoint x: 285, startPoint y: 266, endPoint x: 163, endPoint y: 266, distance: 121.4
click at [163, 266] on div "function initSectionStack ( page ) { ... } function initSectionsNav ( page ) { …" at bounding box center [428, 267] width 720 height 349
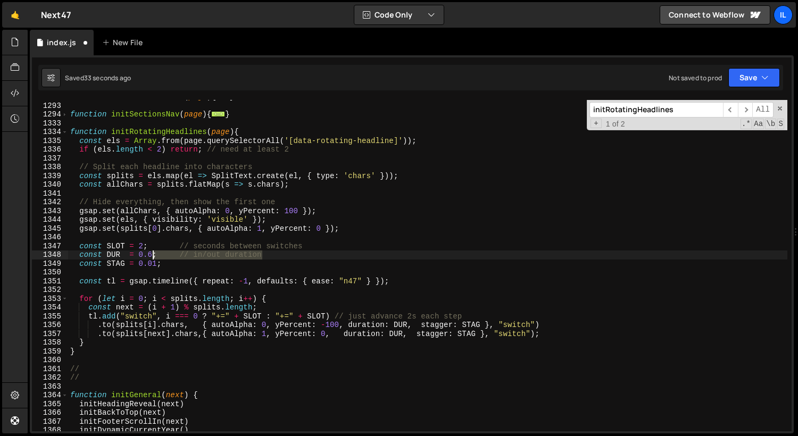
drag, startPoint x: 268, startPoint y: 252, endPoint x: 153, endPoint y: 252, distance: 114.4
click at [153, 252] on div "function initSectionStack ( page ) { ... } function initSectionsNav ( page ) { …" at bounding box center [428, 267] width 720 height 349
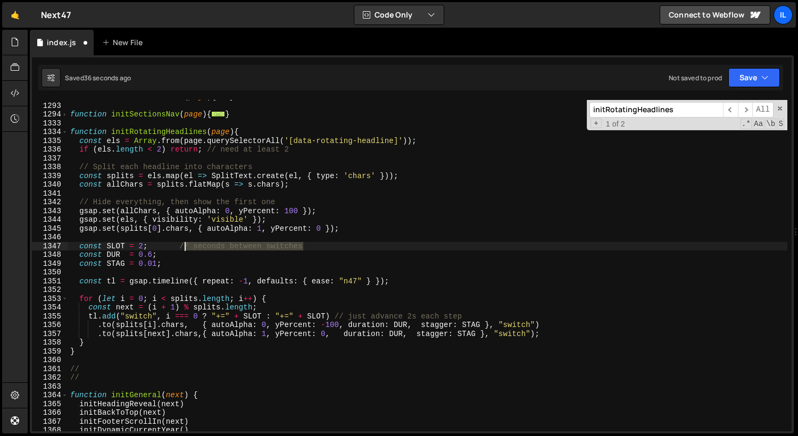
drag, startPoint x: 317, startPoint y: 245, endPoint x: 162, endPoint y: 246, distance: 155.4
click at [162, 246] on div "function initSectionStack ( page ) { ... } function initSectionsNav ( page ) { …" at bounding box center [428, 267] width 720 height 349
click at [163, 205] on div "function initSectionStack ( page ) { ... } function initSectionsNav ( page ) { …" at bounding box center [428, 267] width 720 height 349
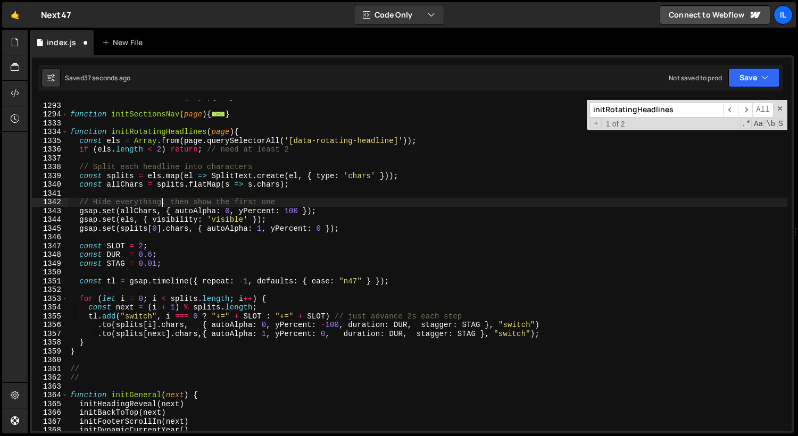
click at [163, 205] on div "function initSectionStack ( page ) { ... } function initSectionsNav ( page ) { …" at bounding box center [428, 267] width 720 height 349
click at [164, 205] on div "function initSectionStack ( page ) { ... } function initSectionsNav ( page ) { …" at bounding box center [428, 266] width 720 height 332
click at [164, 205] on div "function initSectionStack ( page ) { ... } function initSectionsNav ( page ) { …" at bounding box center [428, 267] width 720 height 349
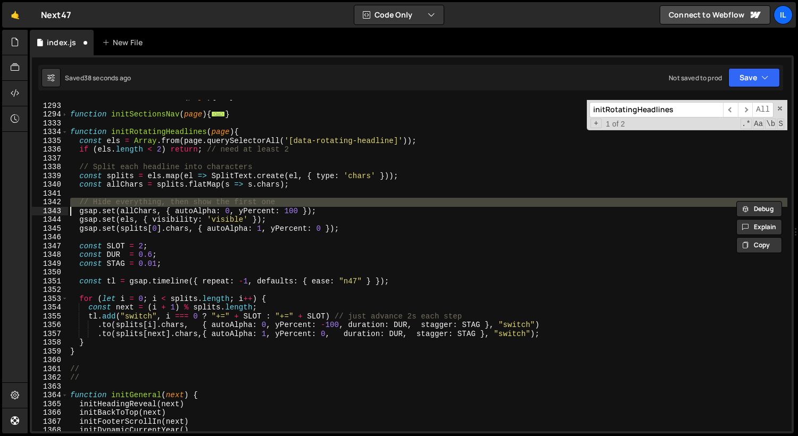
click at [164, 205] on div "function initSectionStack ( page ) { ... } function initSectionsNav ( page ) { …" at bounding box center [428, 267] width 720 height 349
type textarea "// Hide everything, then show the first one gsap.set(allChars, { autoAlpha: 0, …"
click at [164, 205] on div "function initSectionStack ( page ) { ... } function initSectionsNav ( page ) { …" at bounding box center [428, 267] width 720 height 349
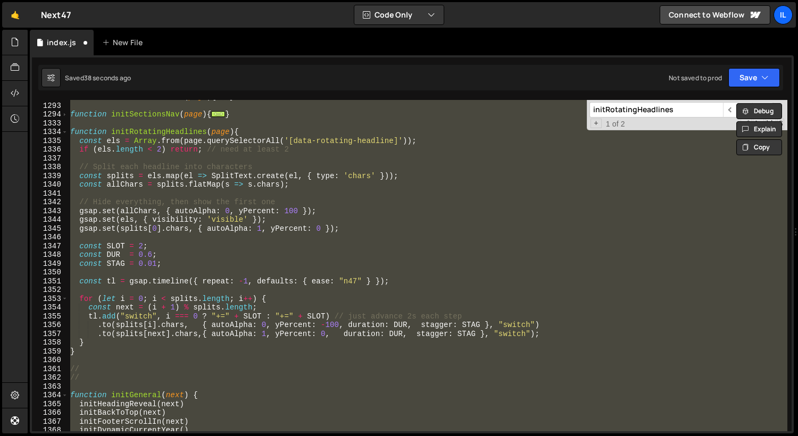
scroll to position [0, 0]
click at [164, 205] on div "function initSectionStack ( page ) { ... } function initSectionsNav ( page ) { …" at bounding box center [428, 267] width 720 height 349
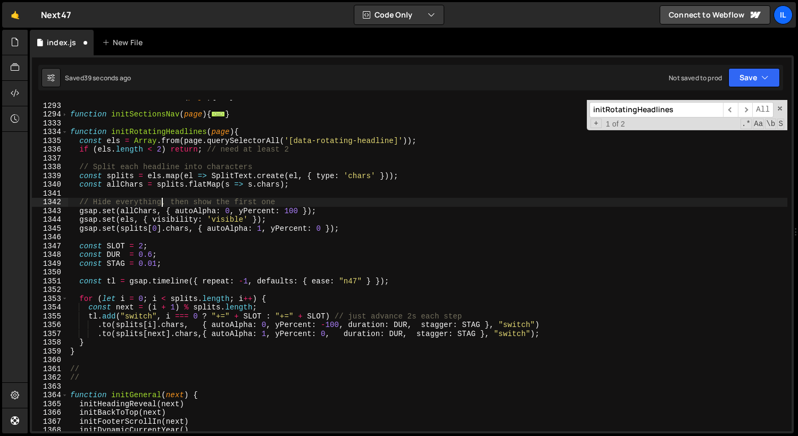
click at [164, 205] on div "function initSectionStack ( page ) { ... } function initSectionsNav ( page ) { …" at bounding box center [428, 267] width 720 height 349
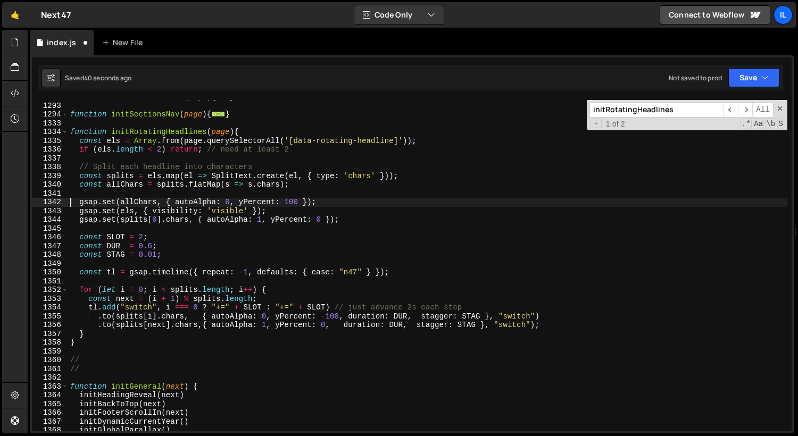
click at [170, 165] on div "function initSectionStack ( page ) { ... } function initSectionsNav ( page ) { …" at bounding box center [428, 267] width 720 height 349
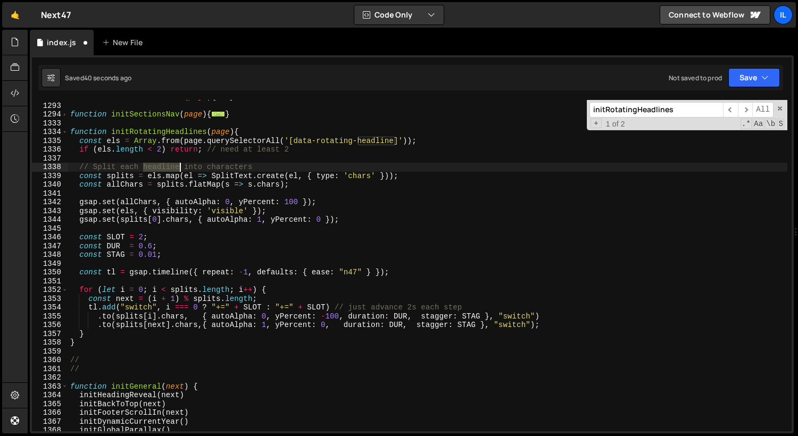
click at [170, 165] on div "function initSectionStack ( page ) { ... } function initSectionsNav ( page ) { …" at bounding box center [428, 267] width 720 height 349
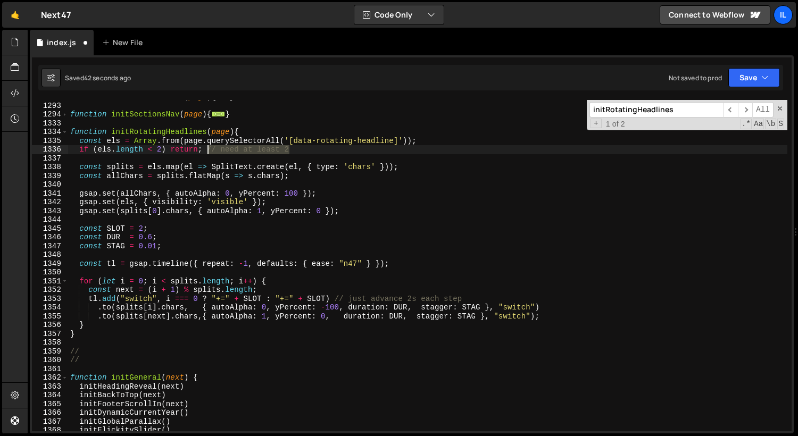
drag, startPoint x: 295, startPoint y: 151, endPoint x: 207, endPoint y: 150, distance: 88.4
click at [207, 150] on div "function initSectionStack ( page ) { ... } function initSectionsNav ( page ) { …" at bounding box center [428, 267] width 720 height 349
type textarea "if (els.length < 2) return;"
click at [253, 186] on div "function initSectionStack ( page ) { ... } function initSectionsNav ( page ) { …" at bounding box center [428, 267] width 720 height 349
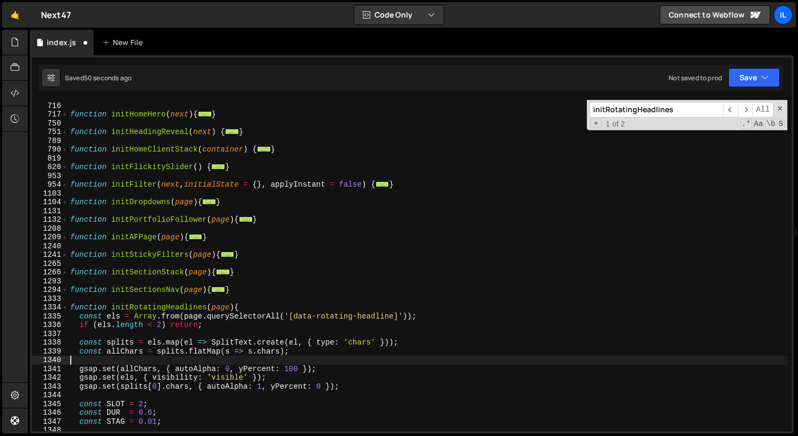
scroll to position [552, 0]
click at [68, 130] on div "751" at bounding box center [50, 132] width 36 height 9
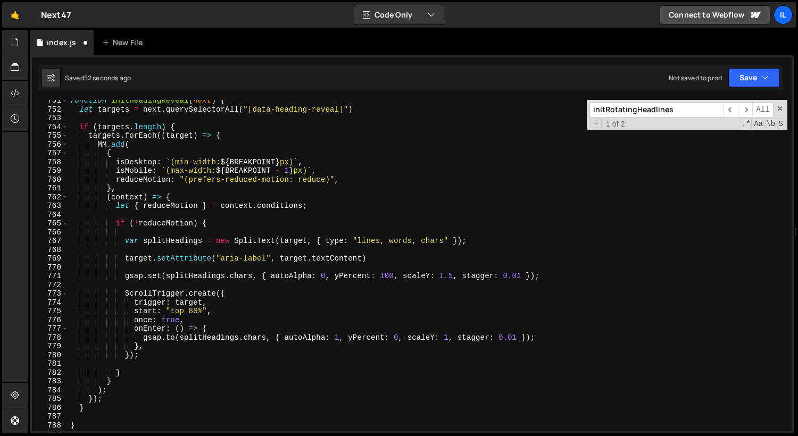
scroll to position [583, 0]
drag, startPoint x: 455, startPoint y: 278, endPoint x: 394, endPoint y: 278, distance: 60.7
click at [394, 278] on div "function initHeadingReveal ( next ) { let targets = next . querySelectorAll ( "…" at bounding box center [428, 270] width 720 height 349
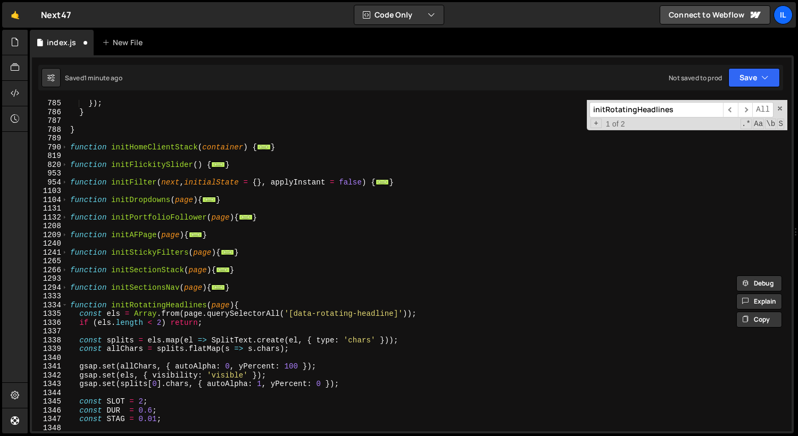
scroll to position [1059, 0]
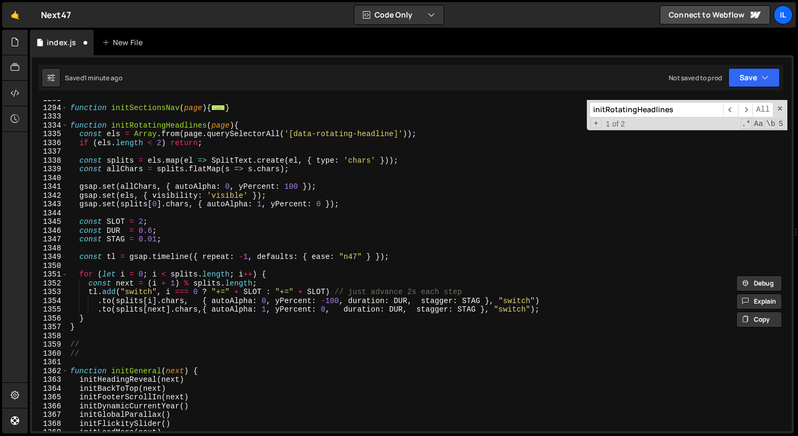
click at [299, 191] on div "function initSectionsNav ( page ) { ... } function initRotatingHeadlines ( page…" at bounding box center [428, 269] width 720 height 349
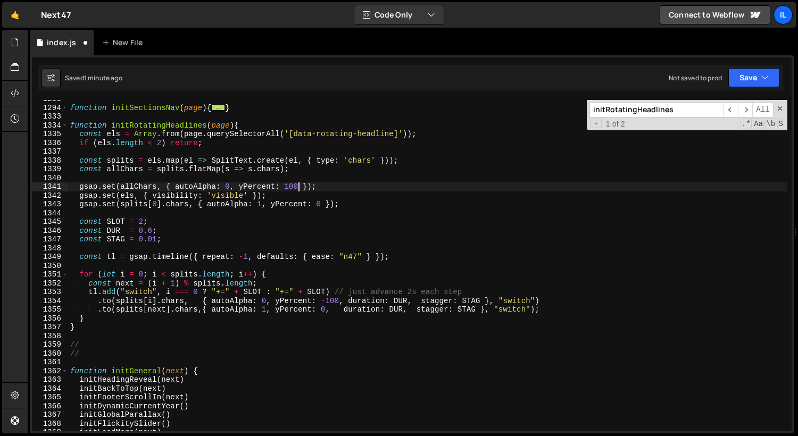
paste textarea ", scaleY: 1.5"
click at [323, 207] on div "function initSectionsNav ( page ) { ... } function initRotatingHeadlines ( page…" at bounding box center [428, 269] width 720 height 349
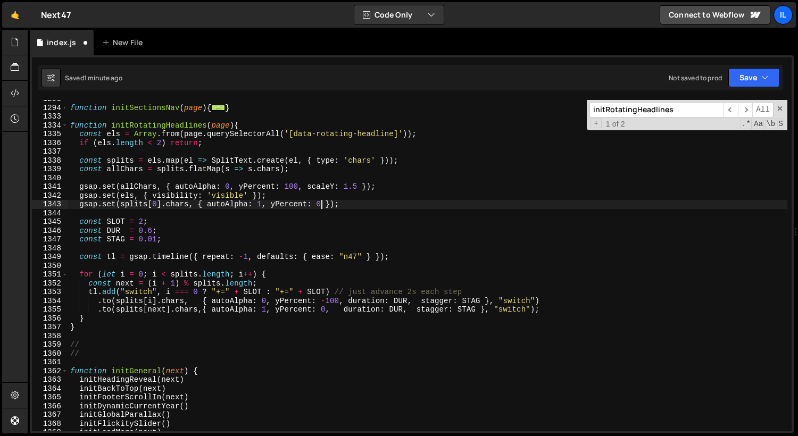
paste textarea ", scaleY: 1.5"
click at [347, 303] on div "function initSectionsNav ( page ) { ... } function initRotatingHeadlines ( page…" at bounding box center [428, 269] width 720 height 349
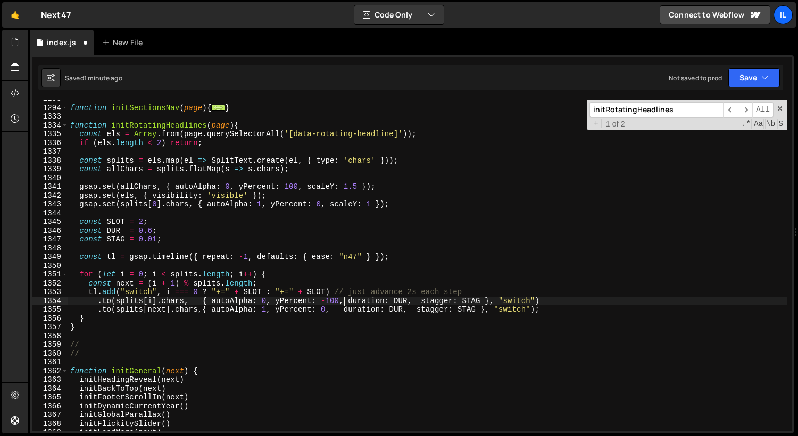
paste textarea ", scaleY: 1.5"
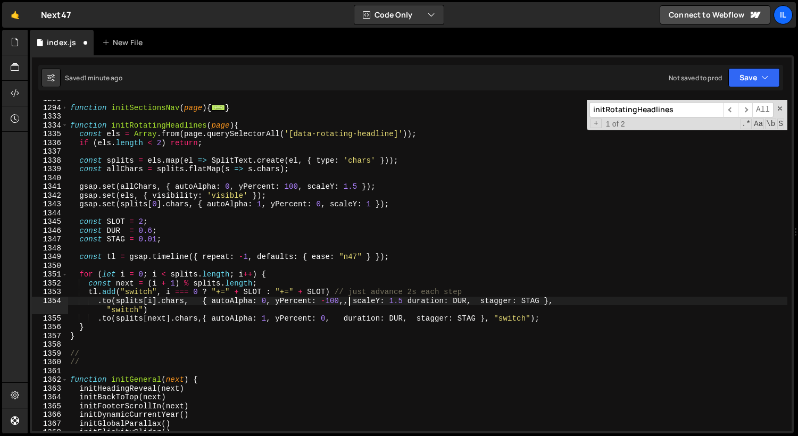
click at [350, 304] on div "function initSectionsNav ( page ) { ... } function initRotatingHeadlines ( page…" at bounding box center [428, 269] width 720 height 349
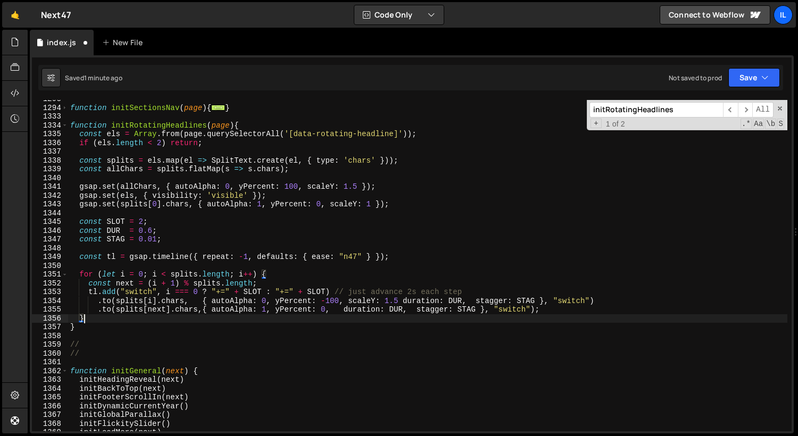
click at [329, 315] on div "function initSectionsNav ( page ) { ... } function initRotatingHeadlines ( page…" at bounding box center [428, 269] width 720 height 349
click at [328, 312] on div "function initSectionsNav ( page ) { ... } function initRotatingHeadlines ( page…" at bounding box center [428, 269] width 720 height 349
paste textarea "scaleY: 1.5"
click at [391, 310] on div "function initSectionsNav ( page ) { ... } function initRotatingHeadlines ( page…" at bounding box center [428, 269] width 720 height 349
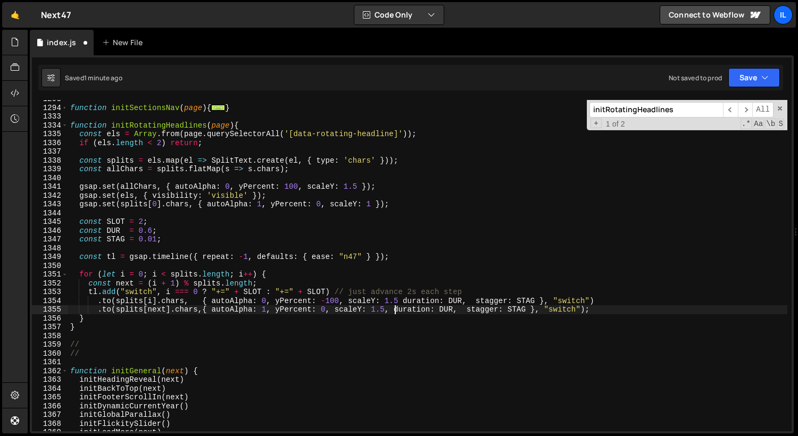
click at [399, 305] on div "function initSectionsNav ( page ) { ... } function initRotatingHeadlines ( page…" at bounding box center [428, 269] width 720 height 349
click at [480, 304] on div "function initSectionsNav ( page ) { ... } function initRotatingHeadlines ( page…" at bounding box center [428, 269] width 720 height 349
click at [474, 302] on div "function initSectionsNav ( page ) { ... } function initRotatingHeadlines ( page…" at bounding box center [428, 269] width 720 height 349
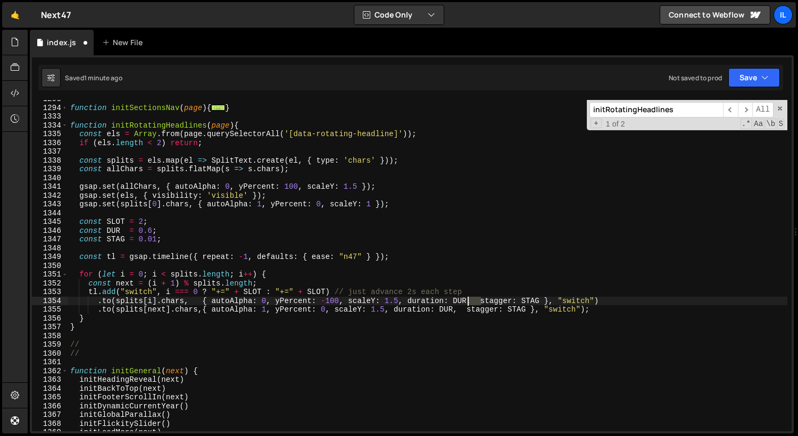
click at [474, 302] on div "function initSectionsNav ( page ) { ... } function initRotatingHeadlines ( page…" at bounding box center [428, 269] width 720 height 349
click at [478, 321] on div "function initSectionsNav ( page ) { ... } function initRotatingHeadlines ( page…" at bounding box center [428, 269] width 720 height 349
click at [387, 311] on div "function initSectionsNav ( page ) { ... } function initRotatingHeadlines ( page…" at bounding box center [428, 269] width 720 height 349
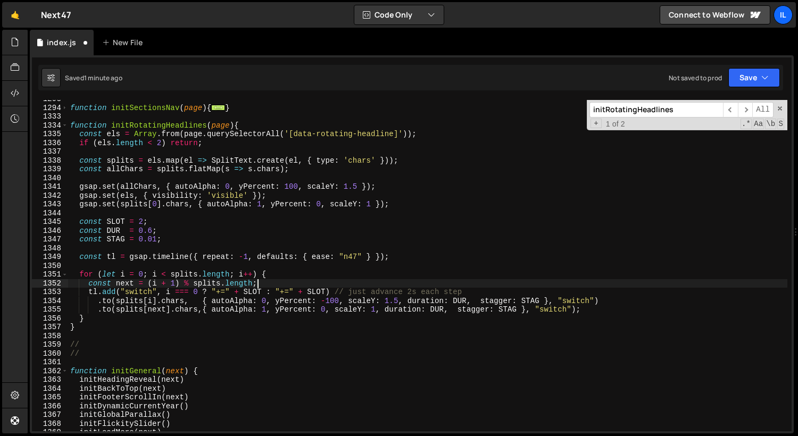
drag, startPoint x: 476, startPoint y: 287, endPoint x: 359, endPoint y: 287, distance: 117.1
click at [359, 287] on div "function initSectionsNav ( page ) { ... } function initRotatingHeadlines ( page…" at bounding box center [428, 269] width 720 height 349
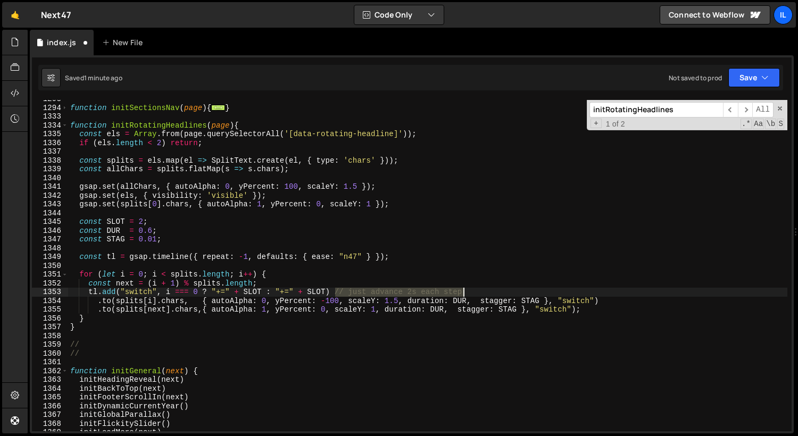
drag, startPoint x: 337, startPoint y: 291, endPoint x: 469, endPoint y: 290, distance: 131.5
click at [469, 290] on div "function initSectionsNav ( page ) { ... } function initRotatingHeadlines ( page…" at bounding box center [428, 269] width 720 height 349
click at [418, 323] on div "function initSectionsNav ( page ) { ... } function initRotatingHeadlines ( page…" at bounding box center [428, 269] width 720 height 349
click at [415, 295] on div "function initSectionsNav ( page ) { ... } function initRotatingHeadlines ( page…" at bounding box center [428, 269] width 720 height 349
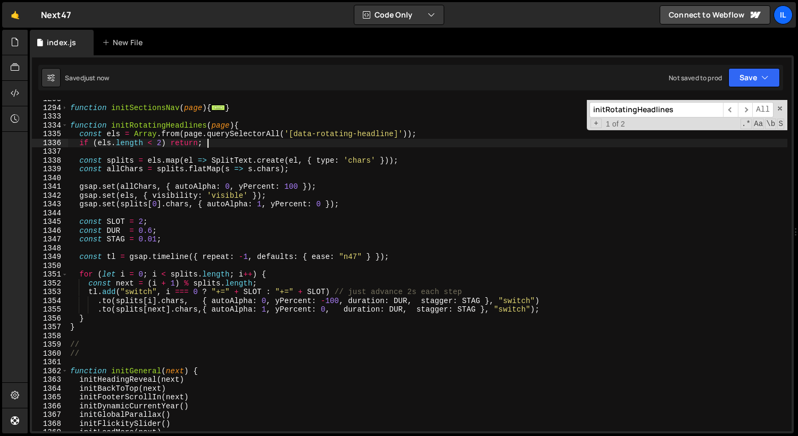
click at [415, 295] on div "function initSectionsNav ( page ) { ... } function initRotatingHeadlines ( page…" at bounding box center [428, 269] width 720 height 349
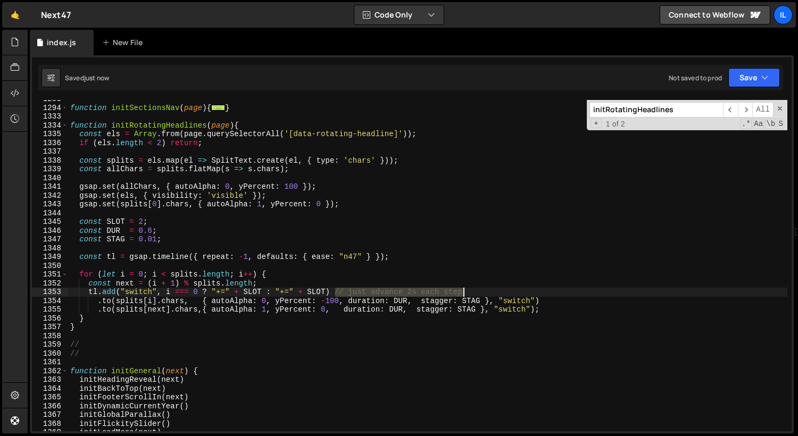
drag, startPoint x: 336, startPoint y: 290, endPoint x: 471, endPoint y: 290, distance: 134.7
click at [471, 290] on div "function initSectionsNav ( page ) { ... } function initRotatingHeadlines ( page…" at bounding box center [428, 269] width 720 height 349
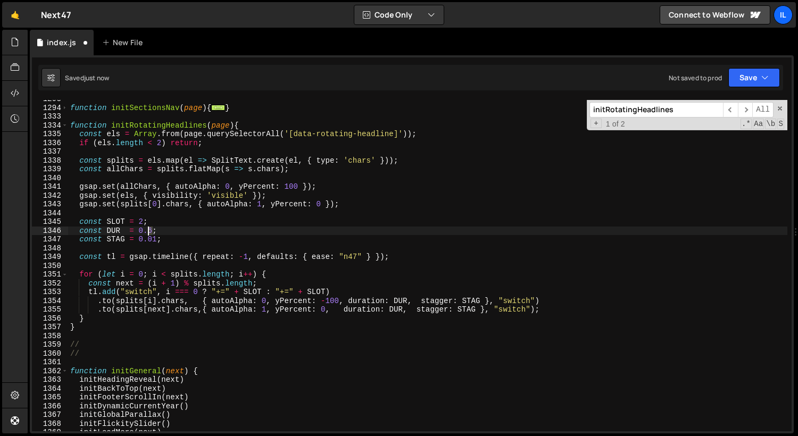
click at [146, 230] on div "function initSectionsNav ( page ) { ... } function initRotatingHeadlines ( page…" at bounding box center [428, 269] width 720 height 349
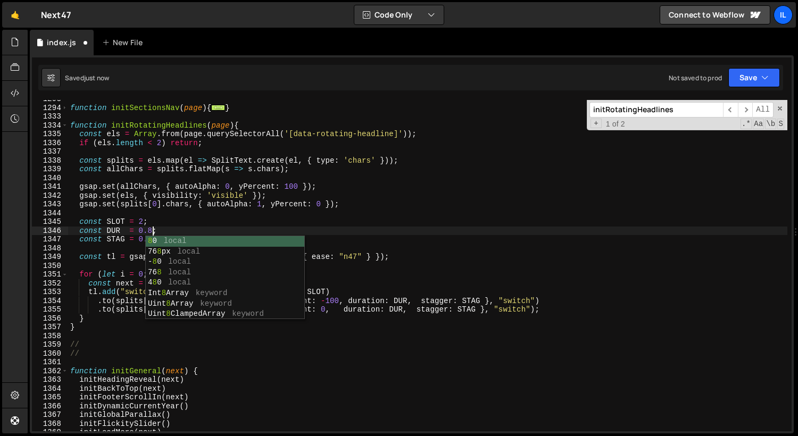
scroll to position [0, 5]
click at [341, 226] on div "function initSectionsNav ( page ) { ... } function initRotatingHeadlines ( page…" at bounding box center [428, 269] width 720 height 349
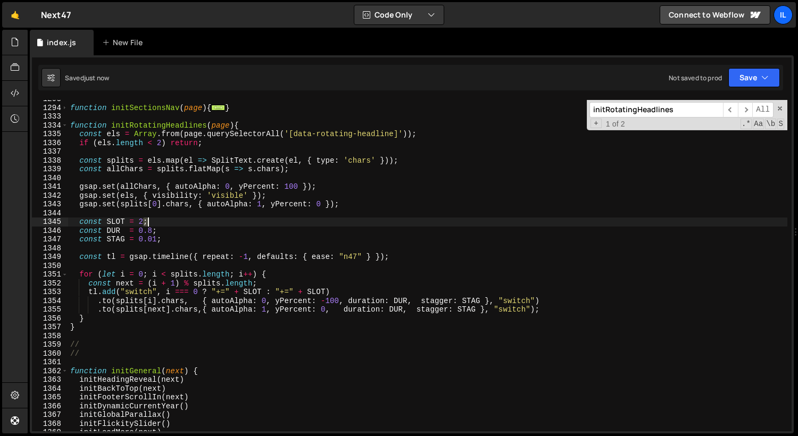
click at [341, 226] on div "function initSectionsNav ( page ) { ... } function initRotatingHeadlines ( page…" at bounding box center [428, 269] width 720 height 349
click at [263, 374] on div "function initSectionsNav ( page ) { ... } function initRotatingHeadlines ( page…" at bounding box center [428, 269] width 720 height 349
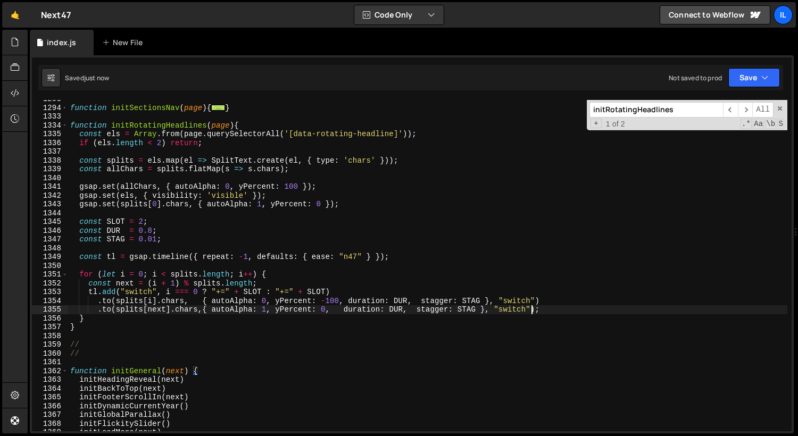
click at [531, 314] on div "function initSectionsNav ( page ) { ... } function initRotatingHeadlines ( page…" at bounding box center [428, 269] width 720 height 349
click at [518, 310] on div "function initSectionsNav ( page ) { ... } function initRotatingHeadlines ( page…" at bounding box center [428, 269] width 720 height 349
click at [518, 318] on div "function initSectionsNav ( page ) { ... } function initRotatingHeadlines ( page…" at bounding box center [428, 269] width 720 height 349
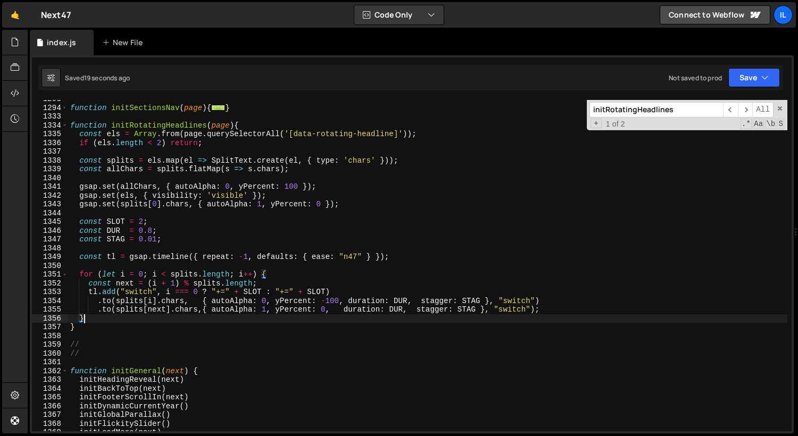
click at [524, 314] on div "function initSectionsNav ( page ) { ... } function initRotatingHeadlines ( page…" at bounding box center [428, 269] width 720 height 349
click at [527, 312] on div "function initSectionsNav ( page ) { ... } function initRotatingHeadlines ( page…" at bounding box center [428, 269] width 720 height 349
click at [477, 312] on div "function initSectionsNav ( page ) { ... } function initRotatingHeadlines ( page…" at bounding box center [428, 269] width 720 height 349
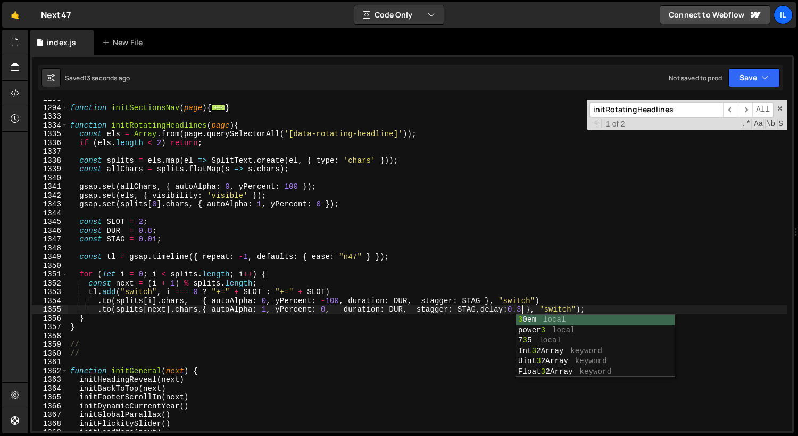
click at [497, 294] on div "function initSectionsNav ( page ) { ... } function initRotatingHeadlines ( page…" at bounding box center [428, 269] width 720 height 349
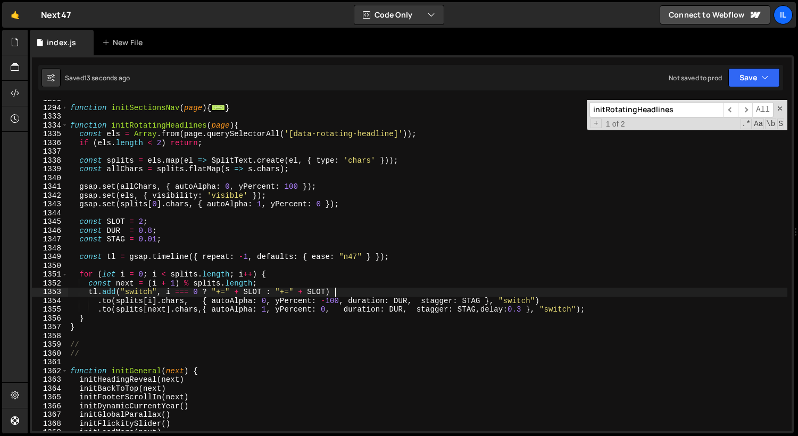
scroll to position [0, 18]
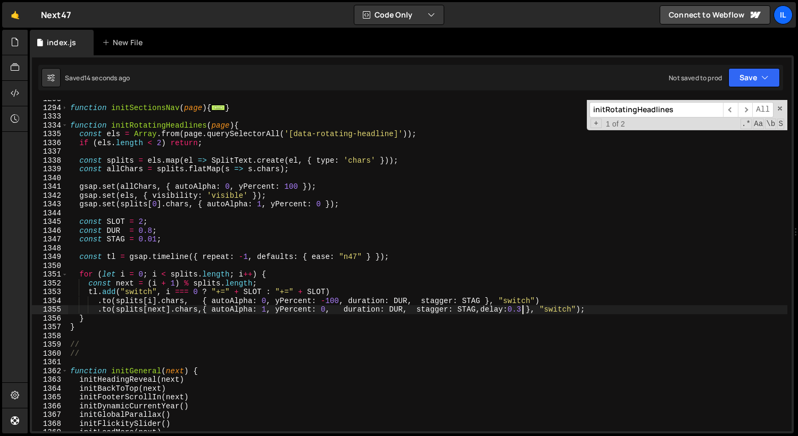
click at [520, 311] on div "function initSectionsNav ( page ) { ... } function initRotatingHeadlines ( page…" at bounding box center [428, 269] width 720 height 349
click at [483, 311] on div "function initSectionsNav ( page ) { ... } function initRotatingHeadlines ( page…" at bounding box center [428, 269] width 720 height 349
type textarea ".to(splits[next].chars,{ autoAlpha: 1, yPercent: 0, duration: DUR, stagger: STA…"
click at [215, 332] on div "function initSectionsNav ( page ) { ... } function initRotatingHeadlines ( page…" at bounding box center [428, 269] width 720 height 349
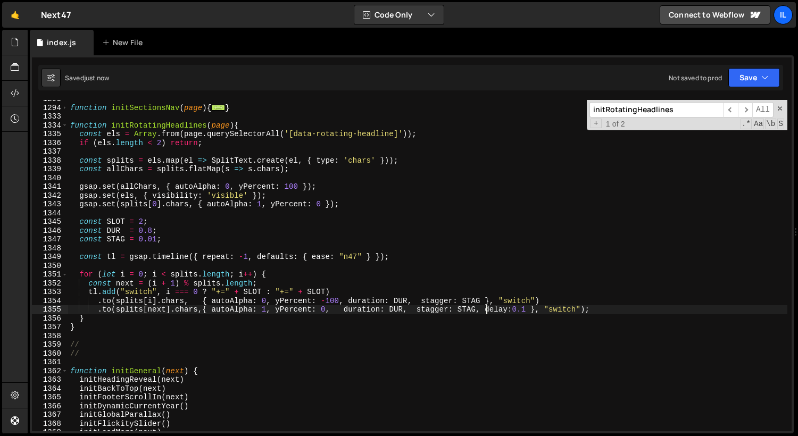
scroll to position [0, 0]
click at [126, 297] on div "function initSectionsNav ( page ) { ... } function initRotatingHeadlines ( page…" at bounding box center [428, 269] width 720 height 349
click at [201, 320] on div "function initSectionsNav ( page ) { ... } function initRotatingHeadlines ( page…" at bounding box center [428, 269] width 720 height 349
click at [400, 299] on div "function initSectionsNav ( page ) { ... } function initRotatingHeadlines ( page…" at bounding box center [428, 269] width 720 height 349
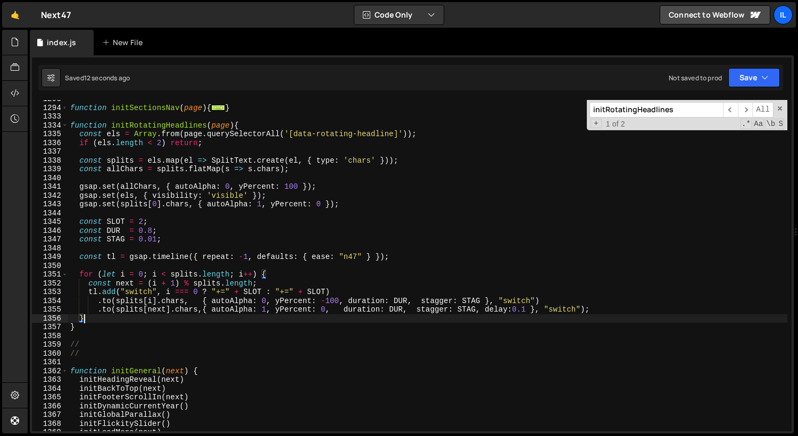
click at [400, 299] on div "function initSectionsNav ( page ) { ... } function initRotatingHeadlines ( page…" at bounding box center [428, 269] width 720 height 349
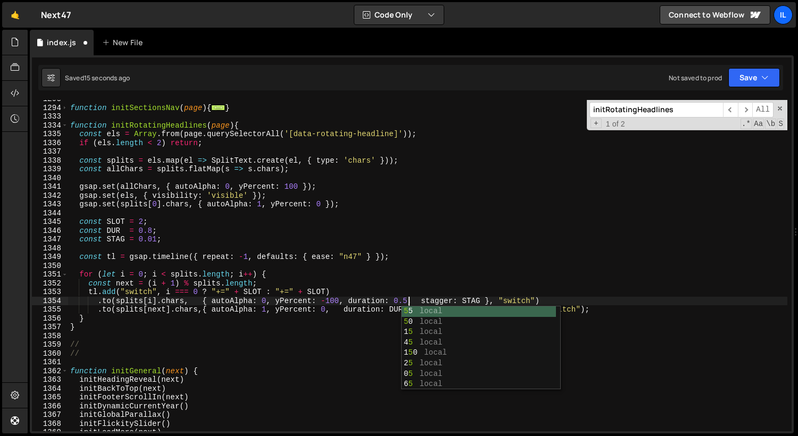
scroll to position [0, 23]
click at [537, 260] on div "function initSectionsNav ( page ) { ... } function initRotatingHeadlines ( page…" at bounding box center [428, 269] width 720 height 349
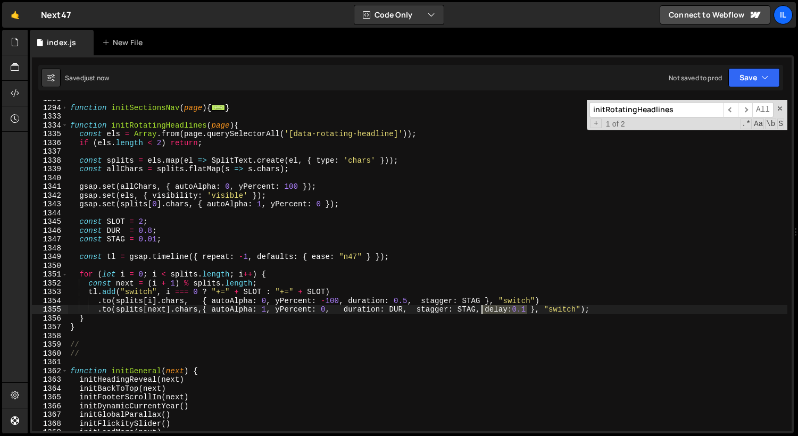
drag, startPoint x: 529, startPoint y: 312, endPoint x: 484, endPoint y: 307, distance: 45.0
click at [484, 307] on div "function initSectionsNav ( page ) { ... } function initRotatingHeadlines ( page…" at bounding box center [428, 269] width 720 height 349
click at [189, 221] on div "function initSectionsNav ( page ) { ... } function initRotatingHeadlines ( page…" at bounding box center [428, 269] width 720 height 349
click at [106, 302] on div "function initSectionsNav ( page ) { ... } function initRotatingHeadlines ( page…" at bounding box center [428, 269] width 720 height 349
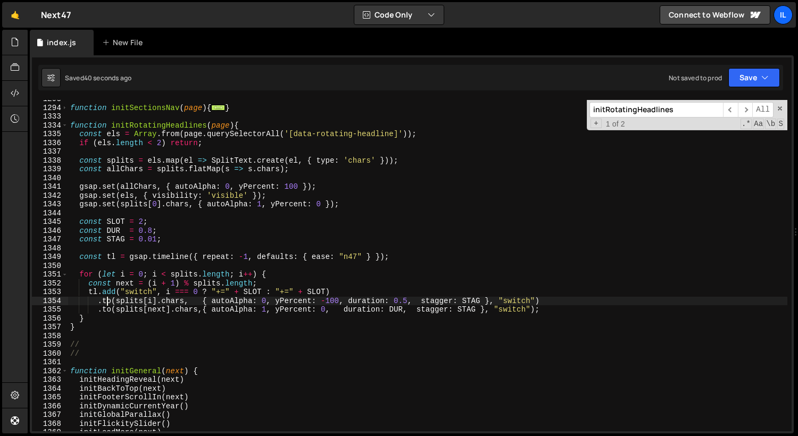
type textarea ".to(splits[i].chars, { autoAlpha: 0, yPercent: -100, duration: 0.5, stagger: ST…"
click at [106, 302] on div "function initSectionsNav ( page ) { ... } function initRotatingHeadlines ( page…" at bounding box center [428, 269] width 720 height 349
click at [200, 339] on div "function initSectionsNav ( page ) { ... } function initRotatingHeadlines ( page…" at bounding box center [428, 269] width 720 height 349
click at [194, 301] on div "function initSectionsNav ( page ) { ... } function initRotatingHeadlines ( page…" at bounding box center [428, 269] width 720 height 349
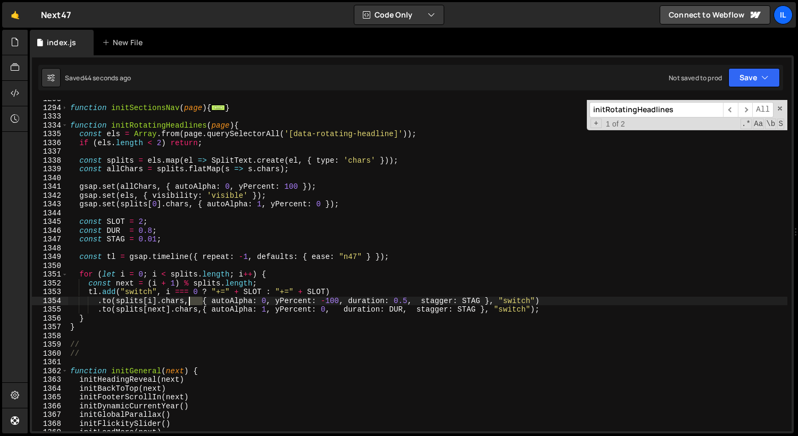
click at [194, 301] on div "function initSectionsNav ( page ) { ... } function initRotatingHeadlines ( page…" at bounding box center [428, 269] width 720 height 349
click at [109, 314] on div "function initSectionsNav ( page ) { ... } function initRotatingHeadlines ( page…" at bounding box center [428, 269] width 720 height 349
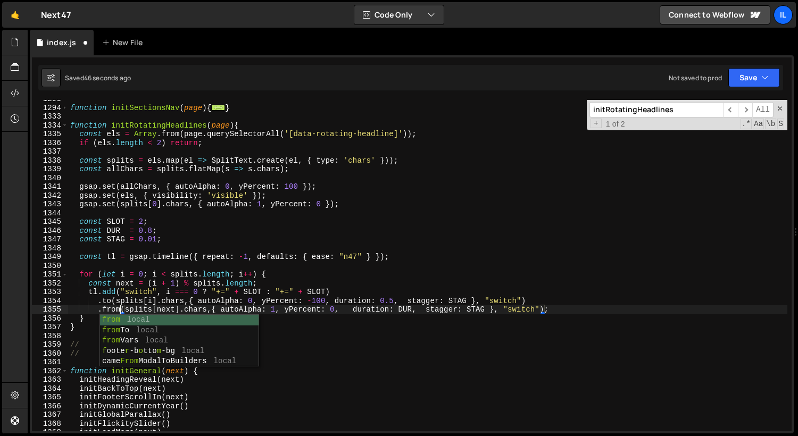
scroll to position [0, 4]
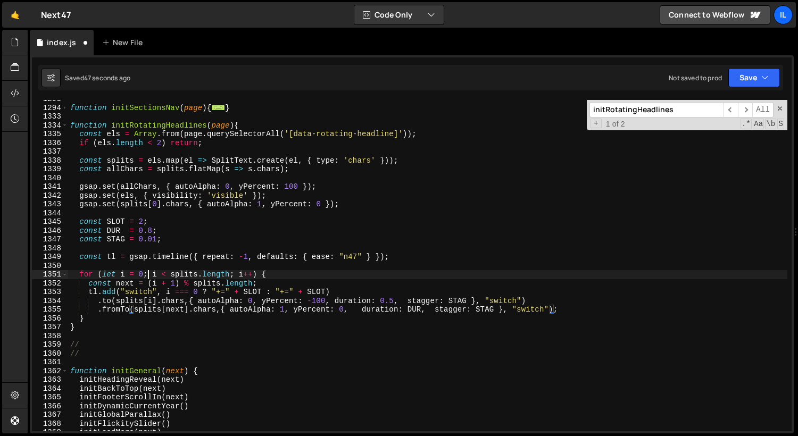
click at [148, 271] on div "function initSectionsNav ( page ) { ... } function initRotatingHeadlines ( page…" at bounding box center [428, 269] width 720 height 349
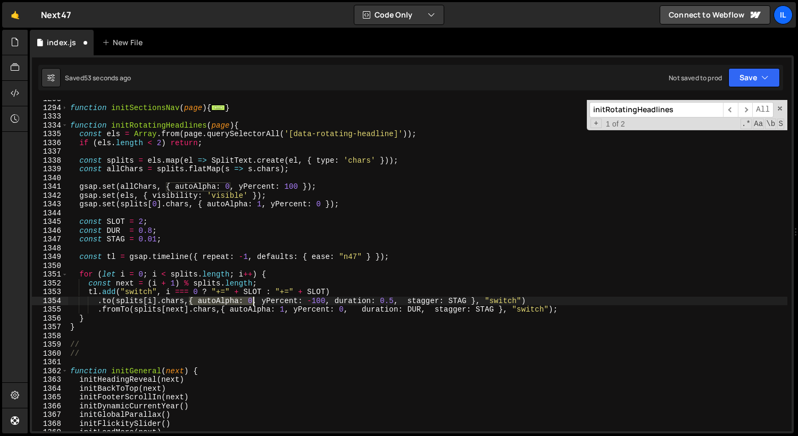
drag, startPoint x: 189, startPoint y: 300, endPoint x: 251, endPoint y: 297, distance: 61.3
click at [251, 298] on div "function initSectionsNav ( page ) { ... } function initRotatingHeadlines ( page…" at bounding box center [428, 269] width 720 height 349
click at [238, 327] on div "function initSectionsNav ( page ) { ... } function initRotatingHeadlines ( page…" at bounding box center [428, 269] width 720 height 349
click at [221, 309] on div "function initSectionsNav ( page ) { ... } function initRotatingHeadlines ( page…" at bounding box center [428, 269] width 720 height 349
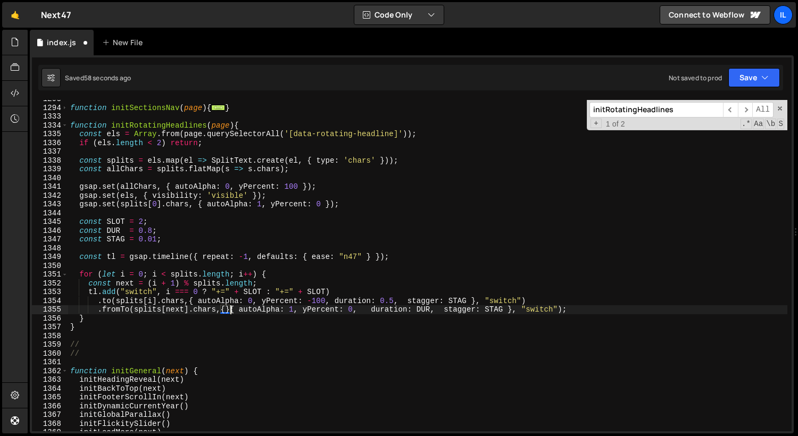
scroll to position [0, 11]
click at [224, 309] on div "function initSectionsNav ( page ) { ... } function initRotatingHeadlines ( page…" at bounding box center [428, 269] width 720 height 349
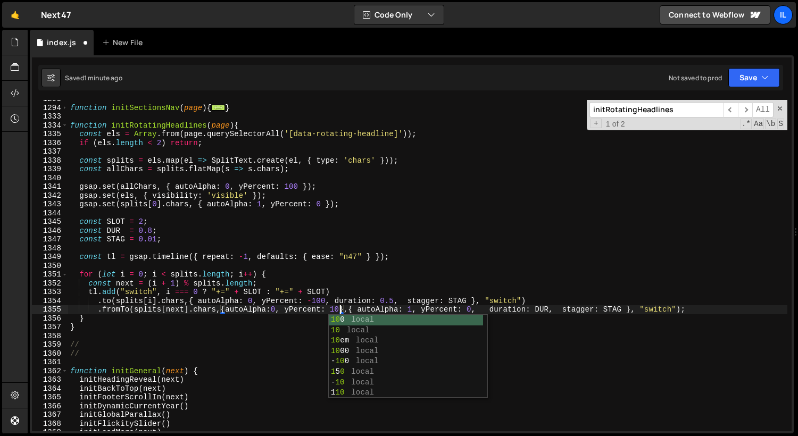
type textarea ".fromTo(splits[next].chars,{autoAlpha:0, yPercent: 100},{ autoAlpha: 1, yPercen…"
click at [255, 269] on div "function initSectionsNav ( page ) { ... } function initRotatingHeadlines ( page…" at bounding box center [428, 269] width 720 height 349
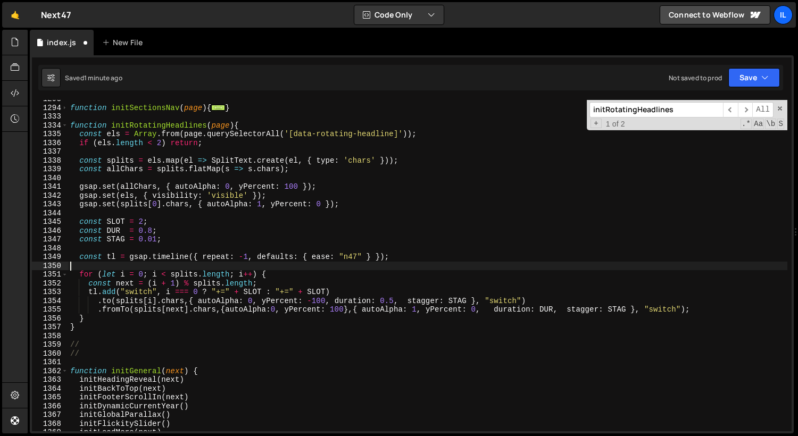
scroll to position [0, 0]
click at [487, 311] on div "function initSectionsNav ( page ) { ... } function initRotatingHeadlines ( page…" at bounding box center [428, 269] width 720 height 349
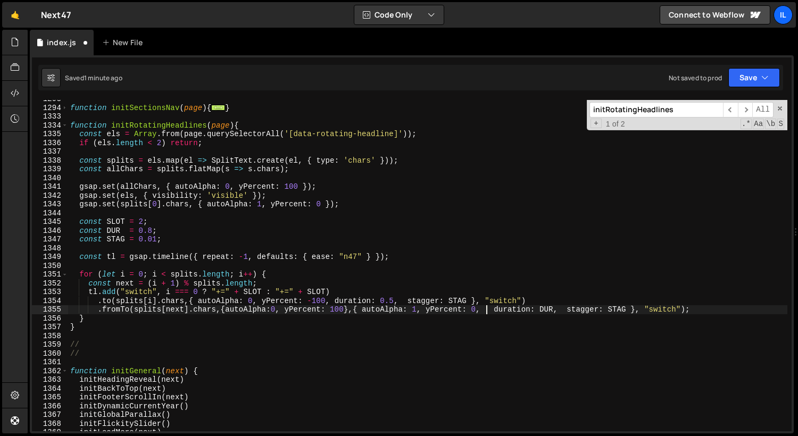
click at [487, 311] on div "function initSectionsNav ( page ) { ... } function initRotatingHeadlines ( page…" at bounding box center [428, 269] width 720 height 349
click at [559, 309] on div "function initSectionsNav ( page ) { ... } function initRotatingHeadlines ( page…" at bounding box center [428, 269] width 720 height 349
click at [244, 261] on div "function initSectionsNav ( page ) { ... } function initRotatingHeadlines ( page…" at bounding box center [428, 269] width 720 height 349
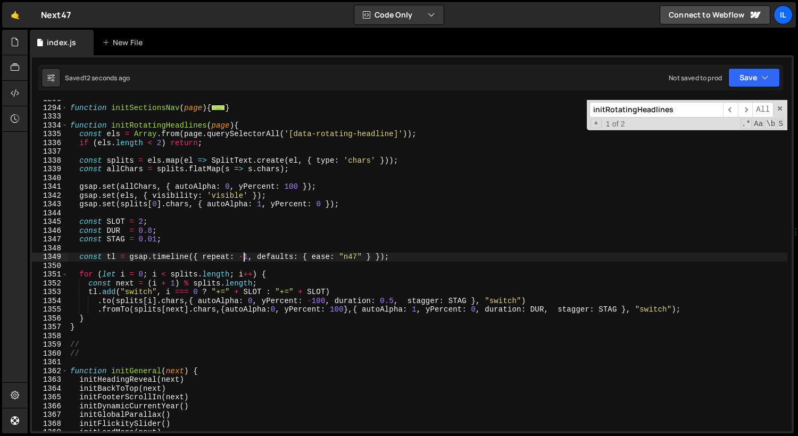
scroll to position [0, 22]
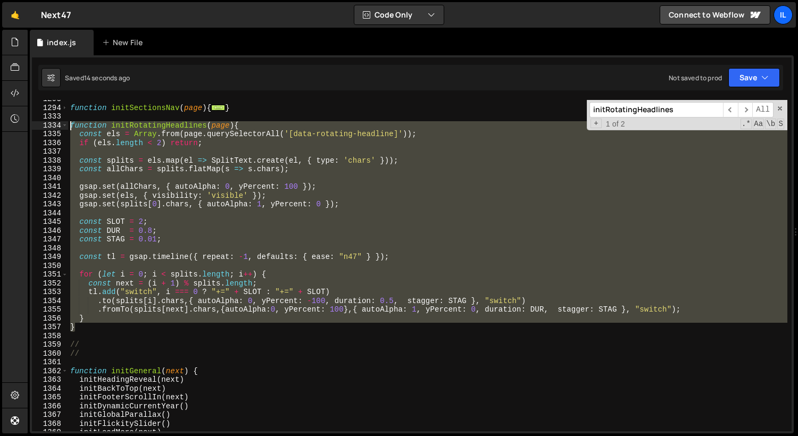
drag, startPoint x: 89, startPoint y: 328, endPoint x: 71, endPoint y: 122, distance: 206.3
click at [71, 122] on div "function initSectionsNav ( page ) { ... } function initRotatingHeadlines ( page…" at bounding box center [428, 269] width 720 height 349
click at [84, 321] on div "function initSectionsNav ( page ) { ... } function initRotatingHeadlines ( page…" at bounding box center [428, 266] width 720 height 332
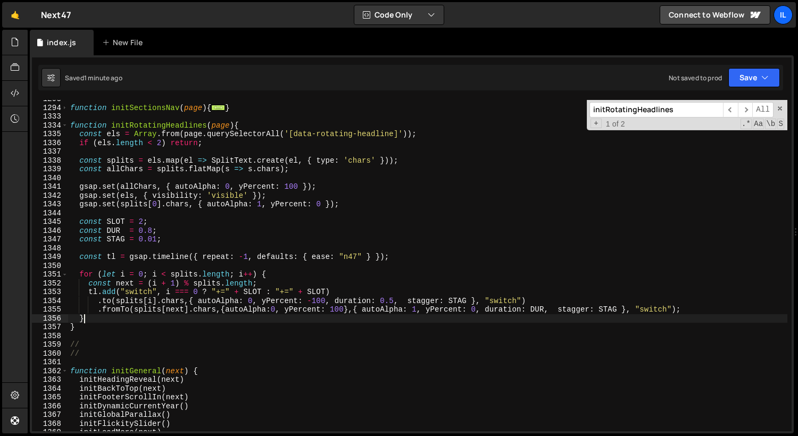
scroll to position [0, 1]
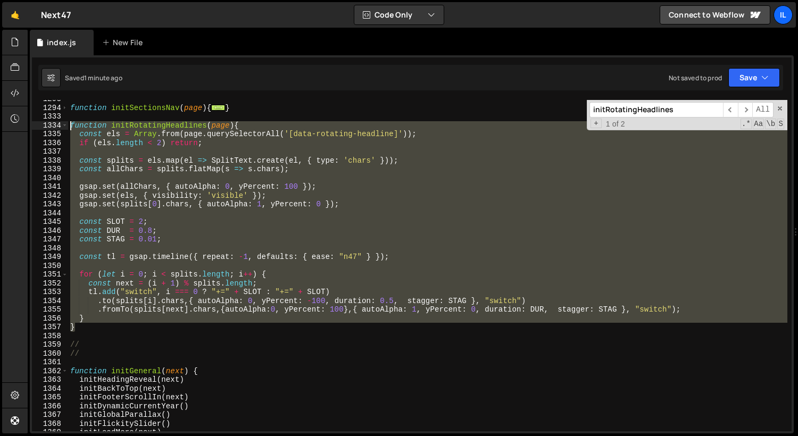
drag, startPoint x: 81, startPoint y: 326, endPoint x: 52, endPoint y: 129, distance: 199.1
click at [52, 129] on div "} 1293 1294 1333 1334 1335 1336 1337 1338 1339 1340 1341 1342 1343 1344 1345 13…" at bounding box center [412, 266] width 760 height 332
paste textarea "}"
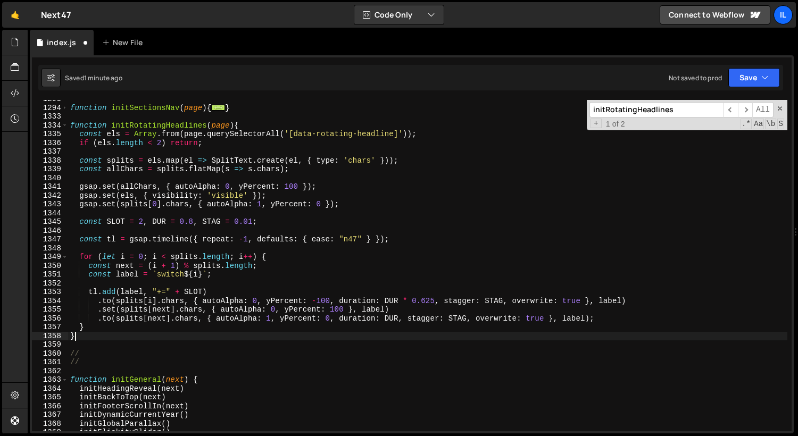
scroll to position [0, 0]
click at [81, 194] on div "function initSectionsNav ( page ) { ... } function initRotatingHeadlines ( page…" at bounding box center [428, 269] width 720 height 349
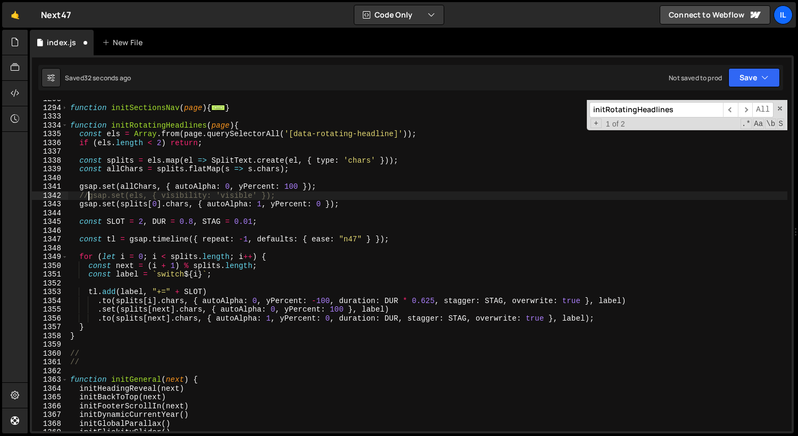
scroll to position [0, 1]
click at [391, 303] on div "function initSectionsNav ( page ) { ... } function initRotatingHeadlines ( page…" at bounding box center [428, 269] width 720 height 349
type textarea ".to(splits[i].chars, { autoAlpha: 0, yPercent: -100, duration: DUR * 0.625, sta…"
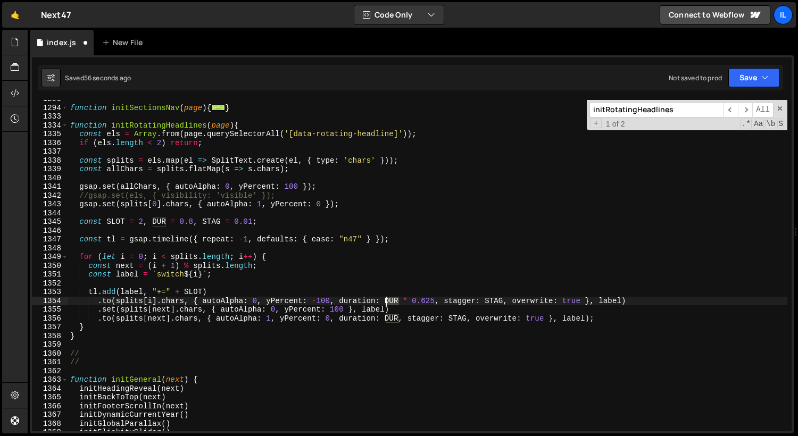
click at [391, 303] on div "function initSectionsNav ( page ) { ... } function initRotatingHeadlines ( page…" at bounding box center [428, 269] width 720 height 349
click at [415, 301] on div "function initSectionsNav ( page ) { ... } function initRotatingHeadlines ( page…" at bounding box center [428, 269] width 720 height 349
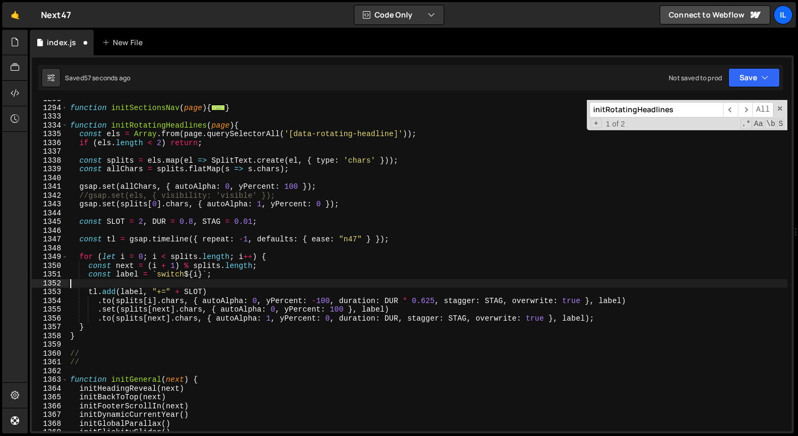
click at [443, 287] on div "function initSectionsNav ( page ) { ... } function initRotatingHeadlines ( page…" at bounding box center [428, 269] width 720 height 349
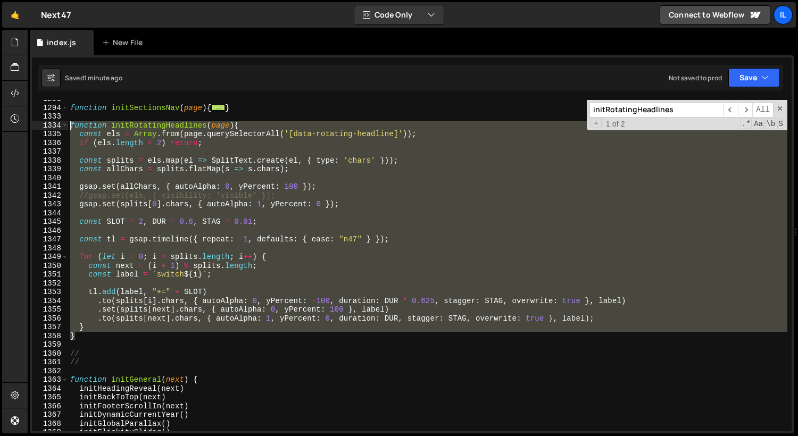
drag, startPoint x: 85, startPoint y: 337, endPoint x: 56, endPoint y: 123, distance: 215.9
click at [56, 123] on div "1293 1294 1333 1334 1335 1336 1337 1338 1339 1340 1341 1342 1343 1344 1345 1346…" at bounding box center [412, 266] width 760 height 332
paste textarea "}"
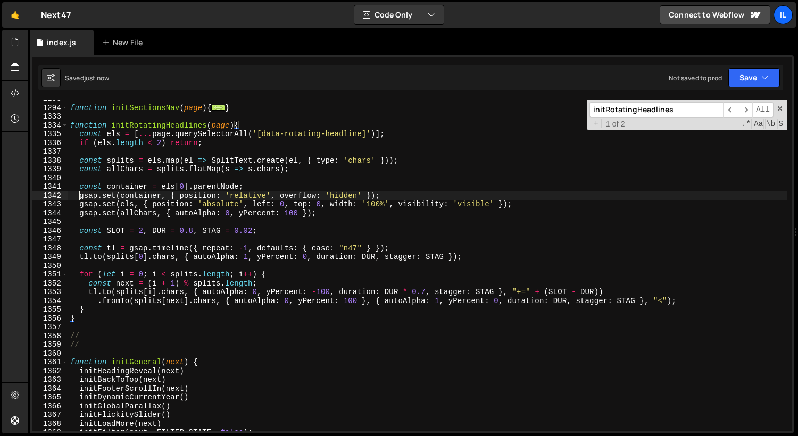
click at [80, 199] on div "function initSectionsNav ( page ) { ... } function initRotatingHeadlines ( page…" at bounding box center [428, 269] width 720 height 349
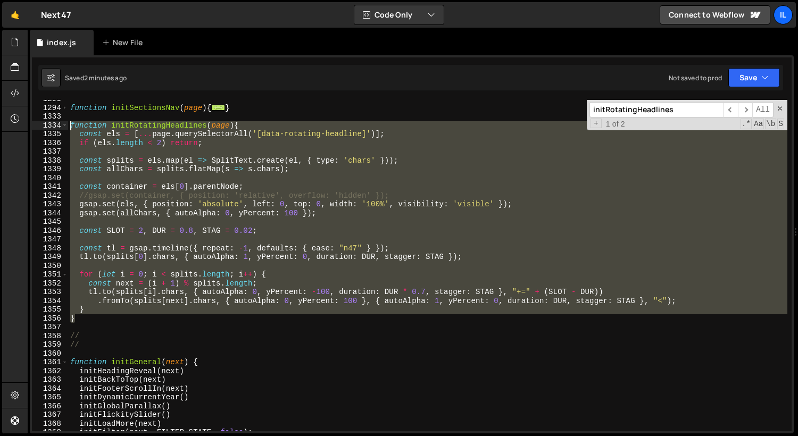
drag, startPoint x: 79, startPoint y: 317, endPoint x: 60, endPoint y: 123, distance: 194.7
click at [60, 123] on div "//gsap.set(container, { position: 'relative', overflow: 'hidden' }); 1293 1294 …" at bounding box center [412, 266] width 760 height 332
paste textarea "}"
type textarea "}"
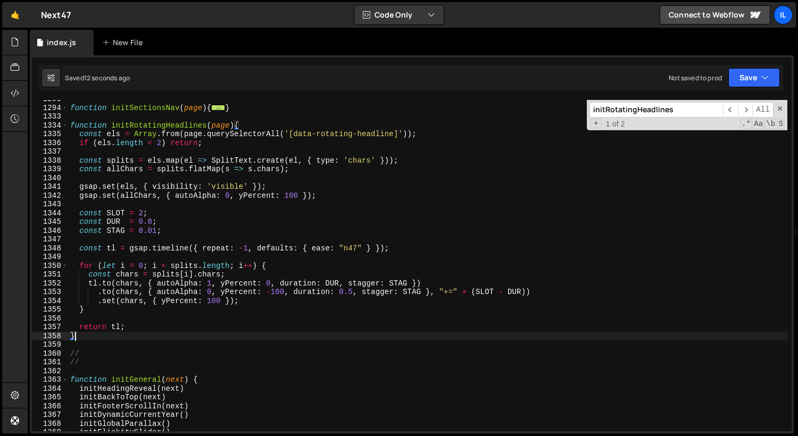
click at [334, 205] on div "function initSectionsNav ( page ) { ... } function initRotatingHeadlines ( page…" at bounding box center [428, 269] width 720 height 349
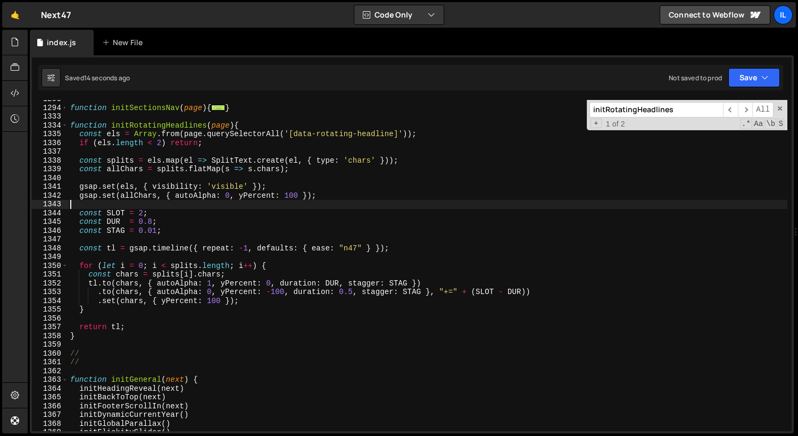
click at [381, 307] on div "function initSectionsNav ( page ) { ... } function initRotatingHeadlines ( page…" at bounding box center [428, 269] width 720 height 349
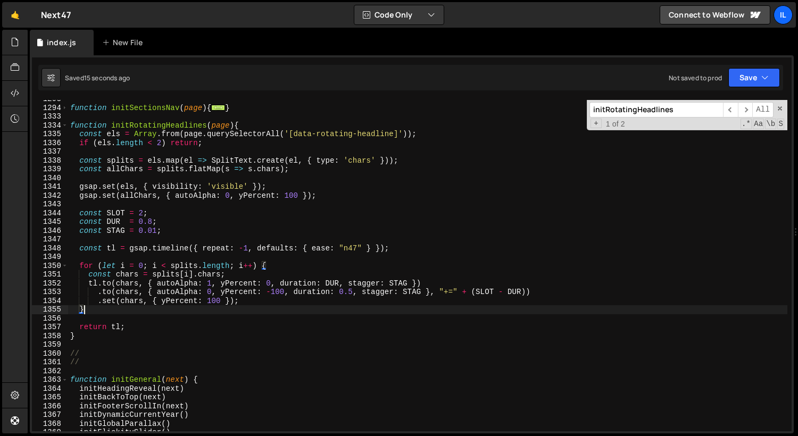
click at [383, 303] on div "function initSectionsNav ( page ) { ... } function initRotatingHeadlines ( page…" at bounding box center [428, 269] width 720 height 349
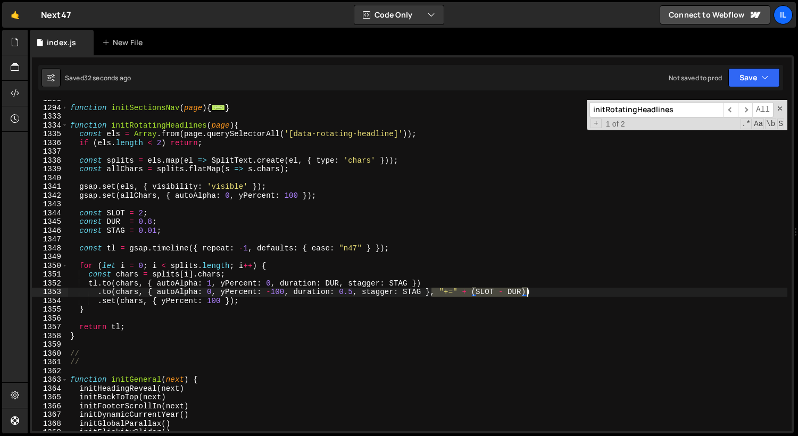
drag, startPoint x: 432, startPoint y: 294, endPoint x: 527, endPoint y: 293, distance: 95.8
click at [527, 293] on div "function initSectionsNav ( page ) { ... } function initRotatingHeadlines ( page…" at bounding box center [428, 269] width 720 height 349
click at [458, 112] on div "function initSectionsNav ( page ) { ... } function initRotatingHeadlines ( page…" at bounding box center [428, 269] width 720 height 349
click at [349, 293] on div "function initSectionsNav ( page ) { ... } function initRotatingHeadlines ( page…" at bounding box center [428, 269] width 720 height 349
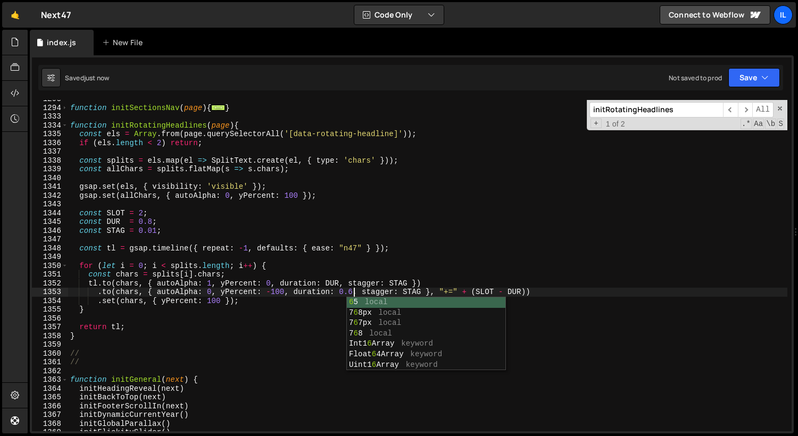
type textarea ".to(chars, { autoAlpha: 0, yPercent: -100, duration: 0.6, stagger: STAG }, "+="…"
